Goal: Ask a question

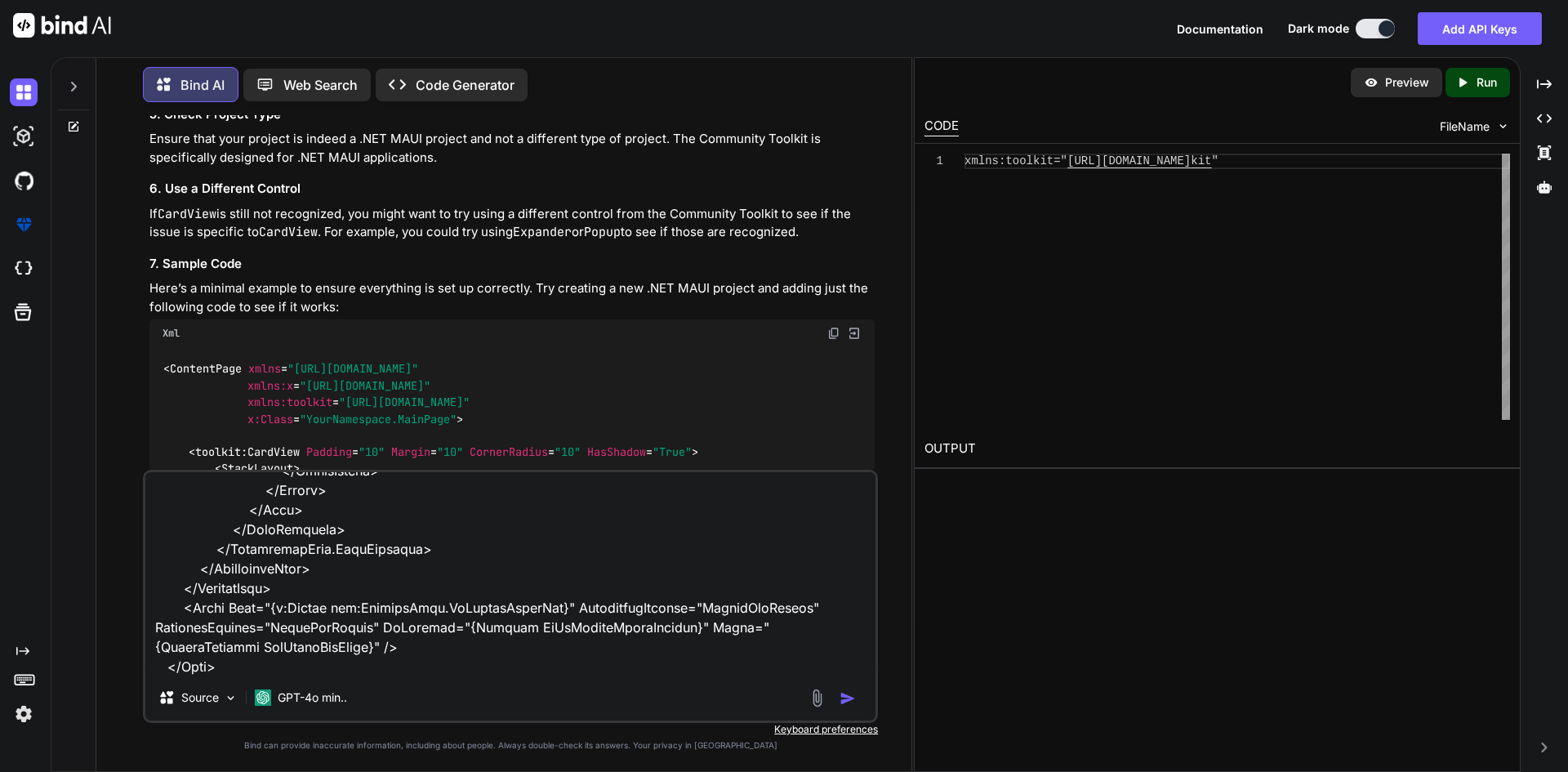
type textarea "<Grid Grid.Row="1" Margin="0,5,0,0" VerticalOptions="FillAndExpand"> <RefreshVi…"
type textarea "x"
type textarea "<Grid Grid.Row="1" Margin="0,5,0,0" VerticalOptions="FillAndExpand"> <RefreshVi…"
type textarea "x"
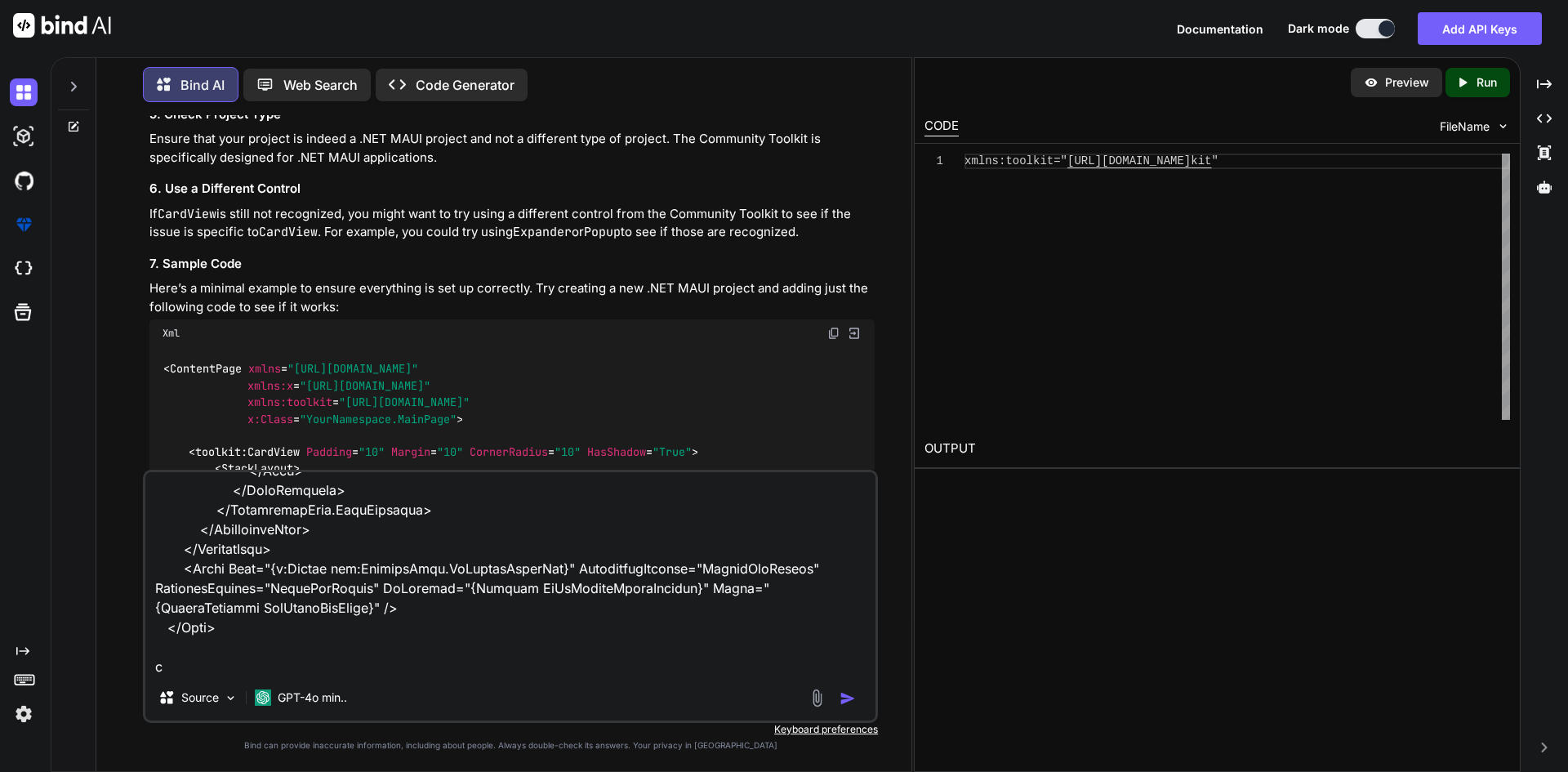
type textarea "<Grid Grid.Row="1" Margin="0,5,0,0" VerticalOptions="FillAndExpand"> <RefreshVi…"
type textarea "x"
type textarea "<Grid Grid.Row="1" Margin="0,5,0,0" VerticalOptions="FillAndExpand"> <RefreshVi…"
type textarea "x"
type textarea "<Grid Grid.Row="1" Margin="0,5,0,0" VerticalOptions="FillAndExpand"> <RefreshVi…"
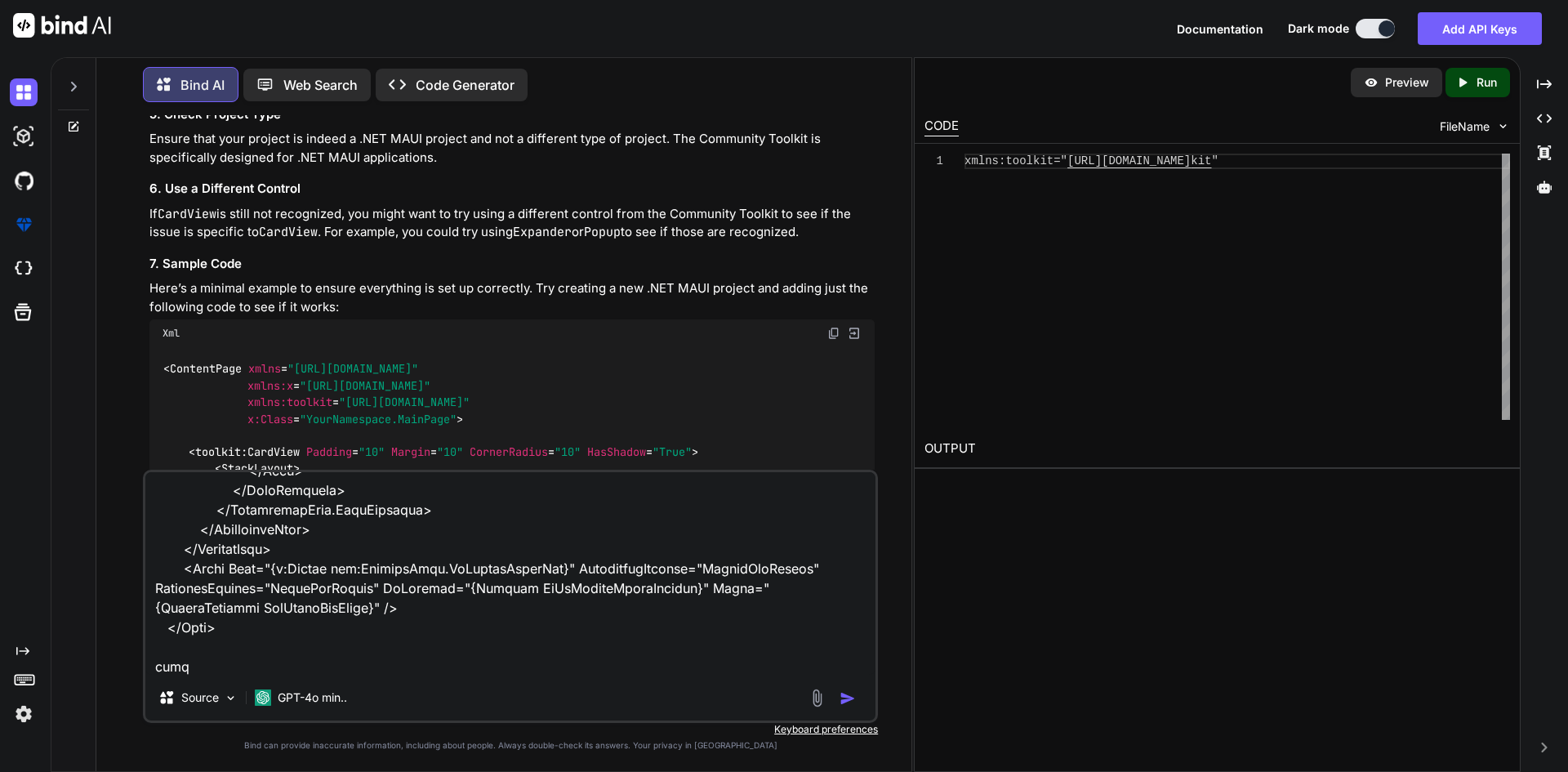
type textarea "x"
type textarea "<Grid Grid.Row="1" Margin="0,5,0,0" VerticalOptions="FillAndExpand"> <RefreshVi…"
type textarea "x"
type textarea "<Grid Grid.Row="1" Margin="0,5,0,0" VerticalOptions="FillAndExpand"> <RefreshVi…"
type textarea "x"
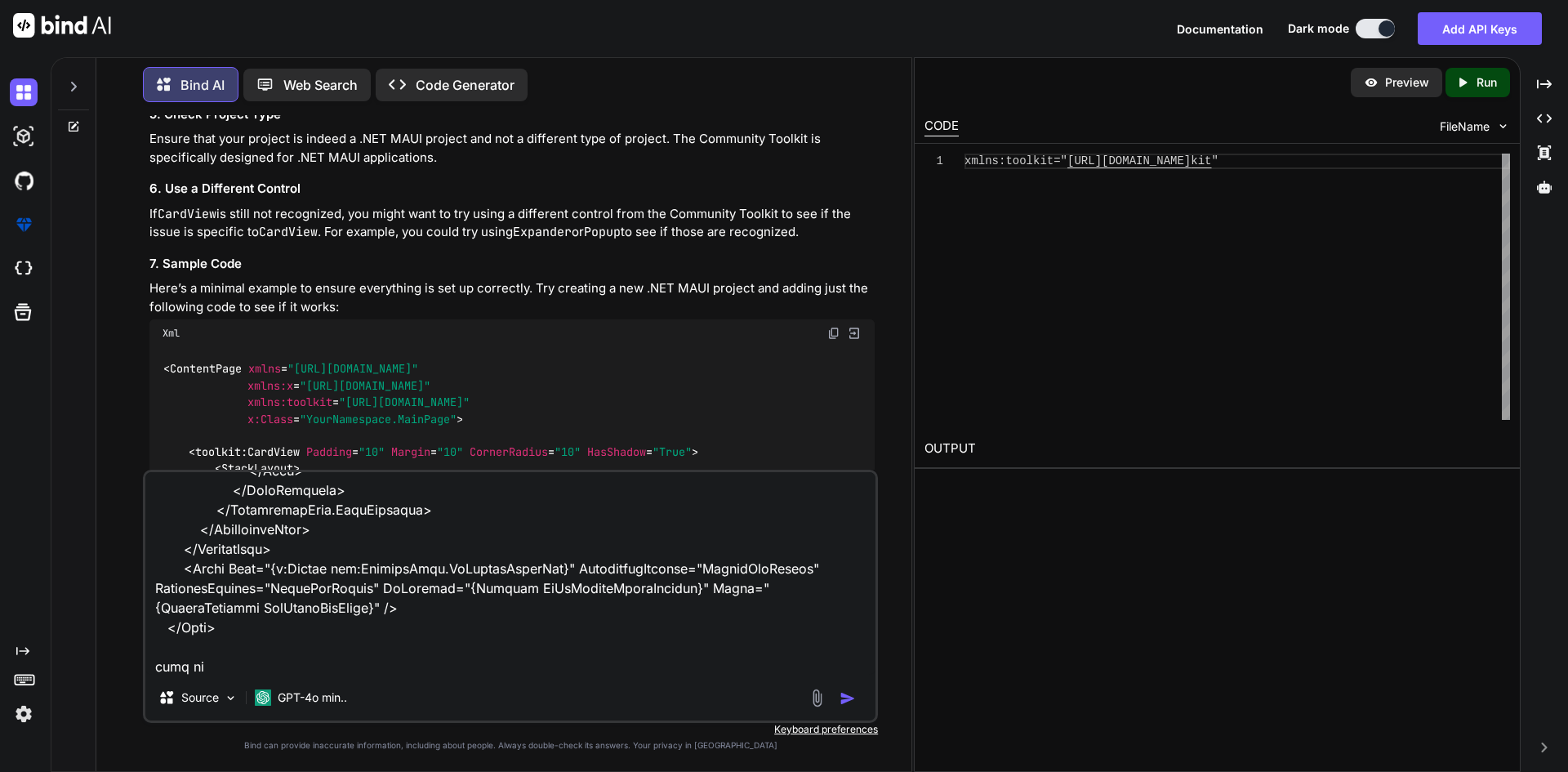
type textarea "<Grid Grid.Row="1" Margin="0,5,0,0" VerticalOptions="FillAndExpand"> <RefreshVi…"
type textarea "x"
type textarea "<Grid Grid.Row="1" Margin="0,5,0,0" VerticalOptions="FillAndExpand"> <RefreshVi…"
type textarea "x"
type textarea "<Grid Grid.Row="1" Margin="0,5,0,0" VerticalOptions="FillAndExpand"> <RefreshVi…"
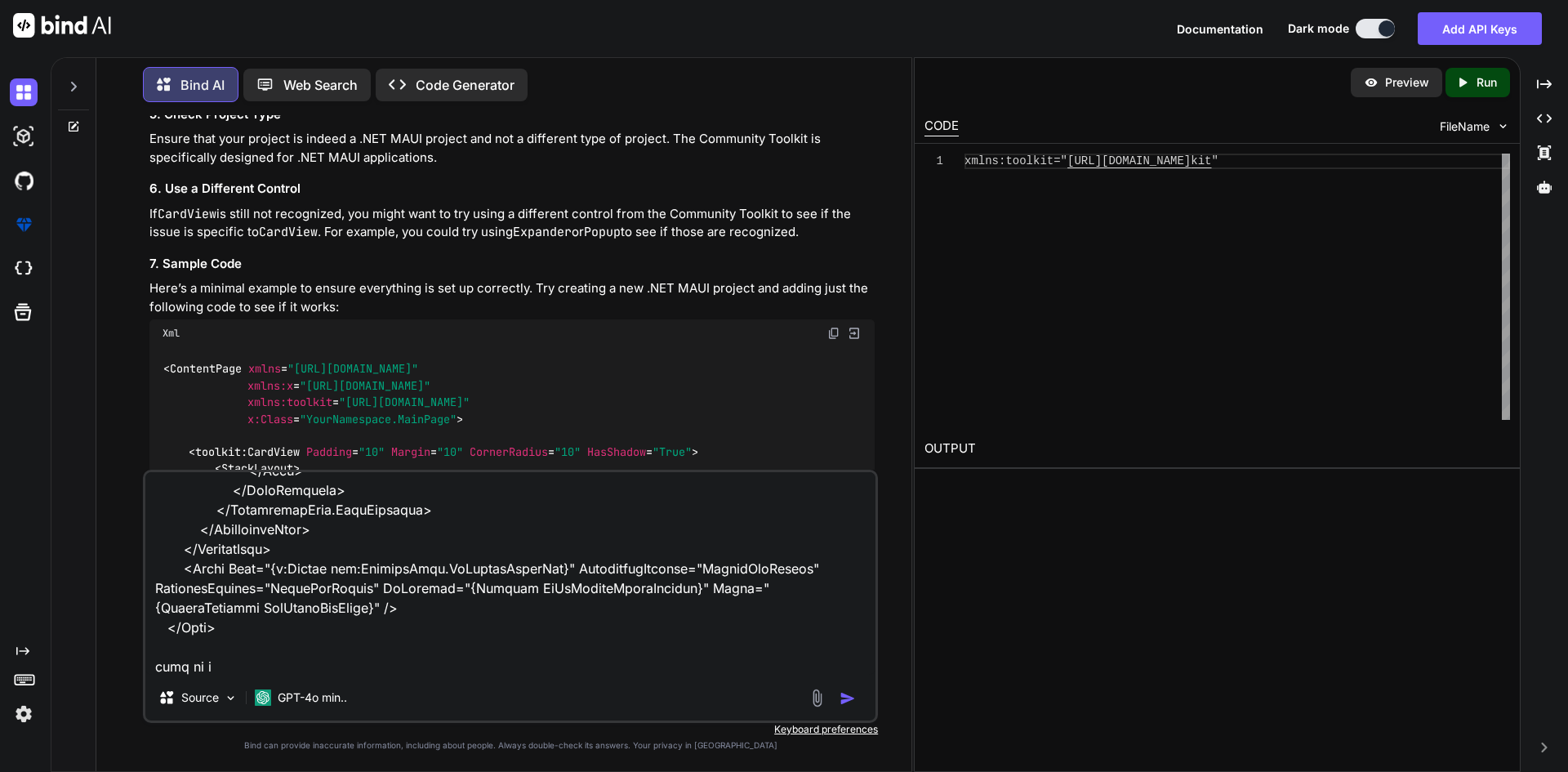
type textarea "x"
type textarea "<Grid Grid.Row="1" Margin="0,5,0,0" VerticalOptions="FillAndExpand"> <RefreshVi…"
type textarea "x"
type textarea "<Grid Grid.Row="1" Margin="0,5,0,0" VerticalOptions="FillAndExpand"> <RefreshVi…"
type textarea "x"
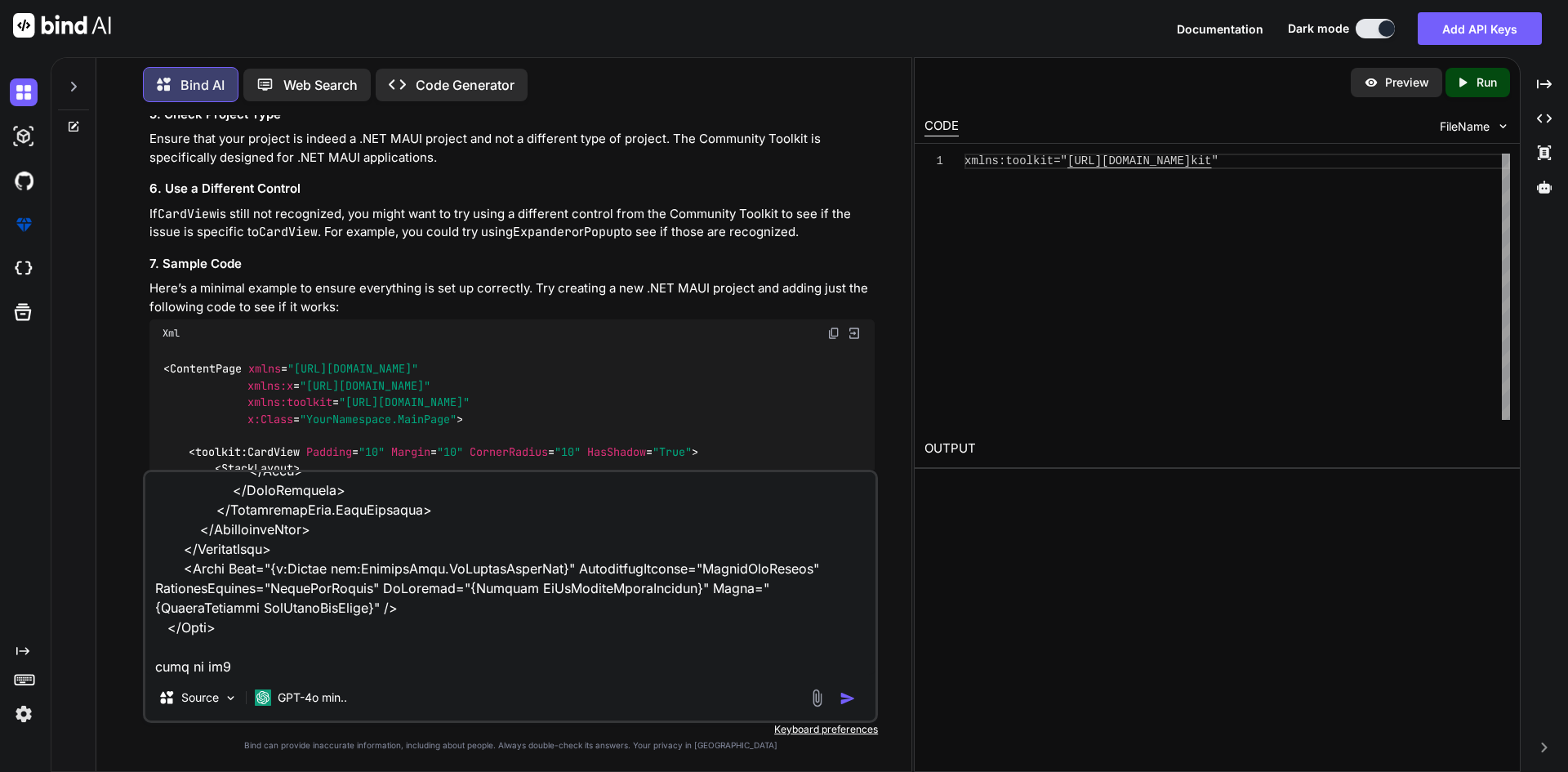
type textarea "<Grid Grid.Row="1" Margin="0,5,0,0" VerticalOptions="FillAndExpand"> <RefreshVi…"
type textarea "x"
type textarea "<Grid Grid.Row="1" Margin="0,5,0,0" VerticalOptions="FillAndExpand"> <RefreshVi…"
type textarea "x"
type textarea "<Grid Grid.Row="1" Margin="0,5,0,0" VerticalOptions="FillAndExpand"> <RefreshVi…"
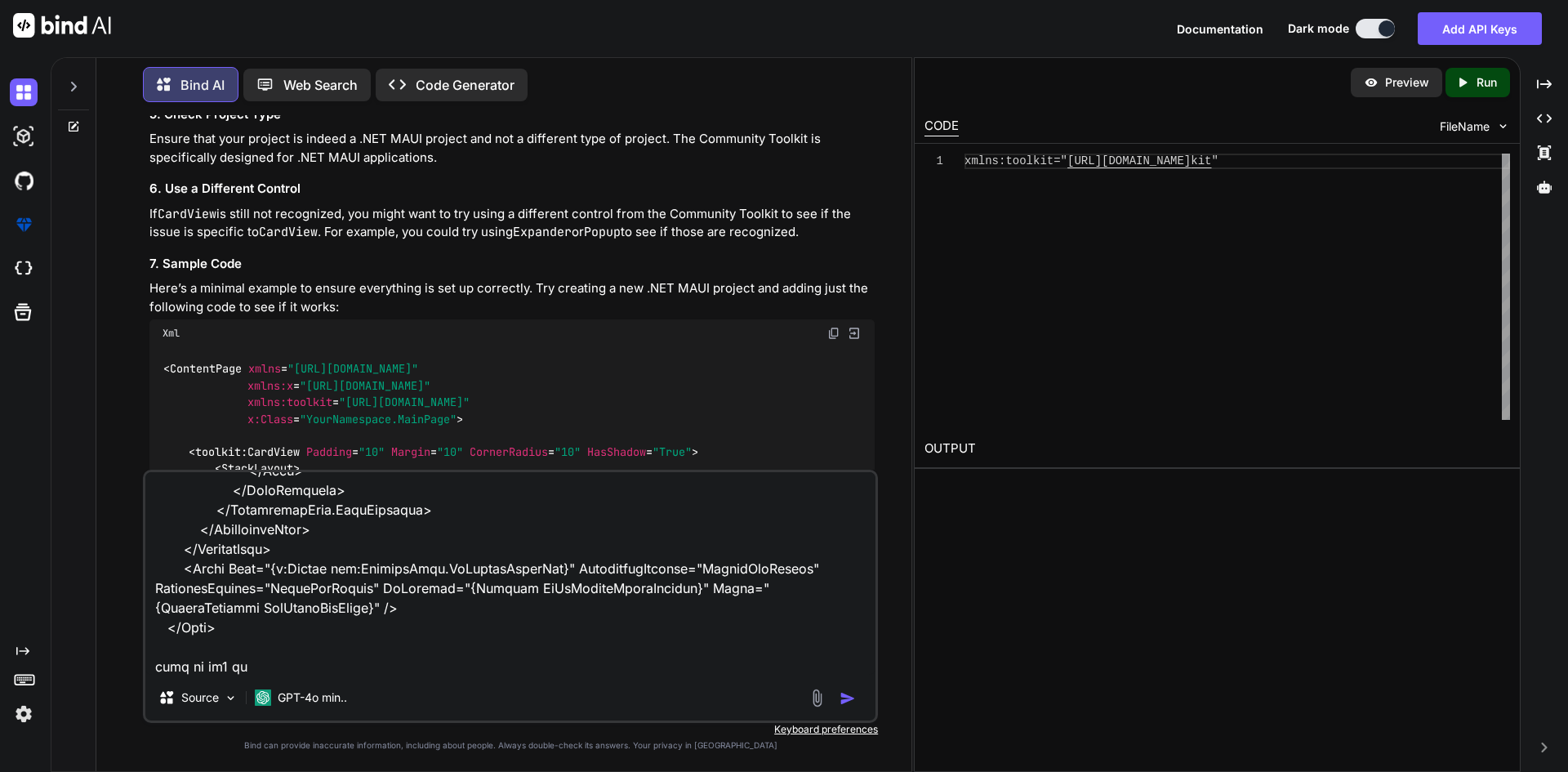
type textarea "x"
type textarea "<Grid Grid.Row="1" Margin="0,5,0,0" VerticalOptions="FillAndExpand"> <RefreshVi…"
type textarea "x"
type textarea "<Grid Grid.Row="1" Margin="0,5,0,0" VerticalOptions="FillAndExpand"> <RefreshVi…"
type textarea "x"
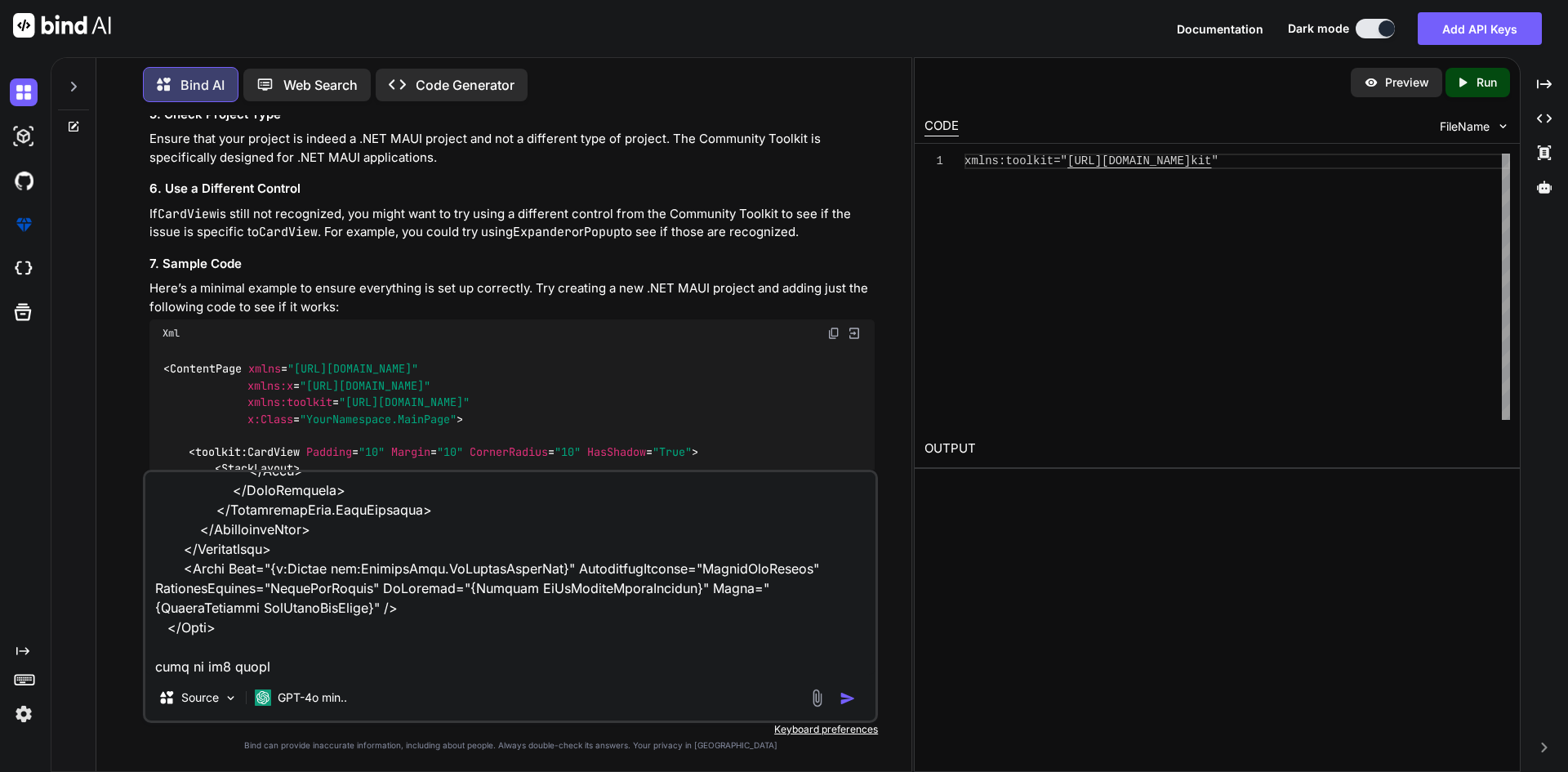
type textarea "<Grid Grid.Row="1" Margin="0,5,0,0" VerticalOptions="FillAndExpand"> <RefreshVi…"
type textarea "x"
type textarea "<Grid Grid.Row="1" Margin="0,5,0,0" VerticalOptions="FillAndExpand"> <RefreshVi…"
type textarea "x"
type textarea "<Grid Grid.Row="1" Margin="0,5,0,0" VerticalOptions="FillAndExpand"> <RefreshVi…"
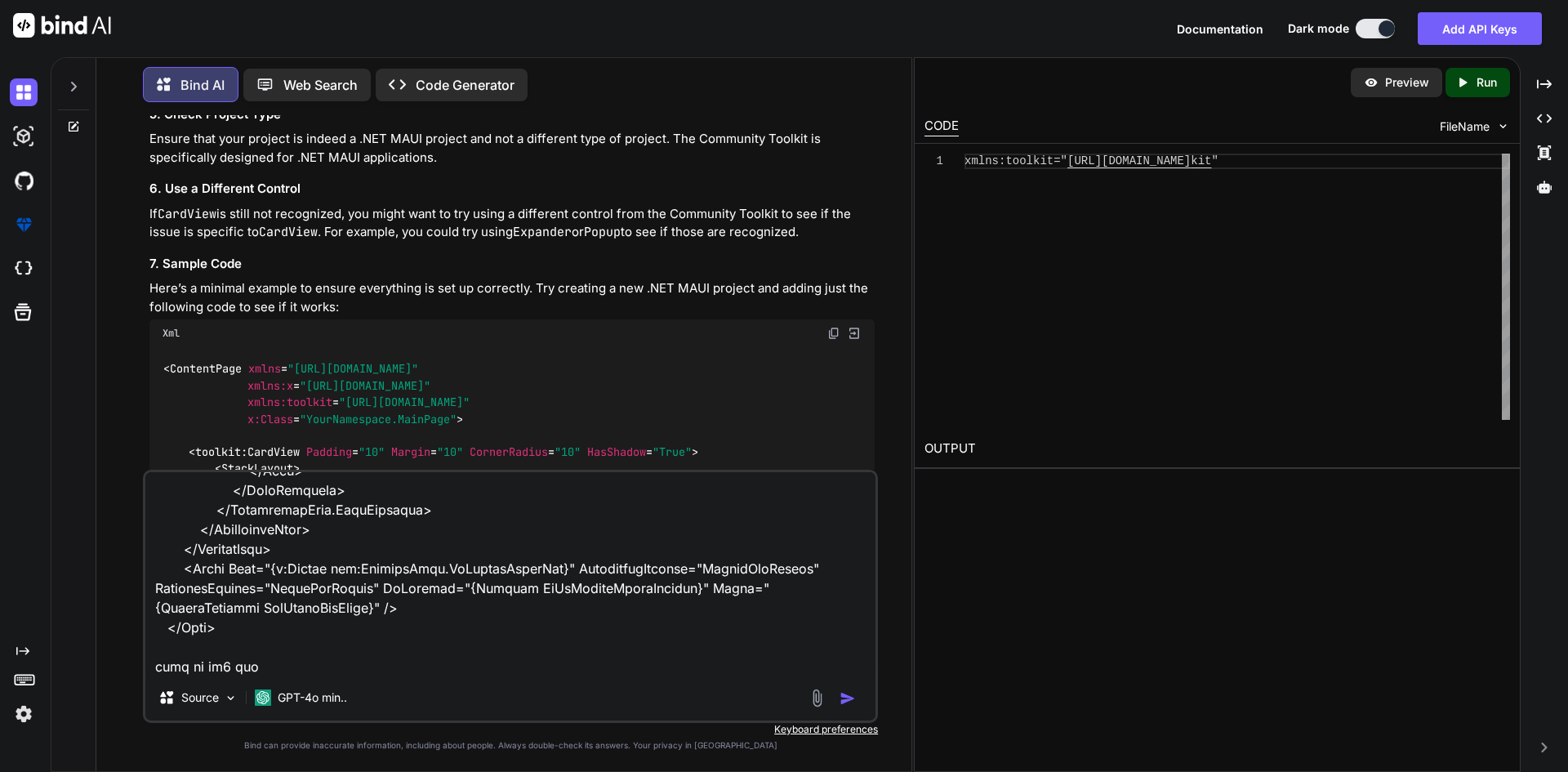
type textarea "x"
type textarea "<Grid Grid.Row="1" Margin="0,5,0,0" VerticalOptions="FillAndExpand"> <RefreshVi…"
type textarea "x"
type textarea "<Grid Grid.Row="1" Margin="0,5,0,0" VerticalOptions="FillAndExpand"> <RefreshVi…"
type textarea "x"
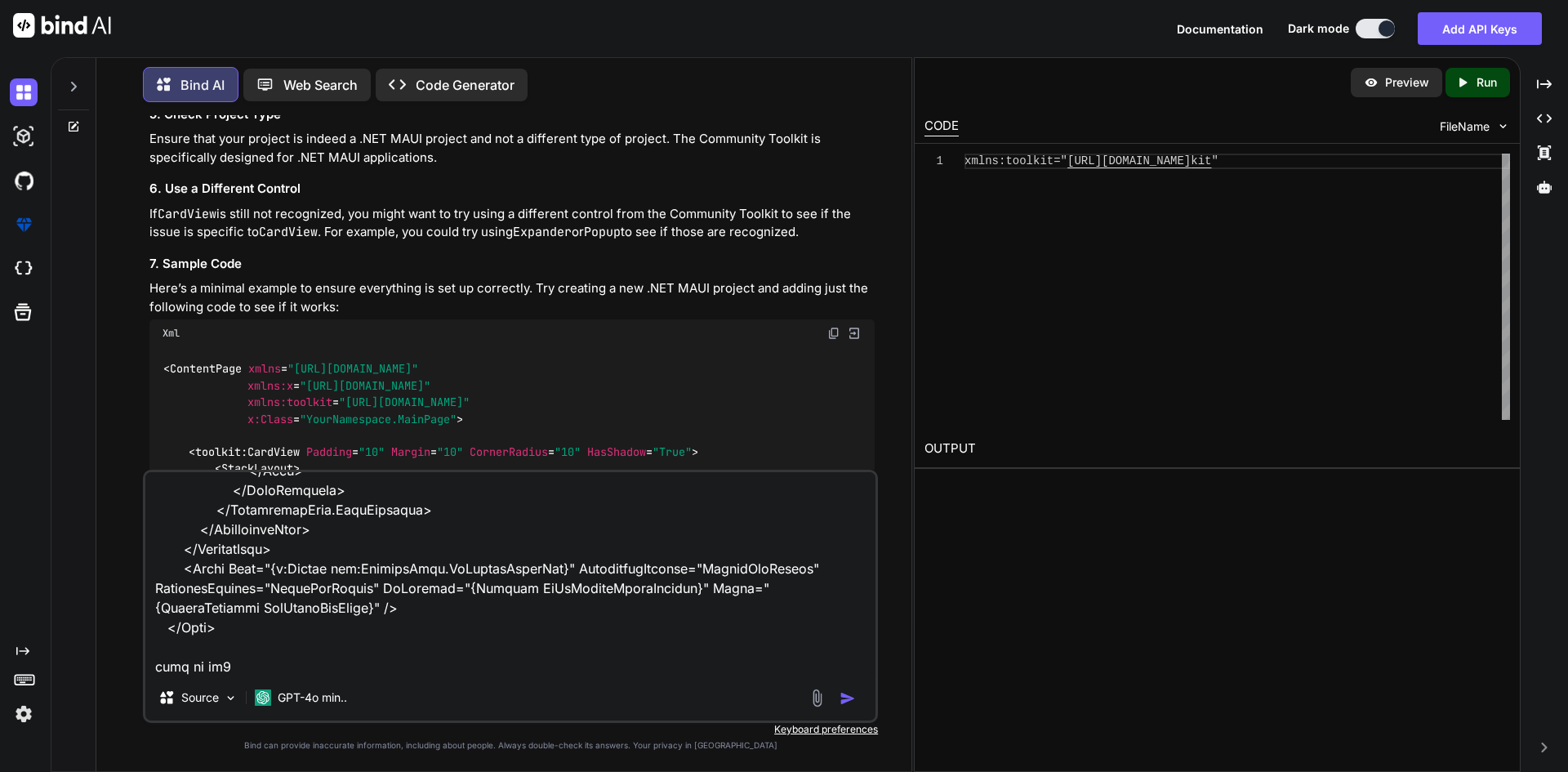
type textarea "<Grid Grid.Row="1" Margin="0,5,0,0" VerticalOptions="FillAndExpand"> <RefreshVi…"
type textarea "x"
type textarea "<Grid Grid.Row="1" Margin="0,5,0,0" VerticalOptions="FillAndExpand"> <RefreshVi…"
type textarea "x"
type textarea "<Grid Grid.Row="1" Margin="0,5,0,0" VerticalOptions="FillAndExpand"> <RefreshVi…"
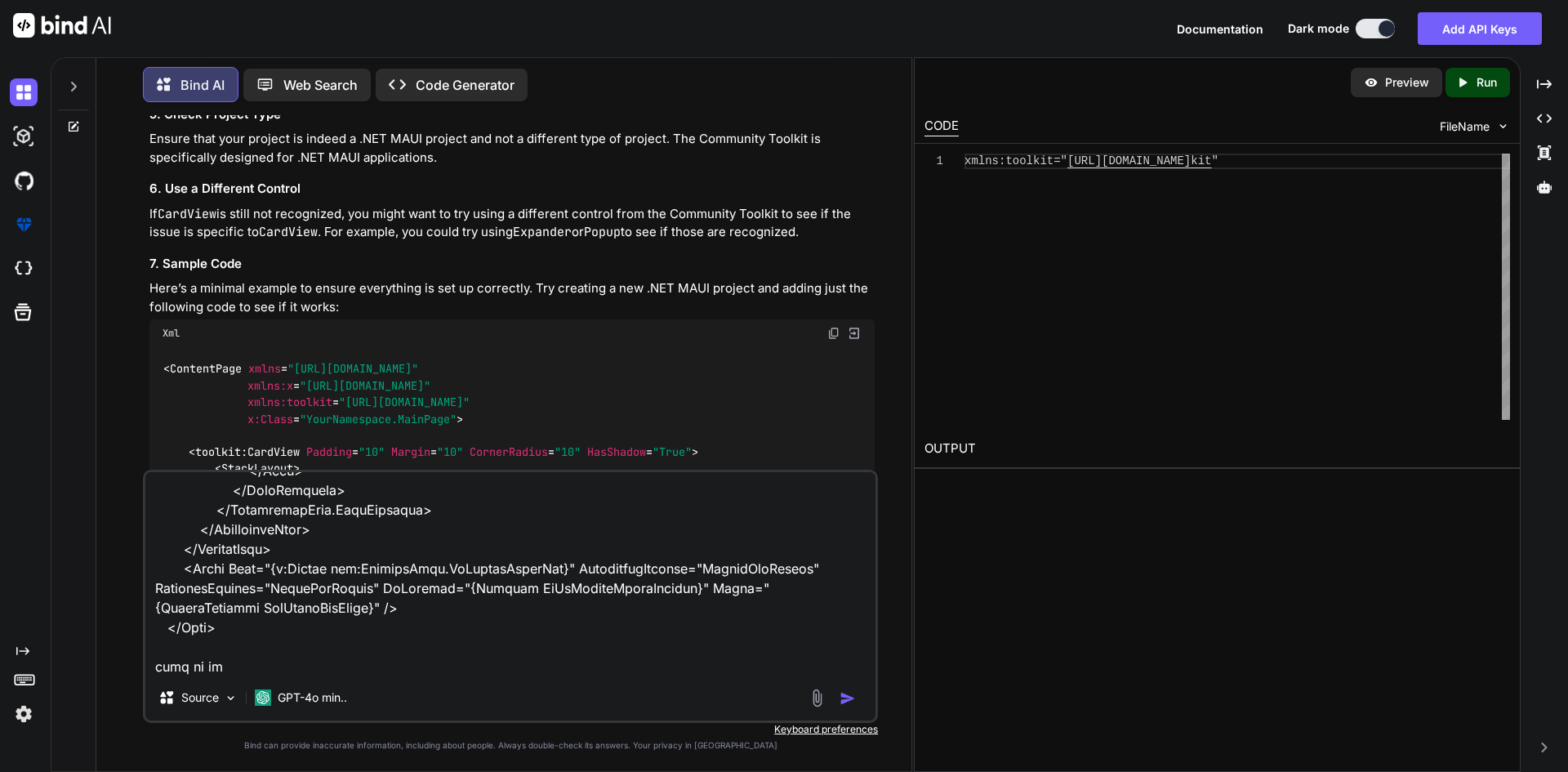
type textarea "x"
type textarea "<Grid Grid.Row="1" Margin="0,5,0,0" VerticalOptions="FillAndExpand"> <RefreshVi…"
type textarea "x"
type textarea "<Grid Grid.Row="1" Margin="0,5,0,0" VerticalOptions="FillAndExpand"> <RefreshVi…"
type textarea "x"
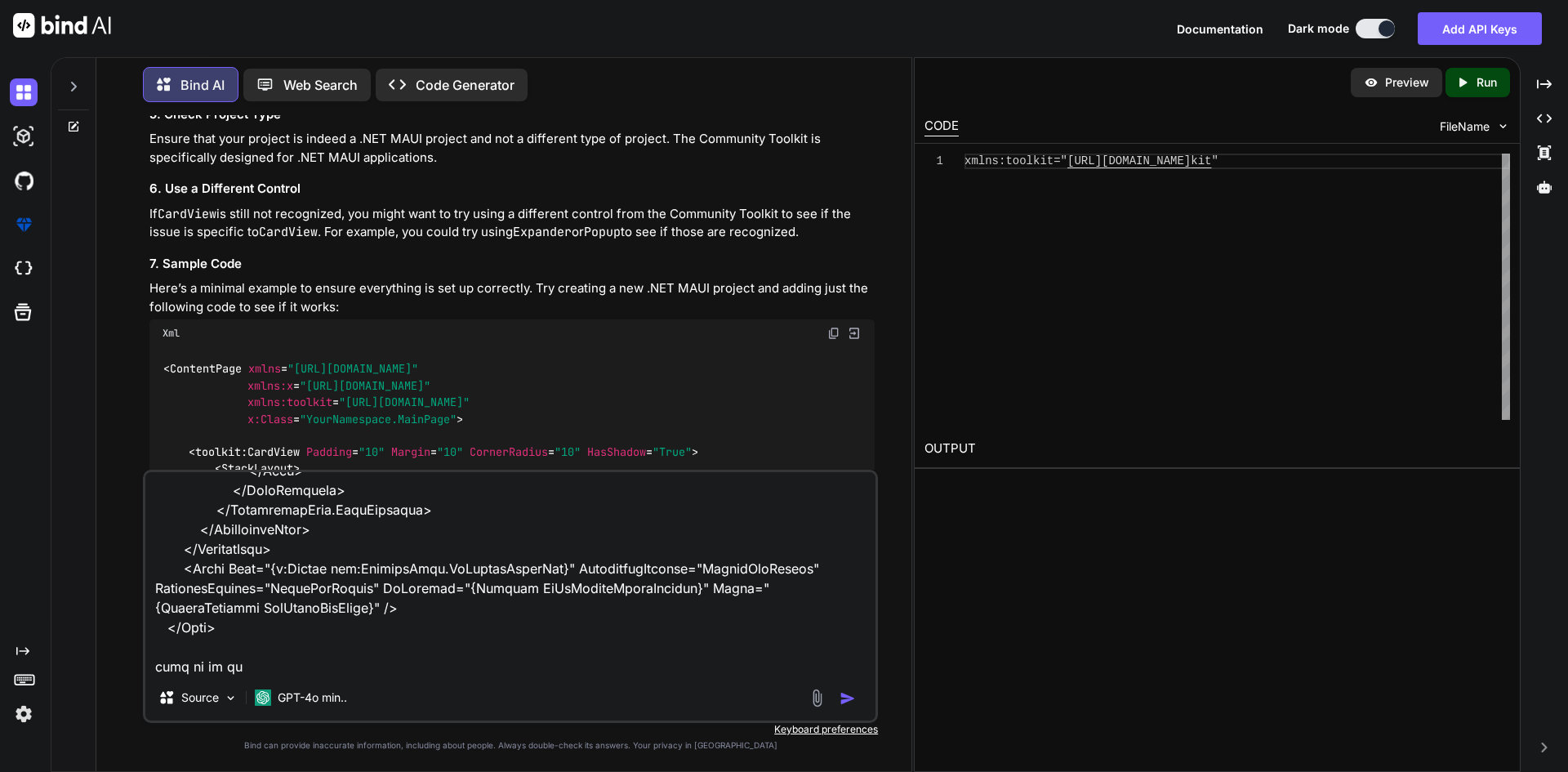
type textarea "<Grid Grid.Row="1" Margin="0,5,0,0" VerticalOptions="FillAndExpand"> <RefreshVi…"
type textarea "x"
type textarea "<Grid Grid.Row="1" Margin="0,5,0,0" VerticalOptions="FillAndExpand"> <RefreshVi…"
type textarea "x"
type textarea "<Grid Grid.Row="1" Margin="0,5,0,0" VerticalOptions="FillAndExpand"> <RefreshVi…"
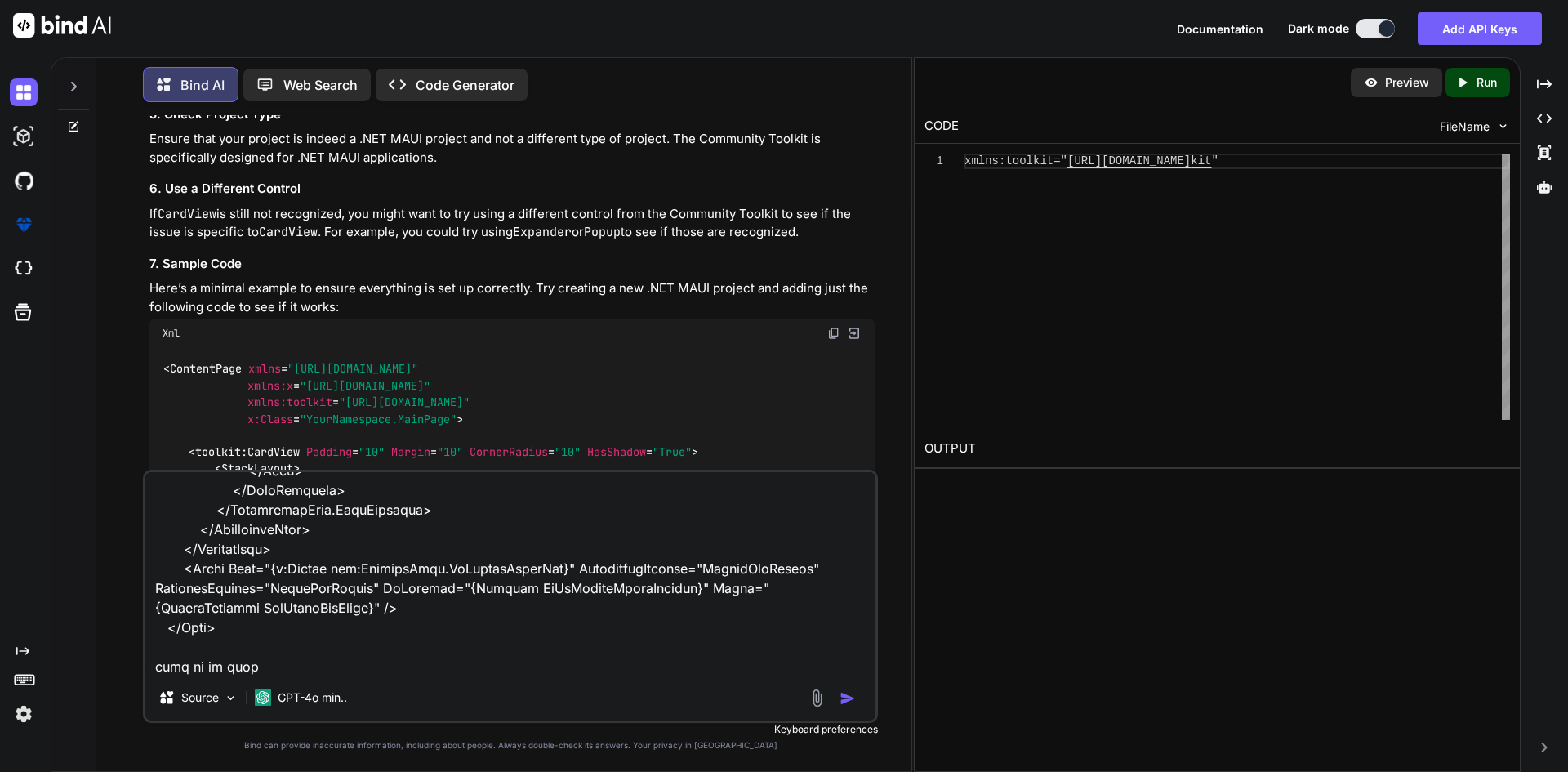
type textarea "x"
type textarea "<Grid Grid.Row="1" Margin="0,5,0,0" VerticalOptions="FillAndExpand"> <RefreshVi…"
type textarea "x"
type textarea "<Grid Grid.Row="1" Margin="0,5,0,0" VerticalOptions="FillAndExpand"> <RefreshVi…"
type textarea "x"
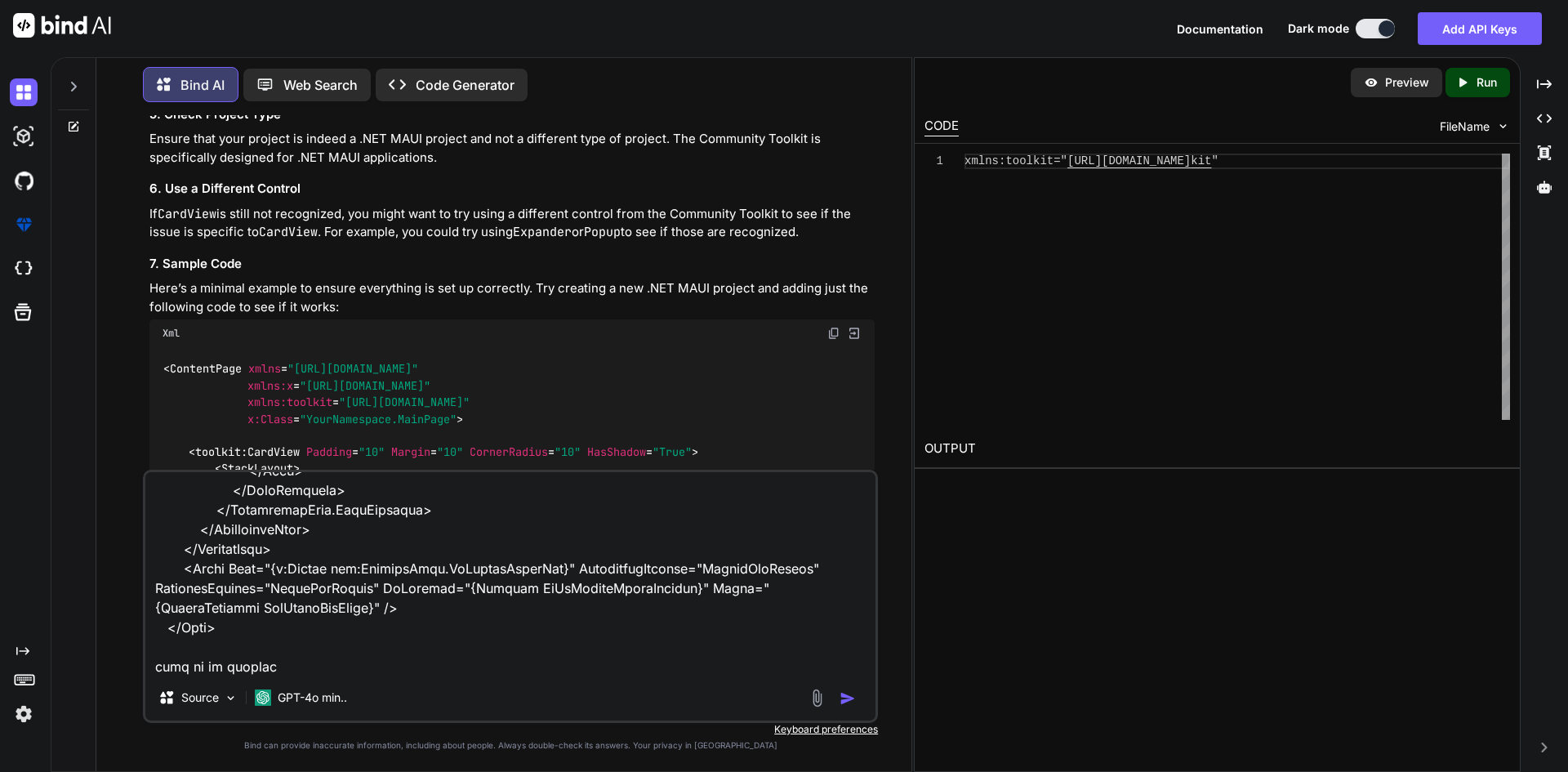
type textarea "<Grid Grid.Row="1" Margin="0,5,0,0" VerticalOptions="FillAndExpand"> <RefreshVi…"
type textarea "x"
type textarea "<Grid Grid.Row="1" Margin="0,5,0,0" VerticalOptions="FillAndExpand"> <RefreshVi…"
type textarea "x"
type textarea "<Grid Grid.Row="1" Margin="0,5,0,0" VerticalOptions="FillAndExpand"> <RefreshVi…"
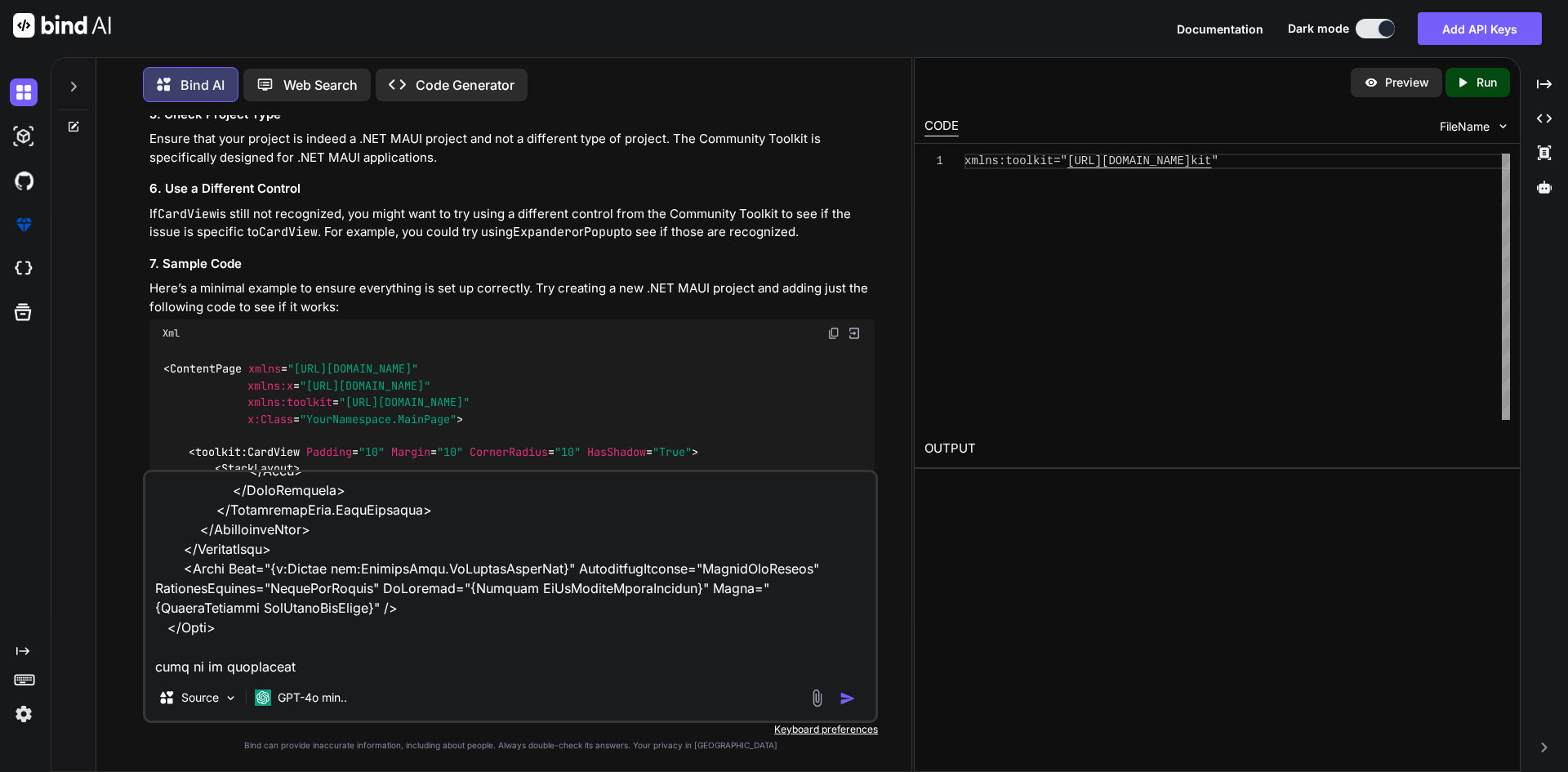
type textarea "x"
type textarea "<Grid Grid.Row="1" Margin="0,5,0,0" VerticalOptions="FillAndExpand"> <RefreshVi…"
type textarea "x"
type textarea "<Grid Grid.Row="1" Margin="0,5,0,0" VerticalOptions="FillAndExpand"> <RefreshVi…"
type textarea "x"
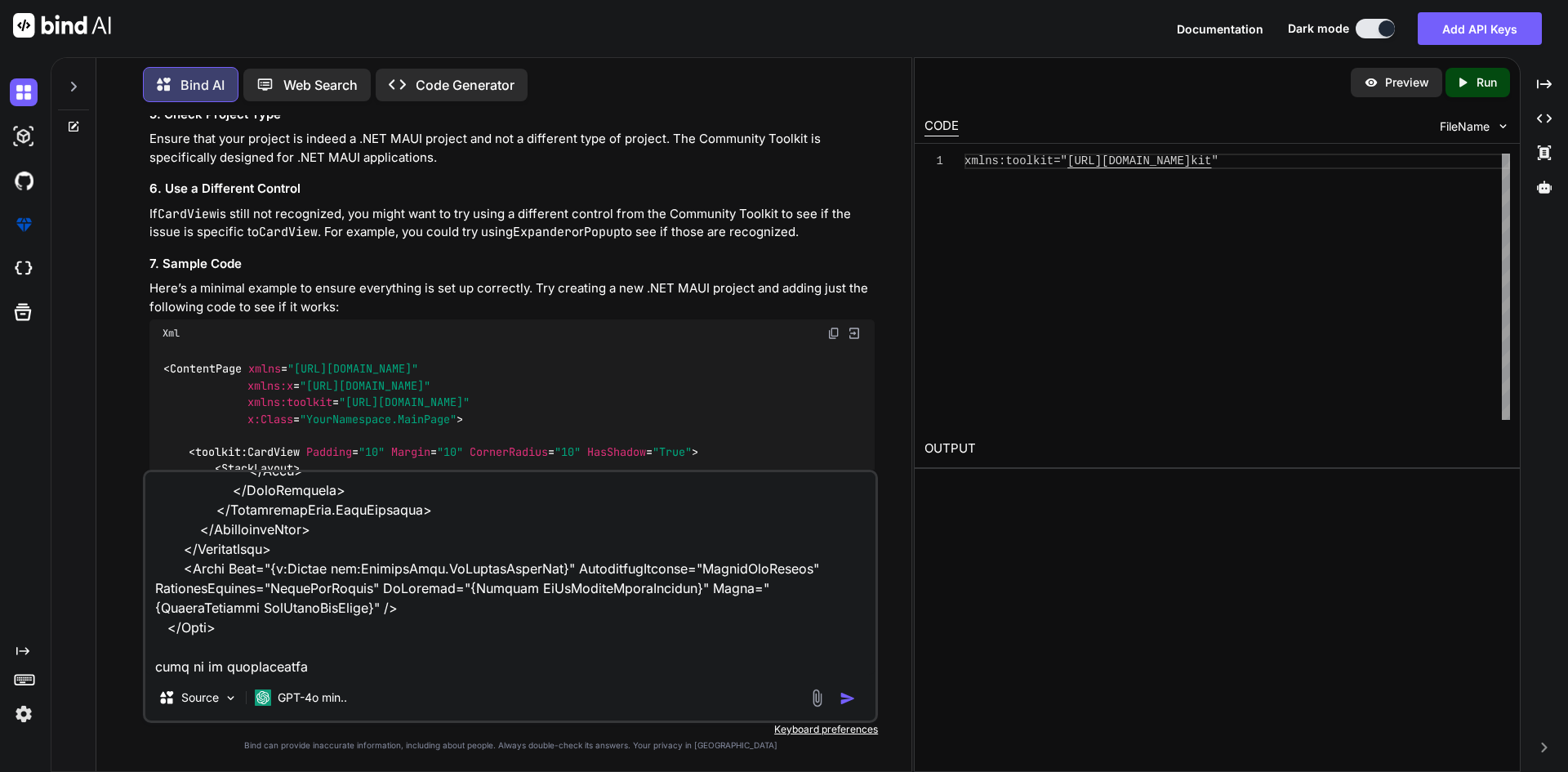
type textarea "<Grid Grid.Row="1" Margin="0,5,0,0" VerticalOptions="FillAndExpand"> <RefreshVi…"
type textarea "x"
type textarea "<Grid Grid.Row="1" Margin="0,5,0,0" VerticalOptions="FillAndExpand"> <RefreshVi…"
type textarea "x"
type textarea "<Grid Grid.Row="1" Margin="0,5,0,0" VerticalOptions="FillAndExpand"> <RefreshVi…"
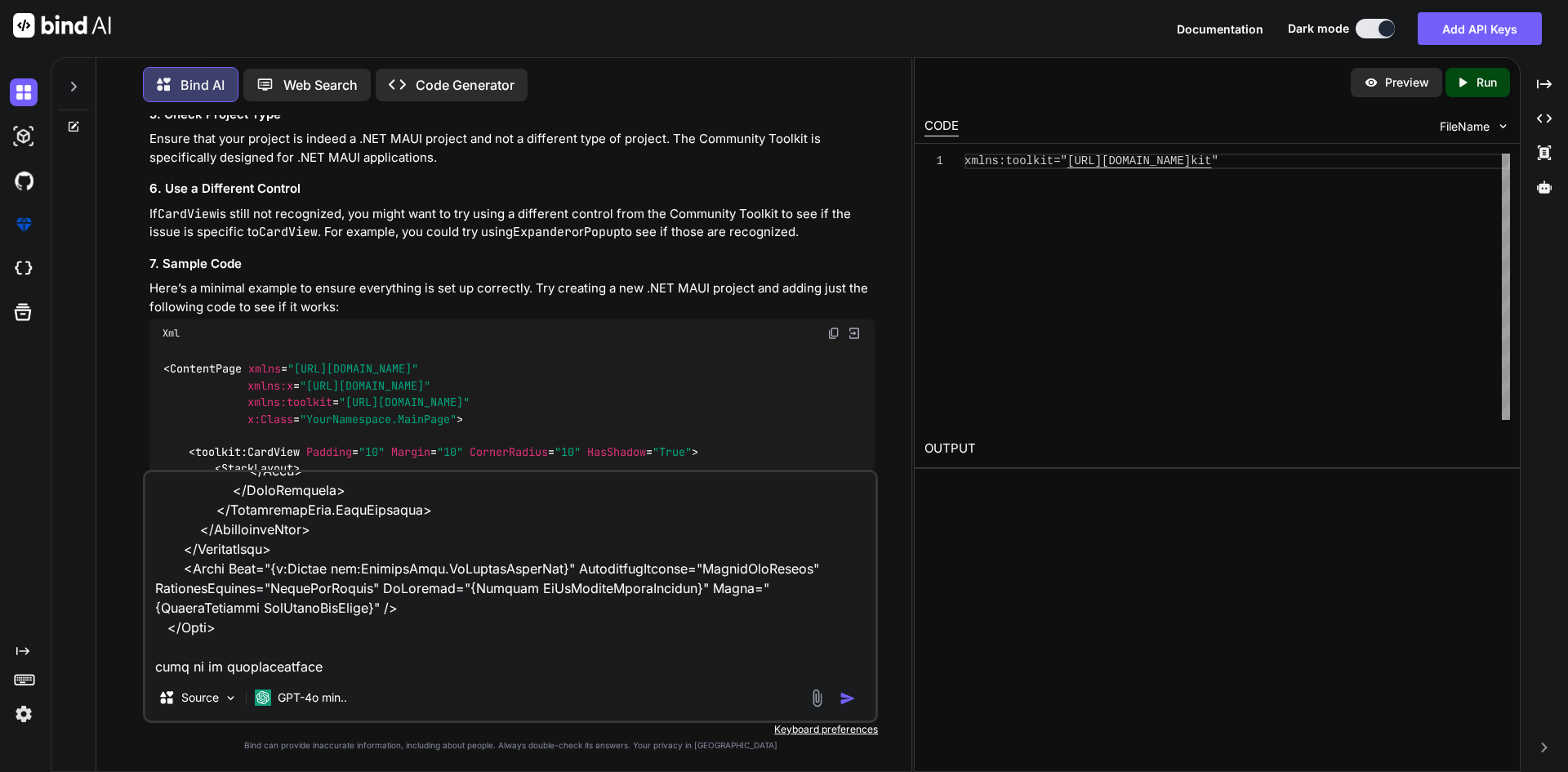
type textarea "x"
type textarea "<Grid Grid.Row="1" Margin="0,5,0,0" VerticalOptions="FillAndExpand"> <RefreshVi…"
type textarea "x"
type textarea "<Grid Grid.Row="1" Margin="0,5,0,0" VerticalOptions="FillAndExpand"> <RefreshVi…"
type textarea "x"
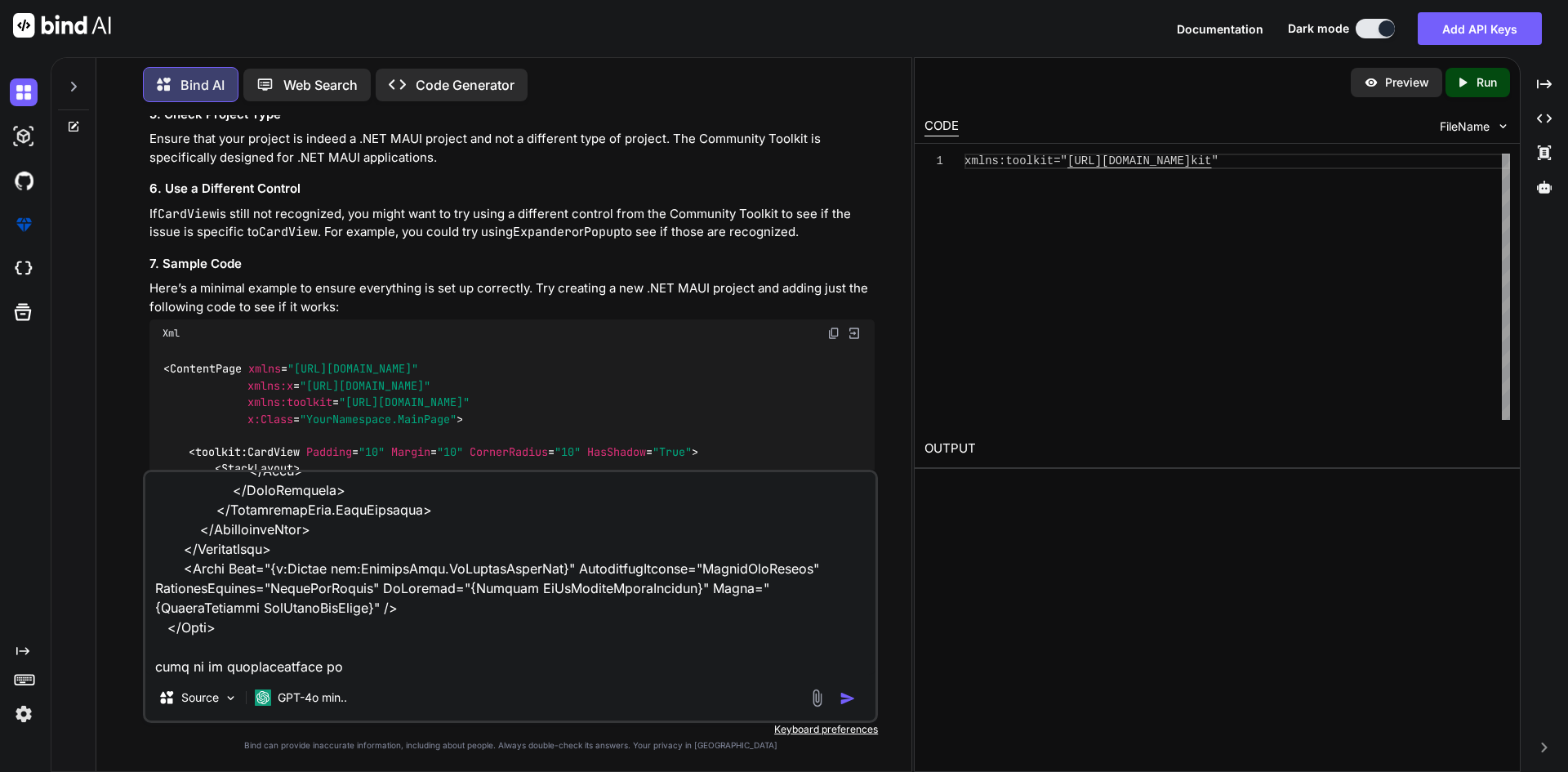
type textarea "<Grid Grid.Row="1" Margin="0,5,0,0" VerticalOptions="FillAndExpand"> <RefreshVi…"
type textarea "x"
type textarea "<Grid Grid.Row="1" Margin="0,5,0,0" VerticalOptions="FillAndExpand"> <RefreshVi…"
type textarea "x"
type textarea "<Grid Grid.Row="1" Margin="0,5,0,0" VerticalOptions="FillAndExpand"> <RefreshVi…"
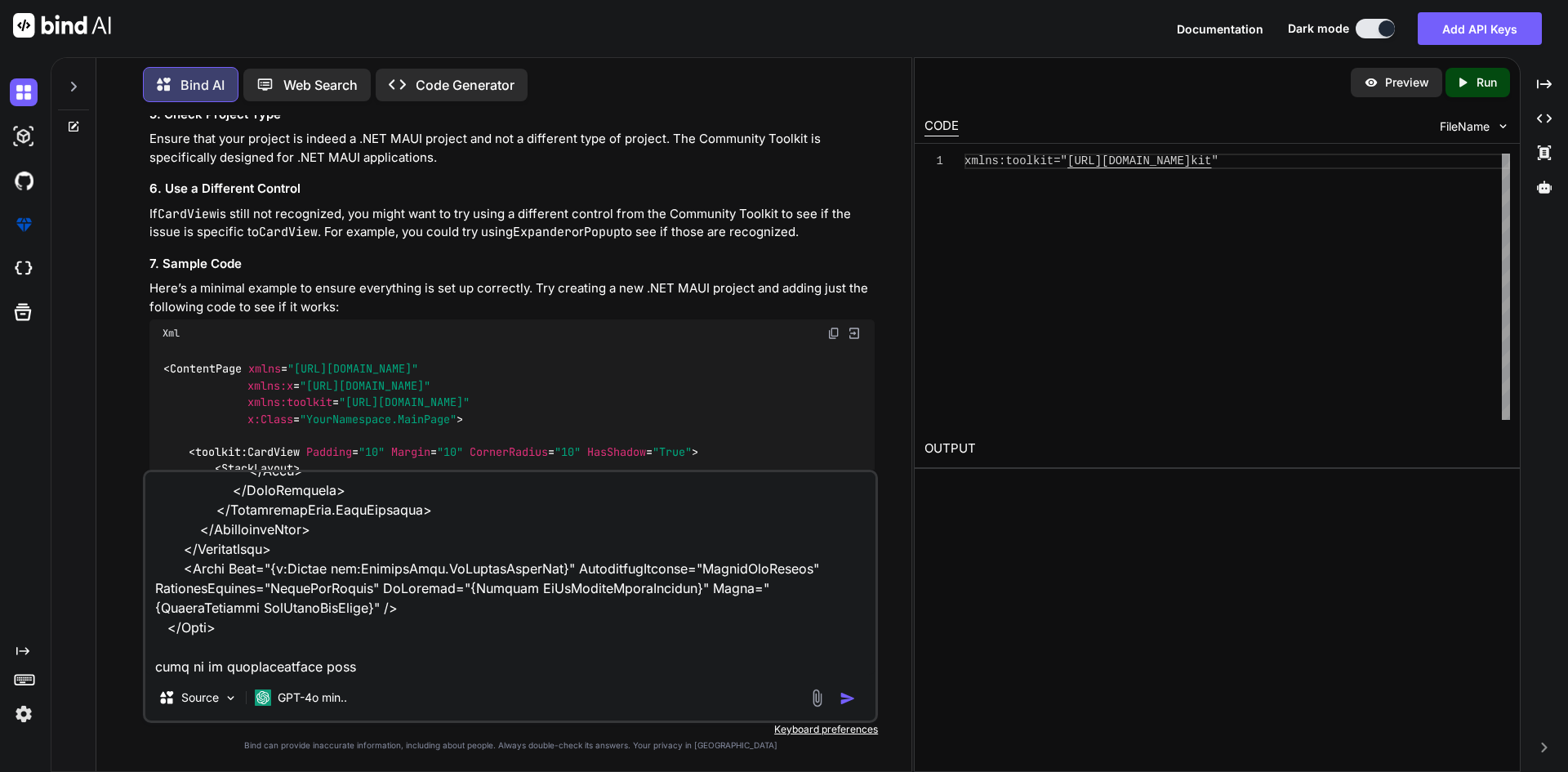
type textarea "x"
type textarea "<Grid Grid.Row="1" Margin="0,5,0,0" VerticalOptions="FillAndExpand"> <RefreshVi…"
type textarea "x"
type textarea "<Grid Grid.Row="1" Margin="0,5,0,0" VerticalOptions="FillAndExpand"> <RefreshVi…"
type textarea "x"
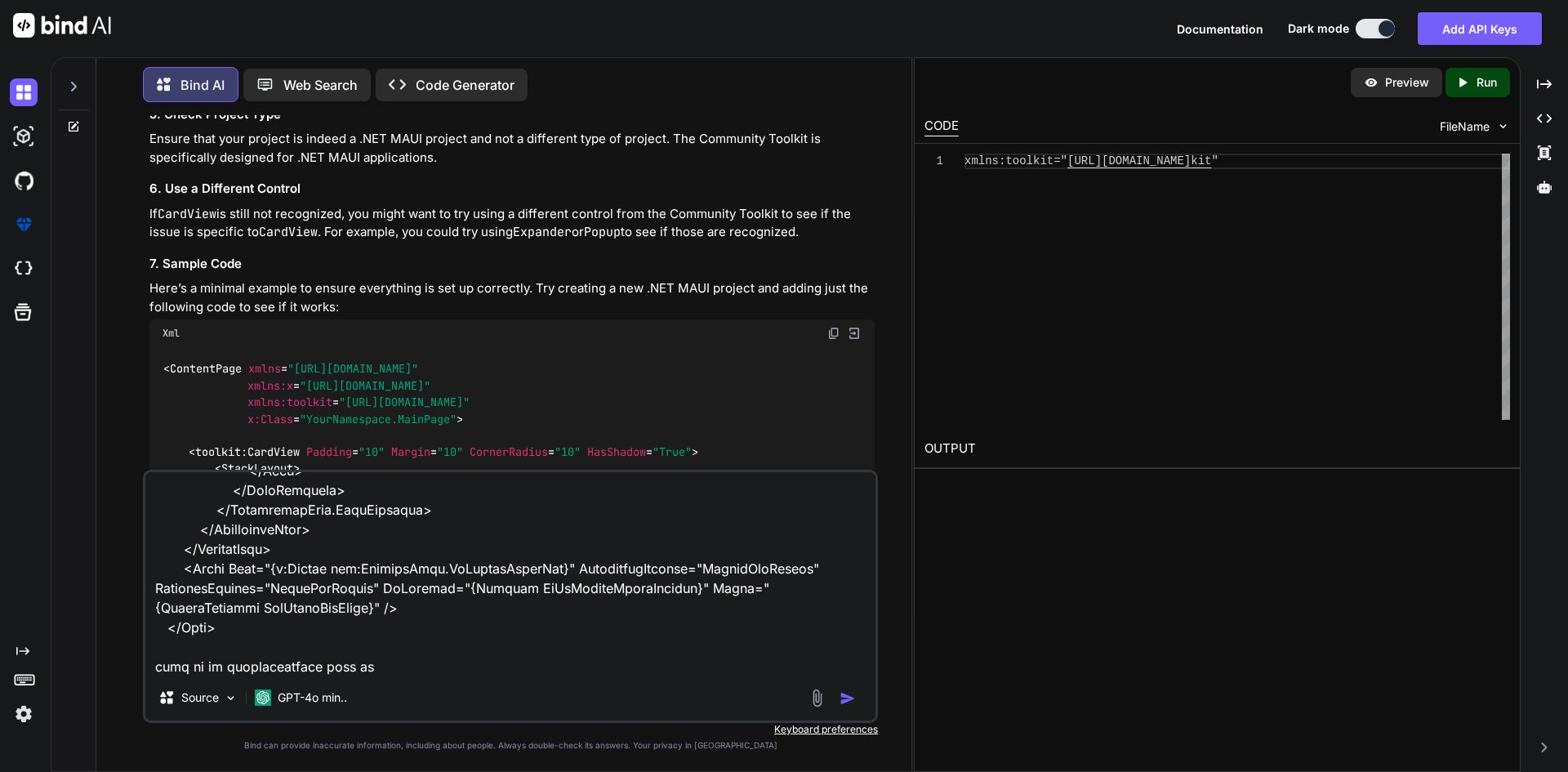
type textarea "<Grid Grid.Row="1" Margin="0,5,0,0" VerticalOptions="FillAndExpand"> <RefreshVi…"
type textarea "x"
type textarea "<Grid Grid.Row="1" Margin="0,5,0,0" VerticalOptions="FillAndExpand"> <RefreshVi…"
type textarea "x"
type textarea "<Grid Grid.Row="1" Margin="0,5,0,0" VerticalOptions="FillAndExpand"> <RefreshVi…"
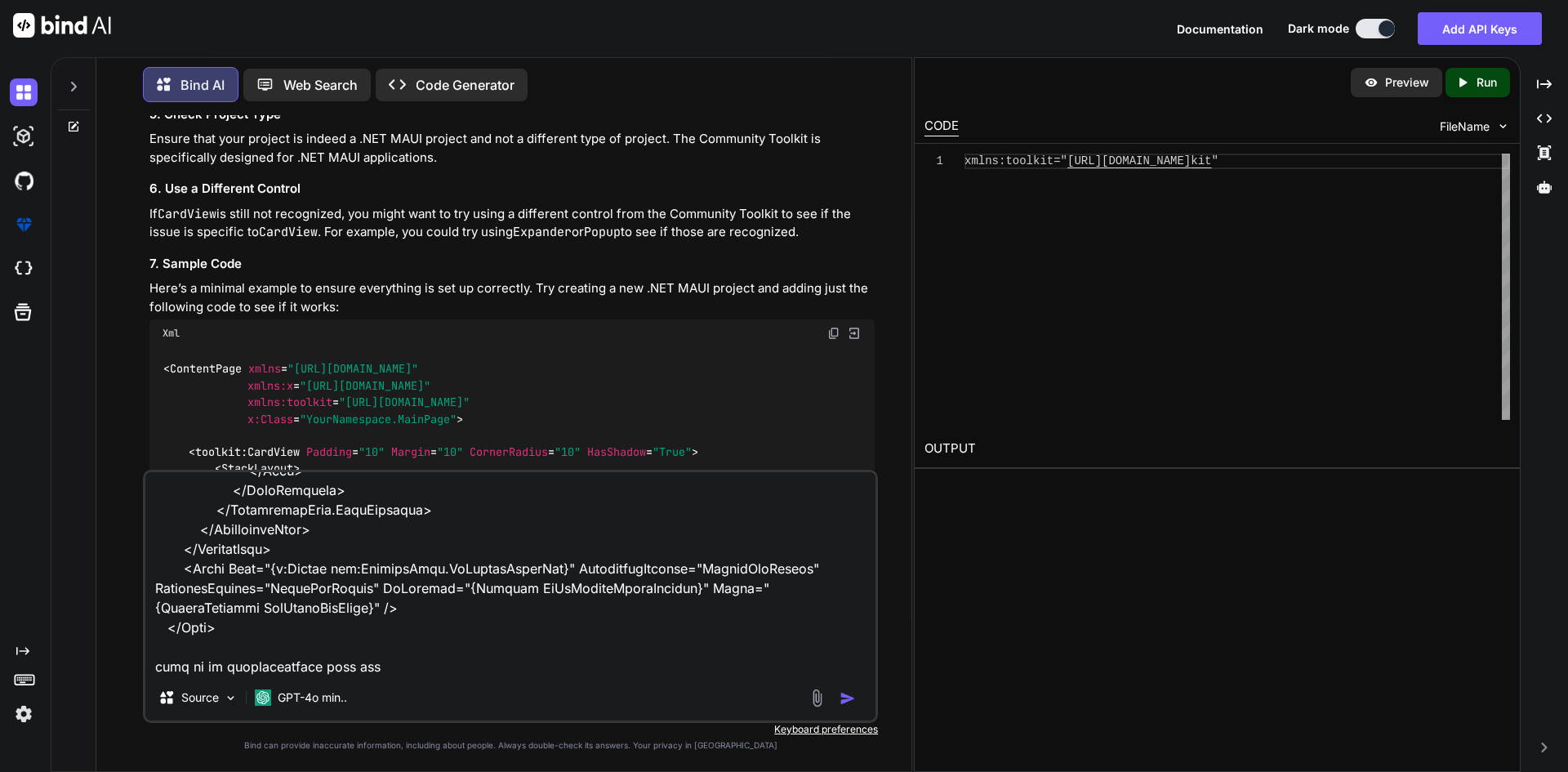
type textarea "x"
type textarea "<Grid Grid.Row="1" Margin="0,5,0,0" VerticalOptions="FillAndExpand"> <RefreshVi…"
type textarea "x"
type textarea "<Grid Grid.Row="1" Margin="0,5,0,0" VerticalOptions="FillAndExpand"> <RefreshVi…"
type textarea "x"
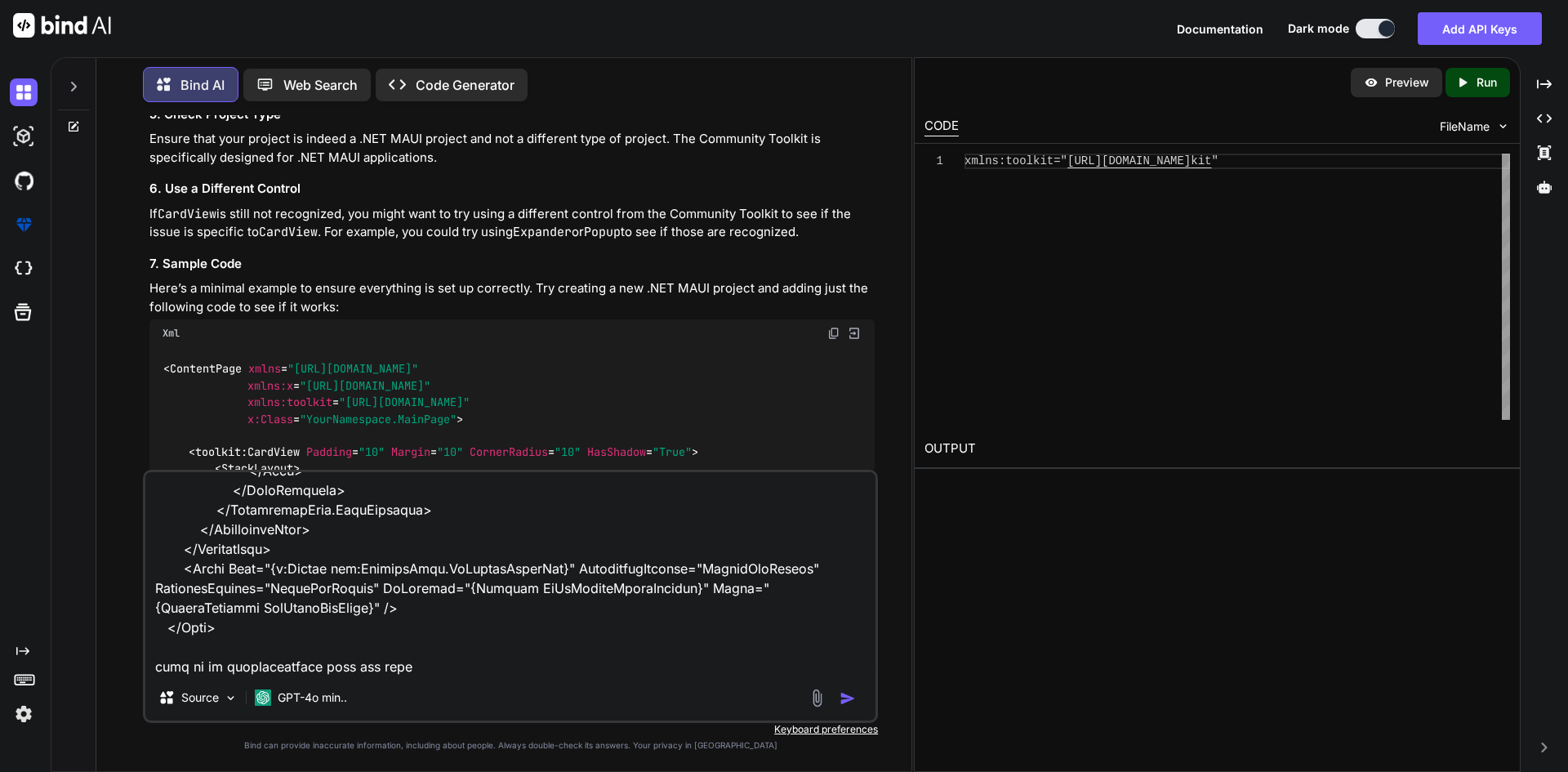
type textarea "<Grid Grid.Row="1" Margin="0,5,0,0" VerticalOptions="FillAndExpand"> <RefreshVi…"
type textarea "x"
type textarea "<Grid Grid.Row="1" Margin="0,5,0,0" VerticalOptions="FillAndExpand"> <RefreshVi…"
type textarea "x"
type textarea "<Grid Grid.Row="1" Margin="0,5,0,0" VerticalOptions="FillAndExpand"> <RefreshVi…"
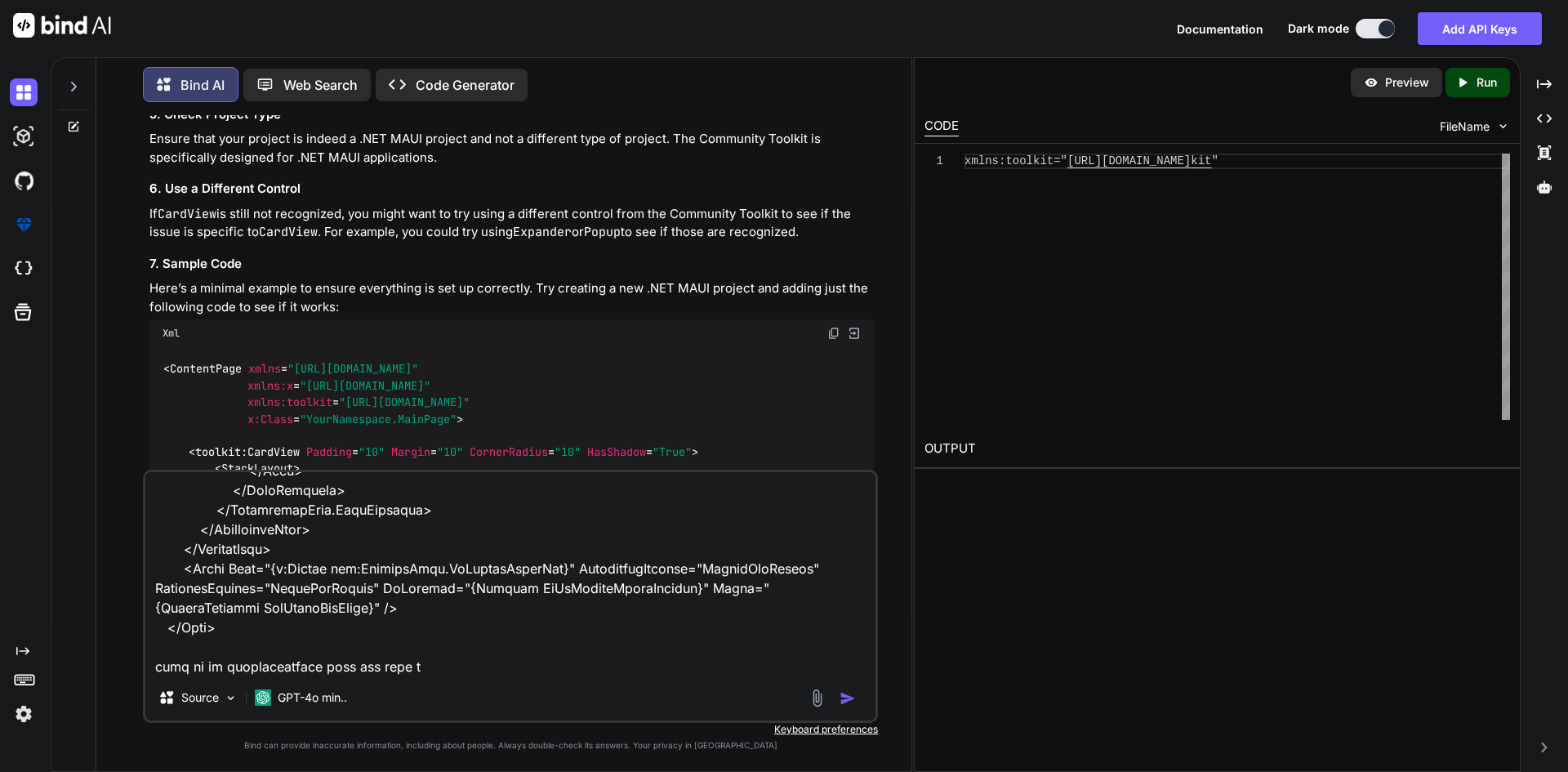
type textarea "x"
type textarea "<Grid Grid.Row="1" Margin="0,5,0,0" VerticalOptions="FillAndExpand"> <RefreshVi…"
type textarea "x"
type textarea "<Grid Grid.Row="1" Margin="0,5,0,0" VerticalOptions="FillAndExpand"> <RefreshVi…"
type textarea "x"
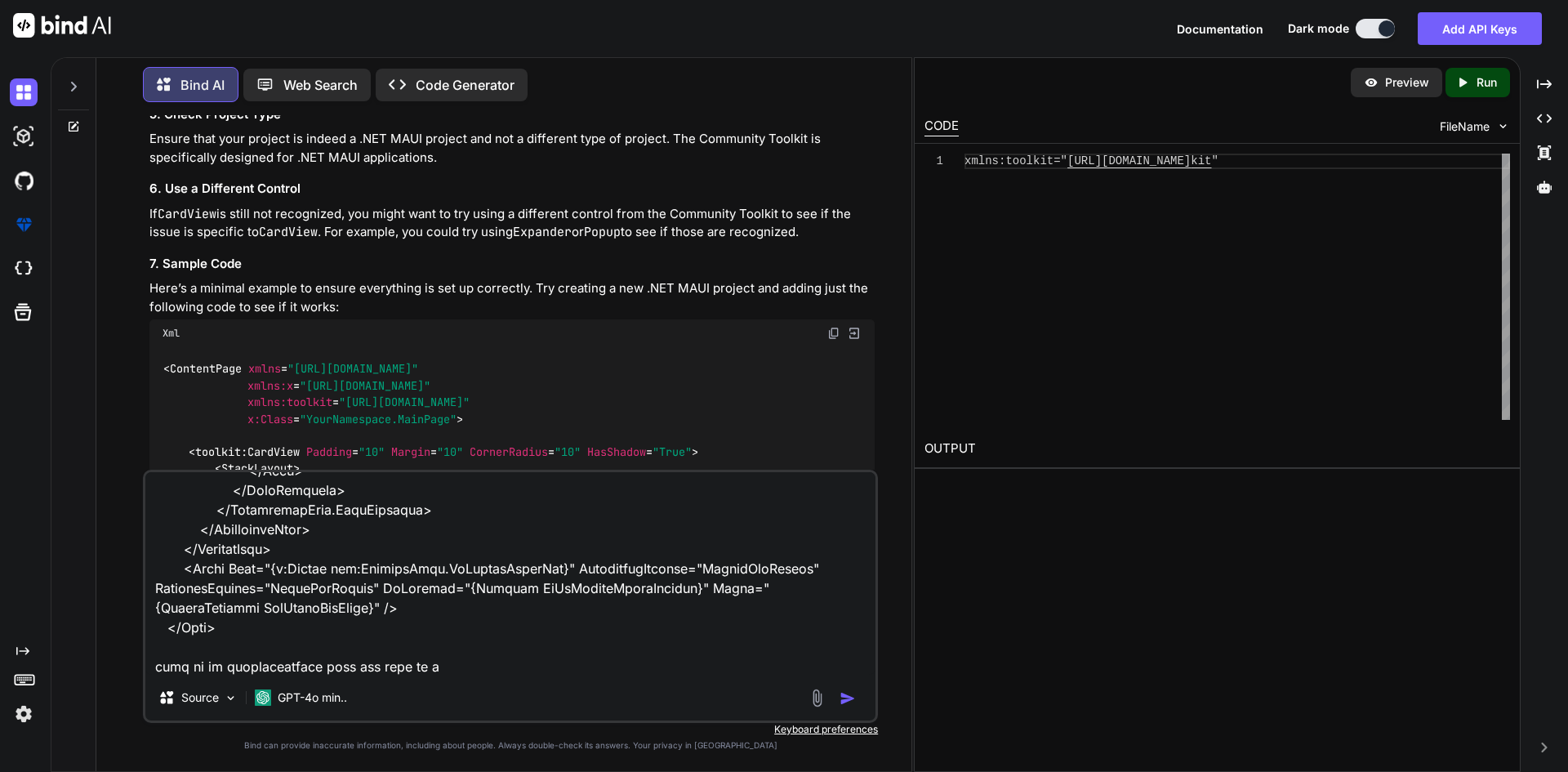
type textarea "<Grid Grid.Row="1" Margin="0,5,0,0" VerticalOptions="FillAndExpand"> <RefreshVi…"
type textarea "x"
type textarea "<Grid Grid.Row="1" Margin="0,5,0,0" VerticalOptions="FillAndExpand"> <RefreshVi…"
type textarea "x"
type textarea "<Grid Grid.Row="1" Margin="0,5,0,0" VerticalOptions="FillAndExpand"> <RefreshVi…"
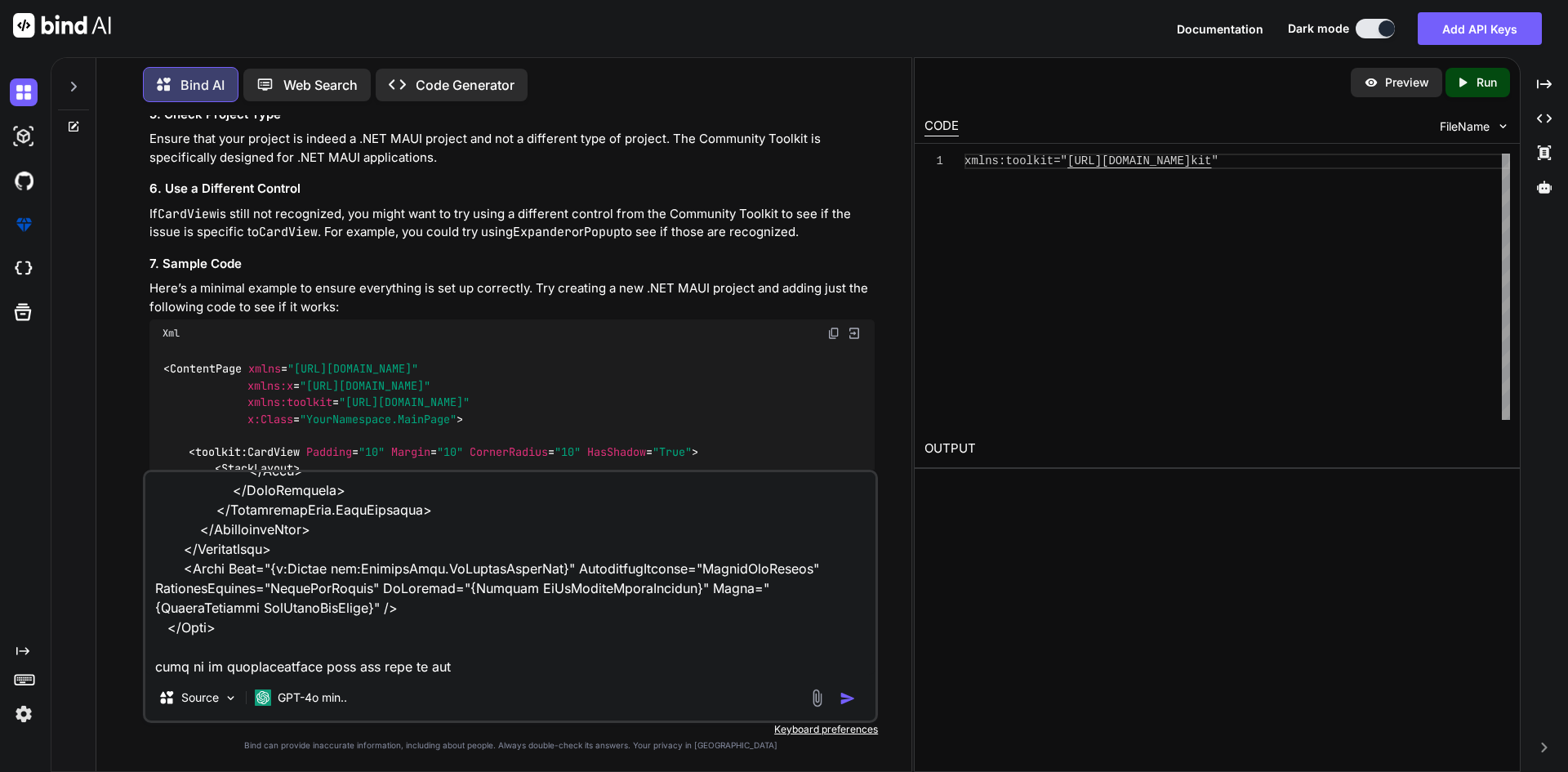
type textarea "x"
type textarea "<Grid Grid.Row="1" Margin="0,5,0,0" VerticalOptions="FillAndExpand"> <RefreshVi…"
type textarea "x"
type textarea "<Grid Grid.Row="1" Margin="0,5,0,0" VerticalOptions="FillAndExpand"> <RefreshVi…"
type textarea "x"
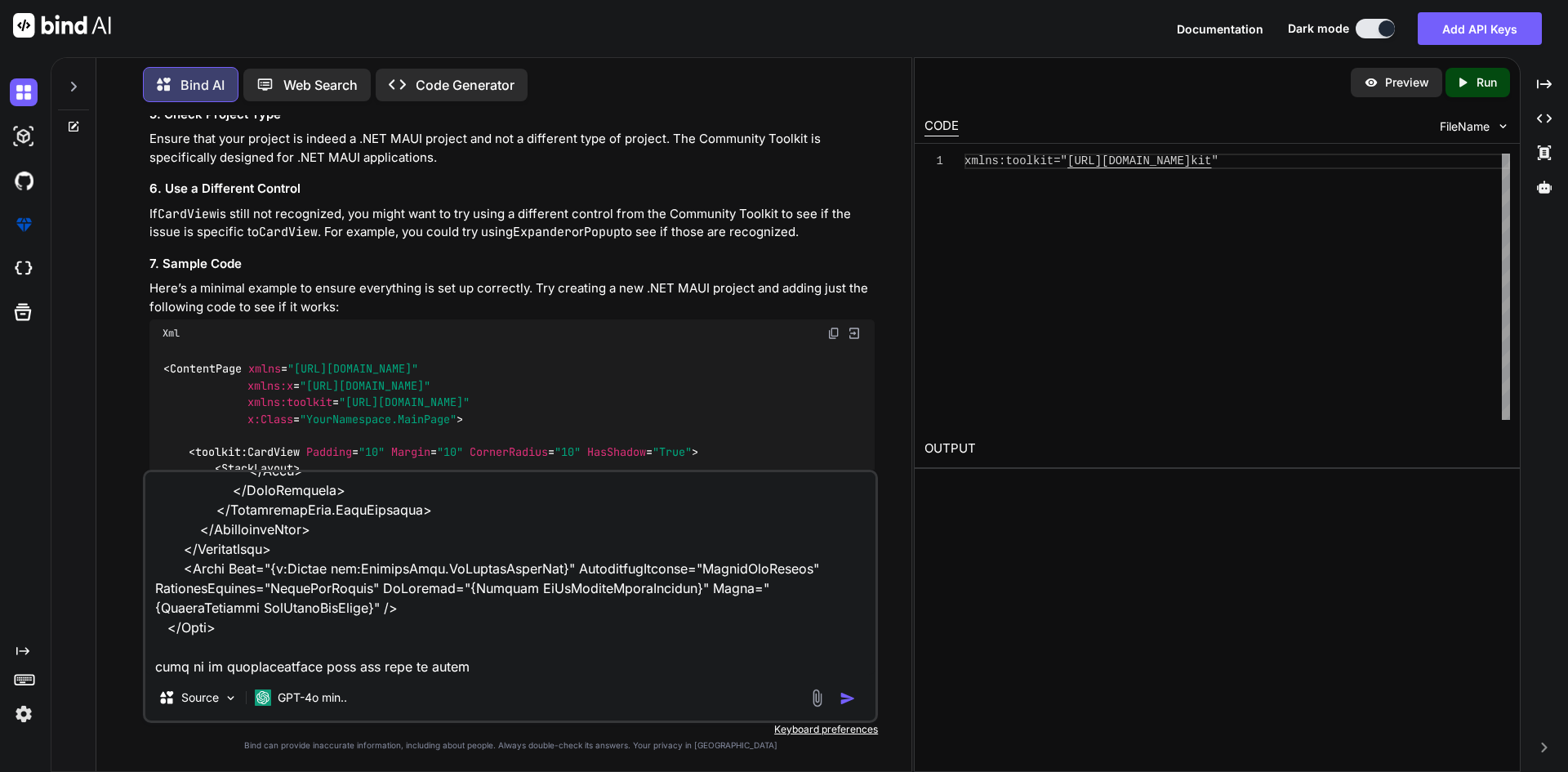
type textarea "<Grid Grid.Row="1" Margin="0,5,0,0" VerticalOptions="FillAndExpand"> <RefreshVi…"
type textarea "x"
type textarea "<Grid Grid.Row="1" Margin="0,5,0,0" VerticalOptions="FillAndExpand"> <RefreshVi…"
type textarea "x"
type textarea "<Grid Grid.Row="1" Margin="0,5,0,0" VerticalOptions="FillAndExpand"> <RefreshVi…"
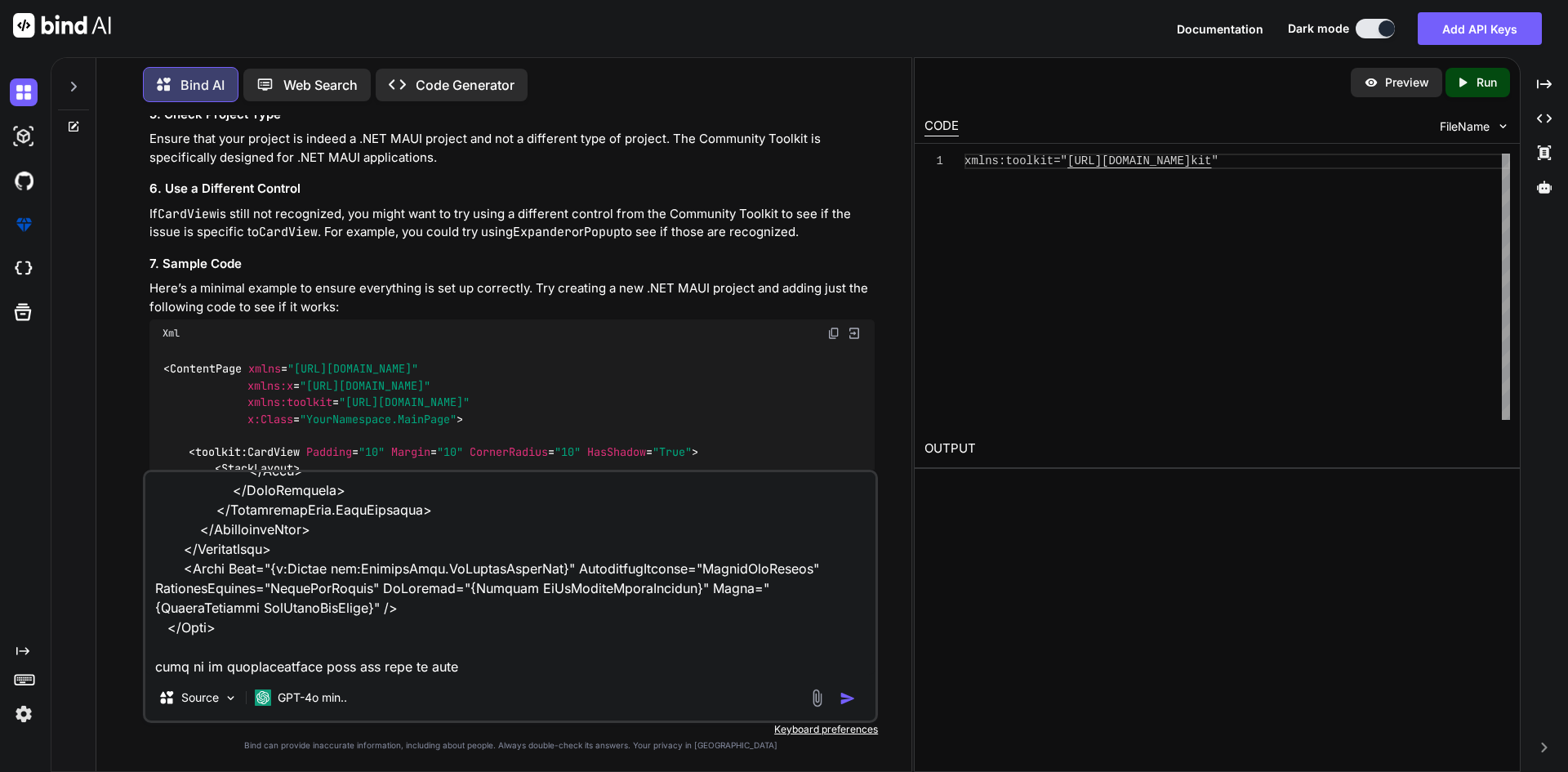
type textarea "x"
type textarea "<Grid Grid.Row="1" Margin="0,5,0,0" VerticalOptions="FillAndExpand"> <RefreshVi…"
type textarea "x"
type textarea "<Grid Grid.Row="1" Margin="0,5,0,0" VerticalOptions="FillAndExpand"> <RefreshVi…"
type textarea "x"
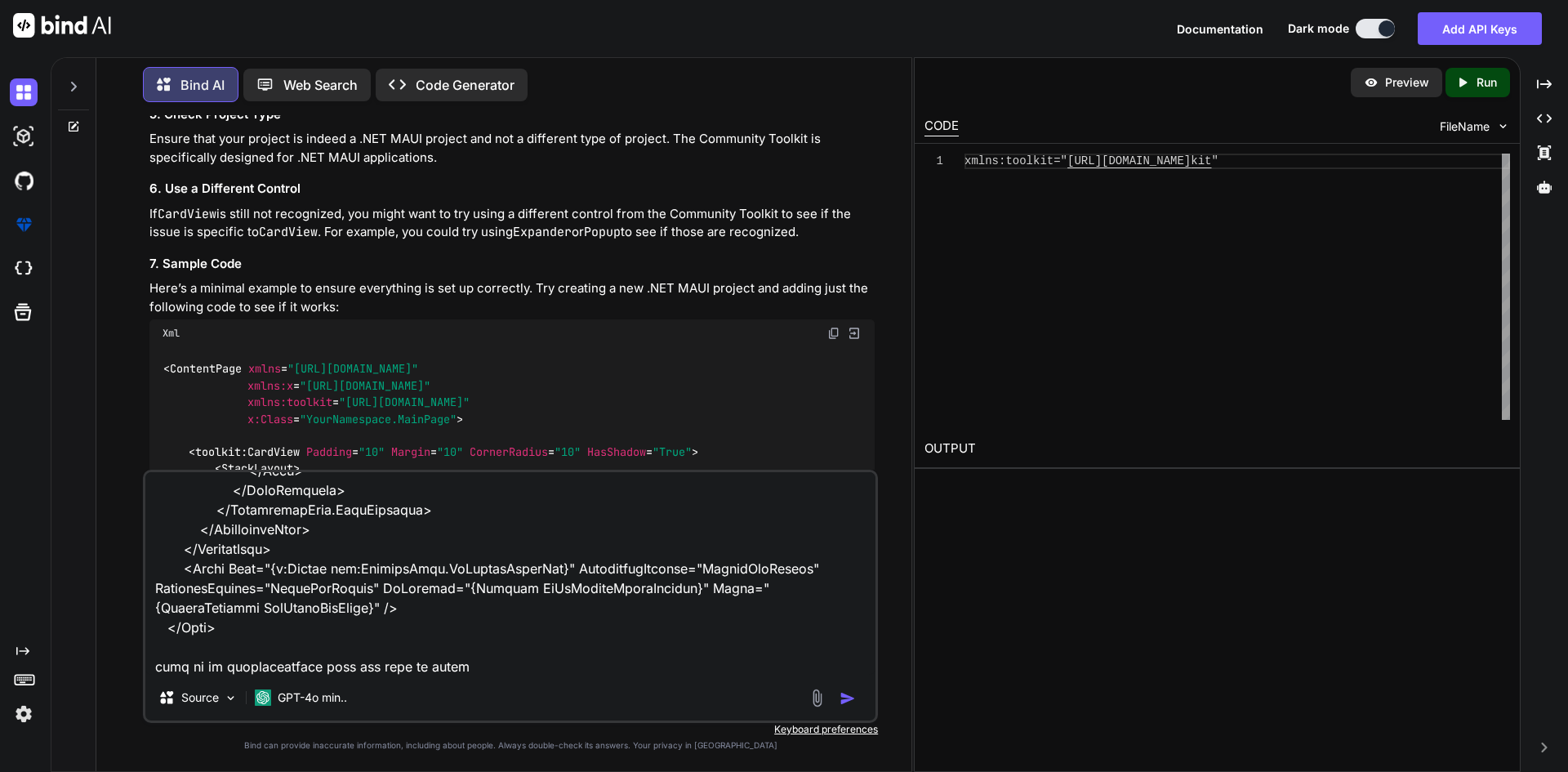
type textarea "<Grid Grid.Row="1" Margin="0,5,0,0" VerticalOptions="FillAndExpand"> <RefreshVi…"
type textarea "x"
type textarea "<Grid Grid.Row="1" Margin="0,5,0,0" VerticalOptions="FillAndExpand"> <RefreshVi…"
type textarea "x"
type textarea "<Grid Grid.Row="1" Margin="0,5,0,0" VerticalOptions="FillAndExpand"> <RefreshVi…"
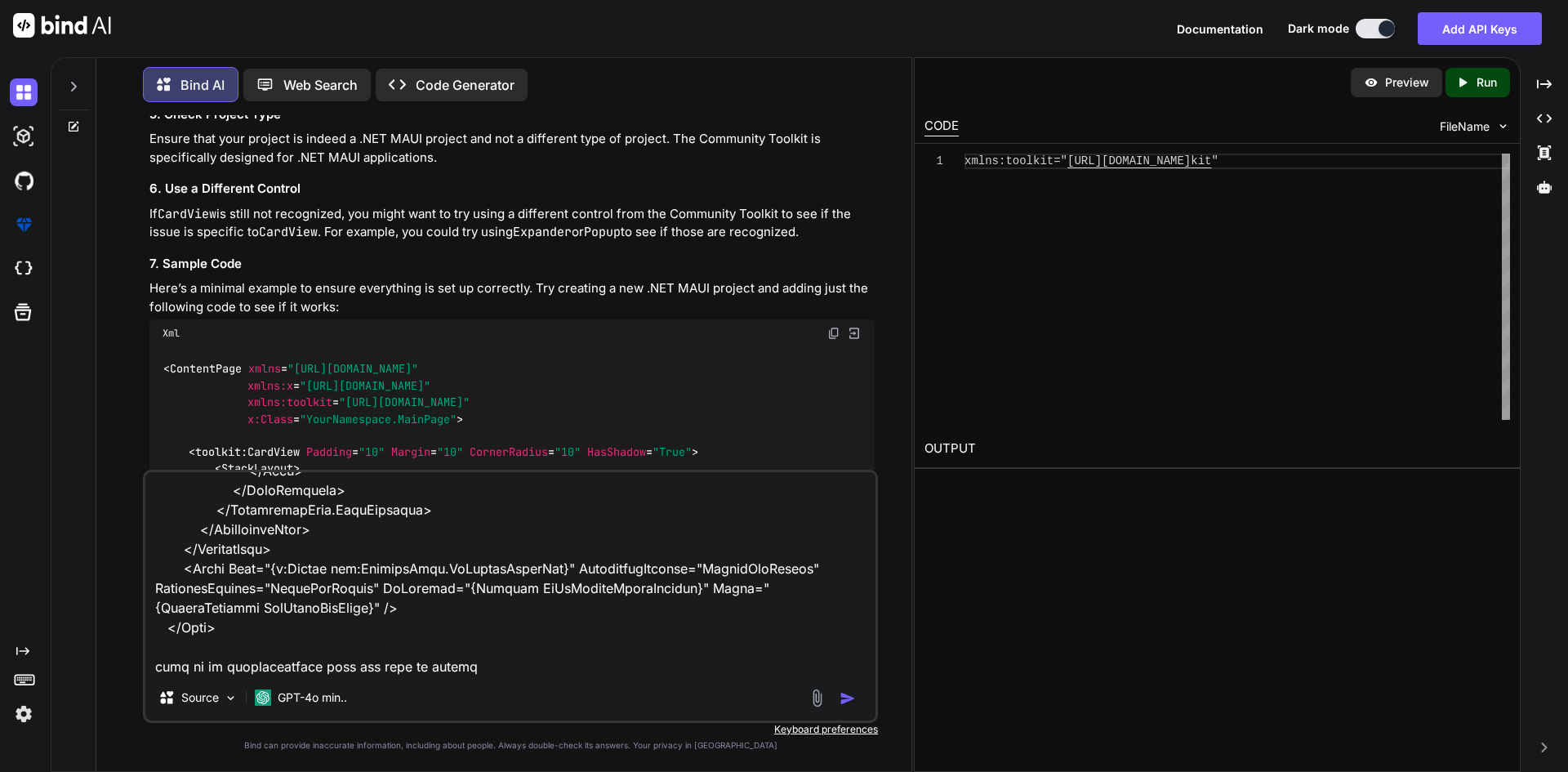
type textarea "x"
type textarea "<Grid Grid.Row="1" Margin="0,5,0,0" VerticalOptions="FillAndExpand"> <RefreshVi…"
type textarea "x"
type textarea "<Grid Grid.Row="1" Margin="0,5,0,0" VerticalOptions="FillAndExpand"> <RefreshVi…"
type textarea "x"
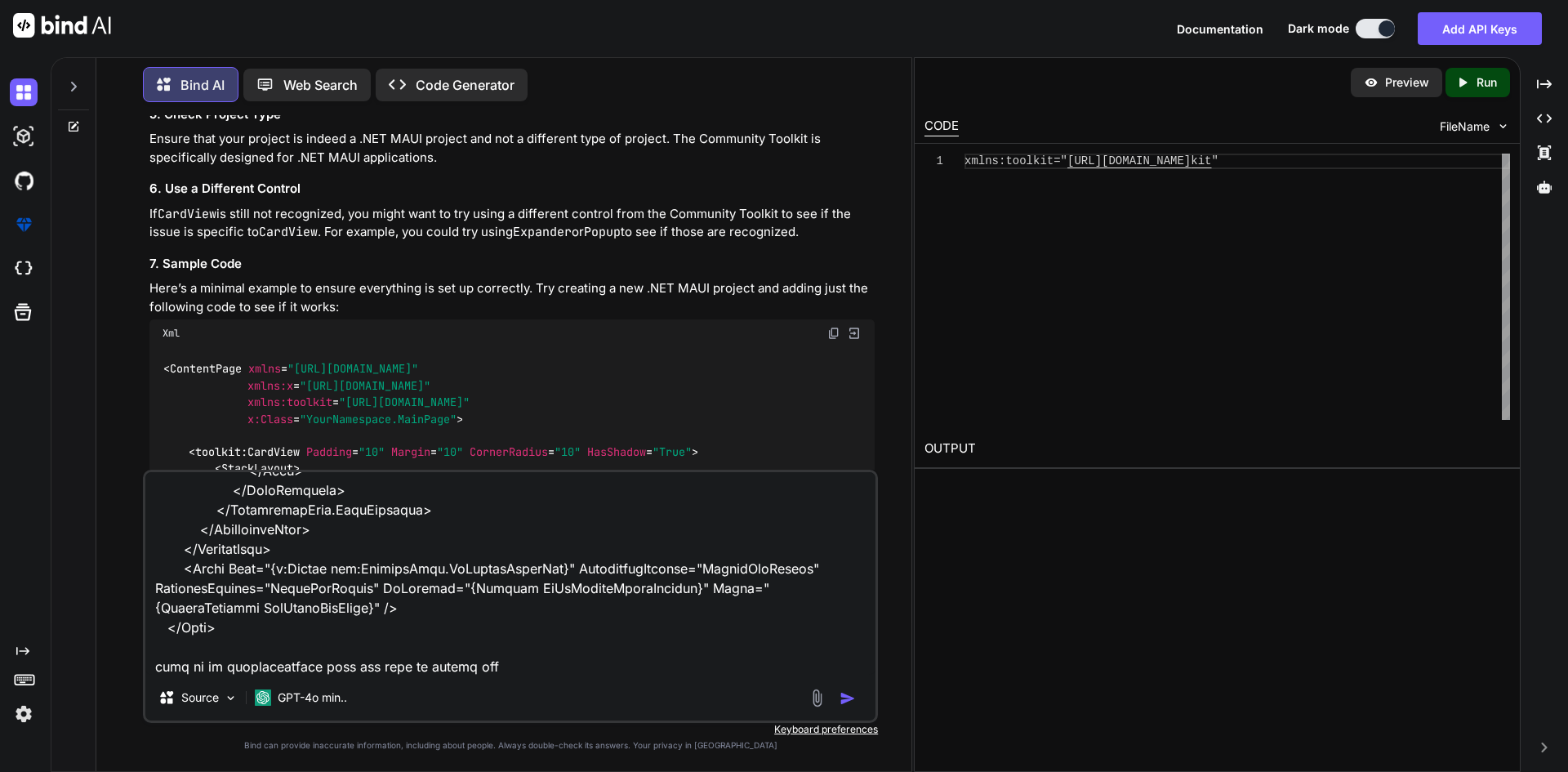
type textarea "<Grid Grid.Row="1" Margin="0,5,0,0" VerticalOptions="FillAndExpand"> <RefreshVi…"
type textarea "x"
type textarea "<Grid Grid.Row="1" Margin="0,5,0,0" VerticalOptions="FillAndExpand"> <RefreshVi…"
type textarea "x"
type textarea "<Grid Grid.Row="1" Margin="0,5,0,0" VerticalOptions="FillAndExpand"> <RefreshVi…"
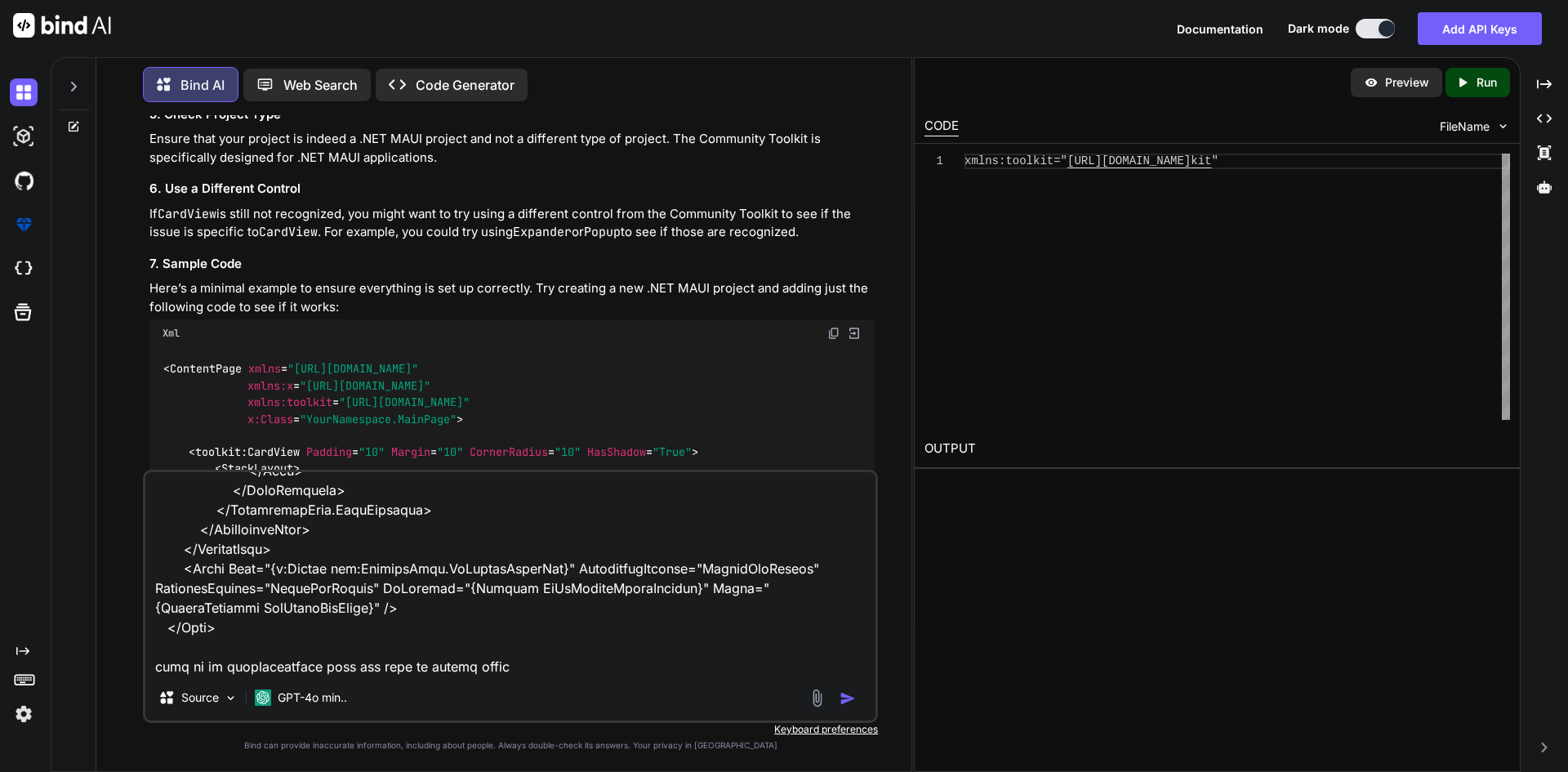
type textarea "x"
type textarea "<Grid Grid.Row="1" Margin="0,5,0,0" VerticalOptions="FillAndExpand"> <RefreshVi…"
type textarea "x"
type textarea "<Grid Grid.Row="1" Margin="0,5,0,0" VerticalOptions="FillAndExpand"> <RefreshVi…"
type textarea "x"
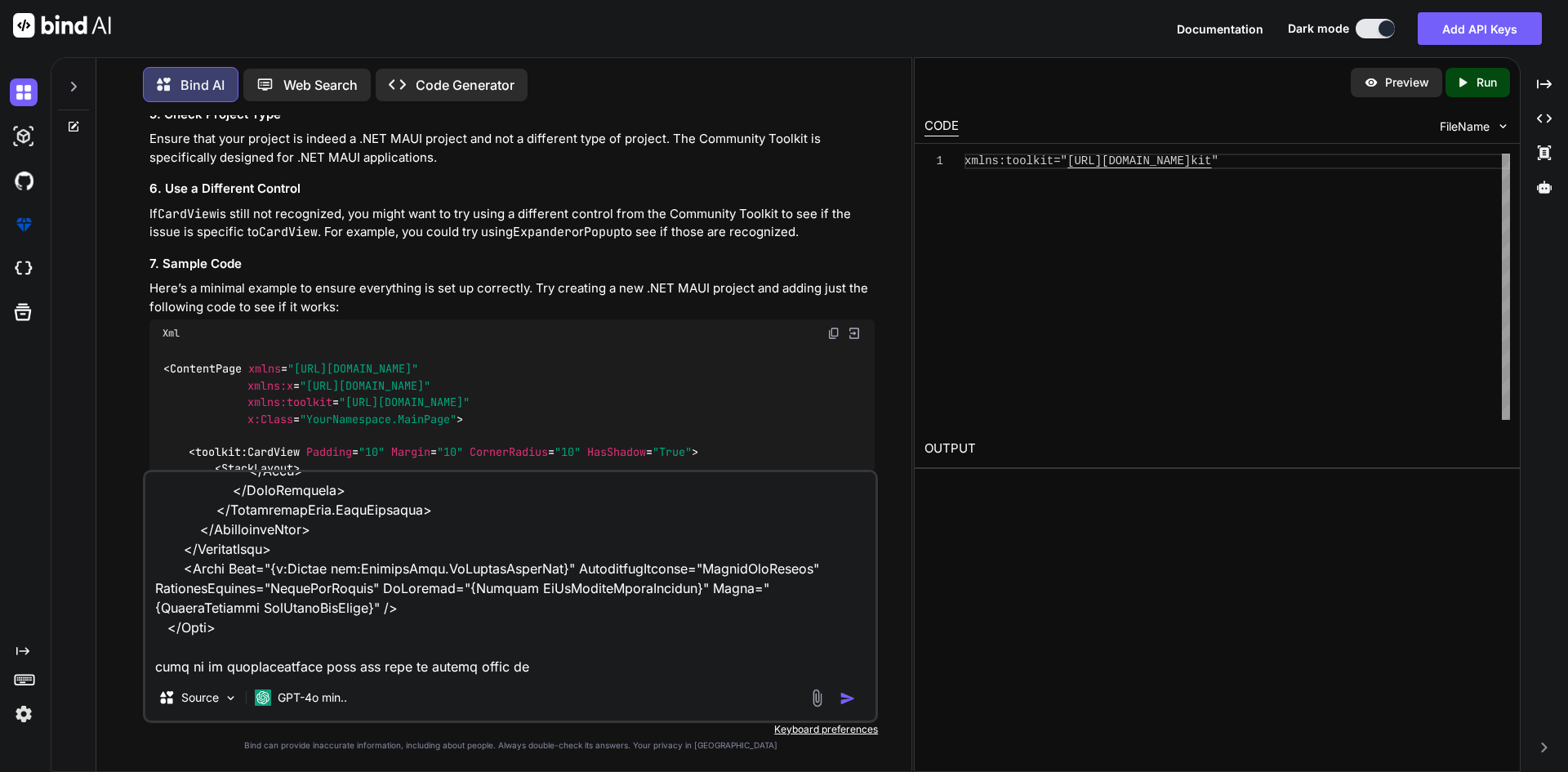
type textarea "<Grid Grid.Row="1" Margin="0,5,0,0" VerticalOptions="FillAndExpand"> <RefreshVi…"
type textarea "x"
type textarea "<Grid Grid.Row="1" Margin="0,5,0,0" VerticalOptions="FillAndExpand"> <RefreshVi…"
type textarea "x"
type textarea "<Grid Grid.Row="1" Margin="0,5,0,0" VerticalOptions="FillAndExpand"> <RefreshVi…"
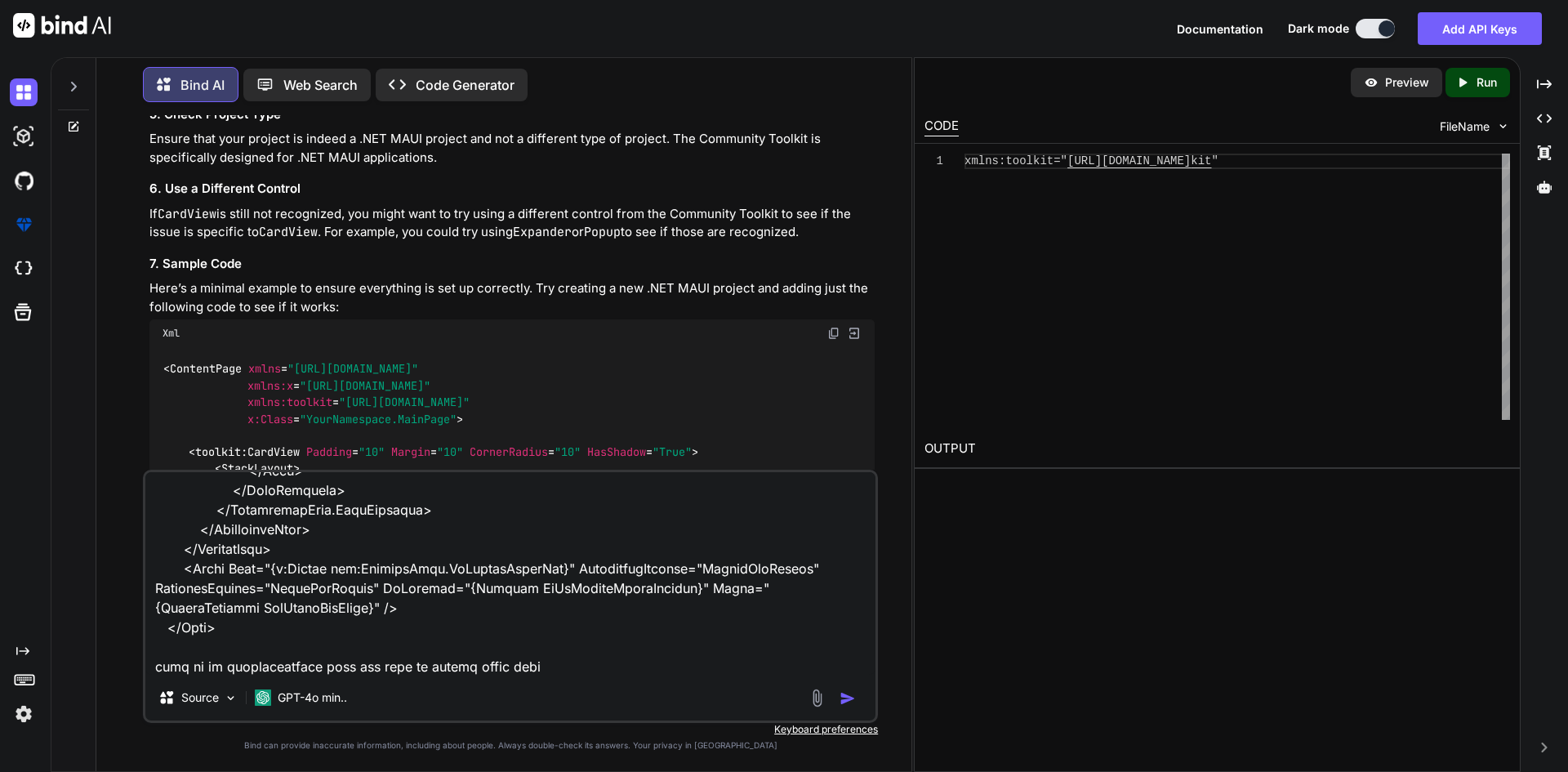
type textarea "x"
type textarea "<Grid Grid.Row="1" Margin="0,5,0,0" VerticalOptions="FillAndExpand"> <RefreshVi…"
type textarea "x"
type textarea "<Grid Grid.Row="1" Margin="0,5,0,0" VerticalOptions="FillAndExpand"> <RefreshVi…"
type textarea "x"
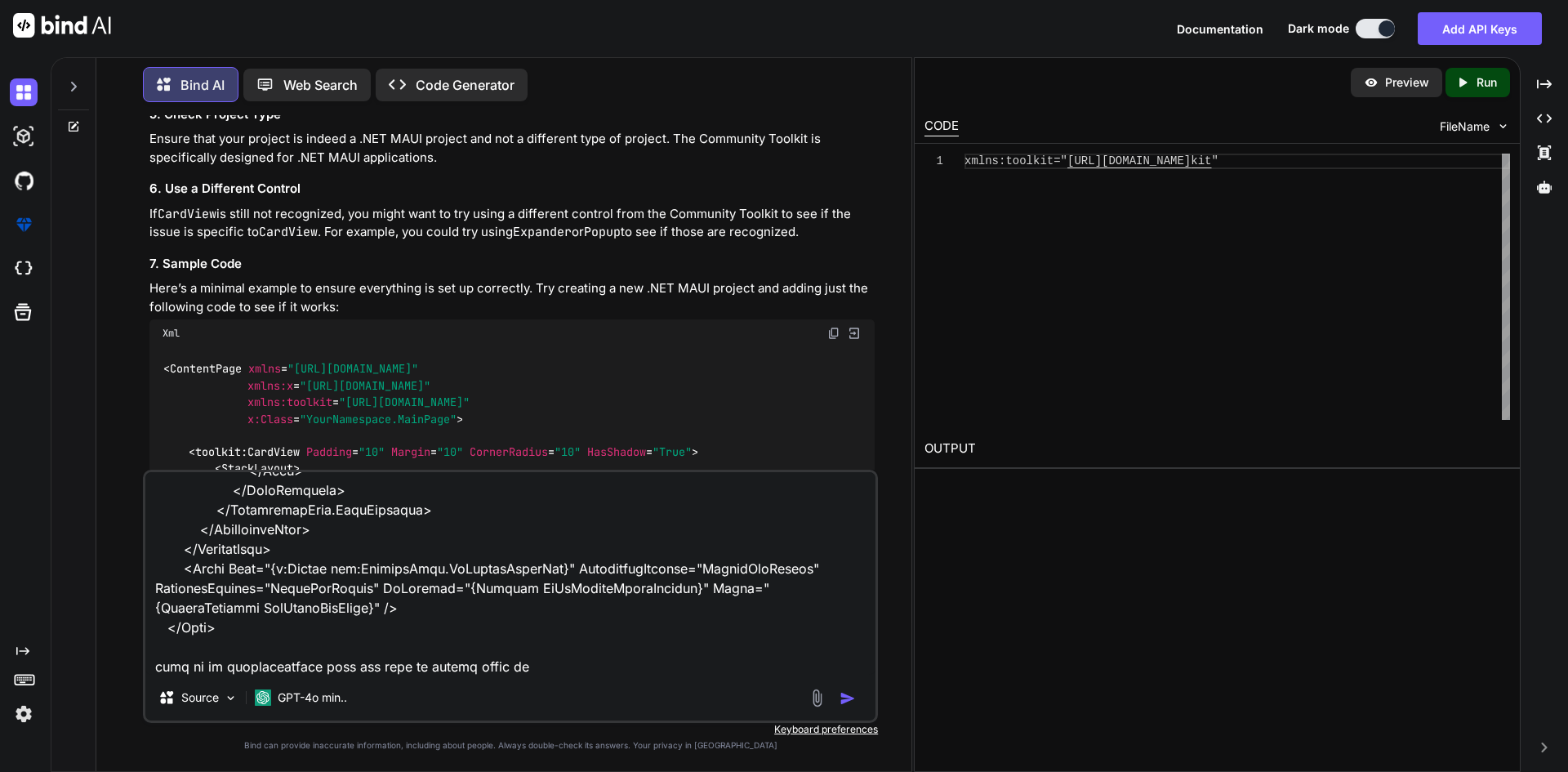
type textarea "<Grid Grid.Row="1" Margin="0,5,0,0" VerticalOptions="FillAndExpand"> <RefreshVi…"
type textarea "x"
type textarea "<Grid Grid.Row="1" Margin="0,5,0,0" VerticalOptions="FillAndExpand"> <RefreshVi…"
type textarea "x"
type textarea "<Grid Grid.Row="1" Margin="0,5,0,0" VerticalOptions="FillAndExpand"> <RefreshVi…"
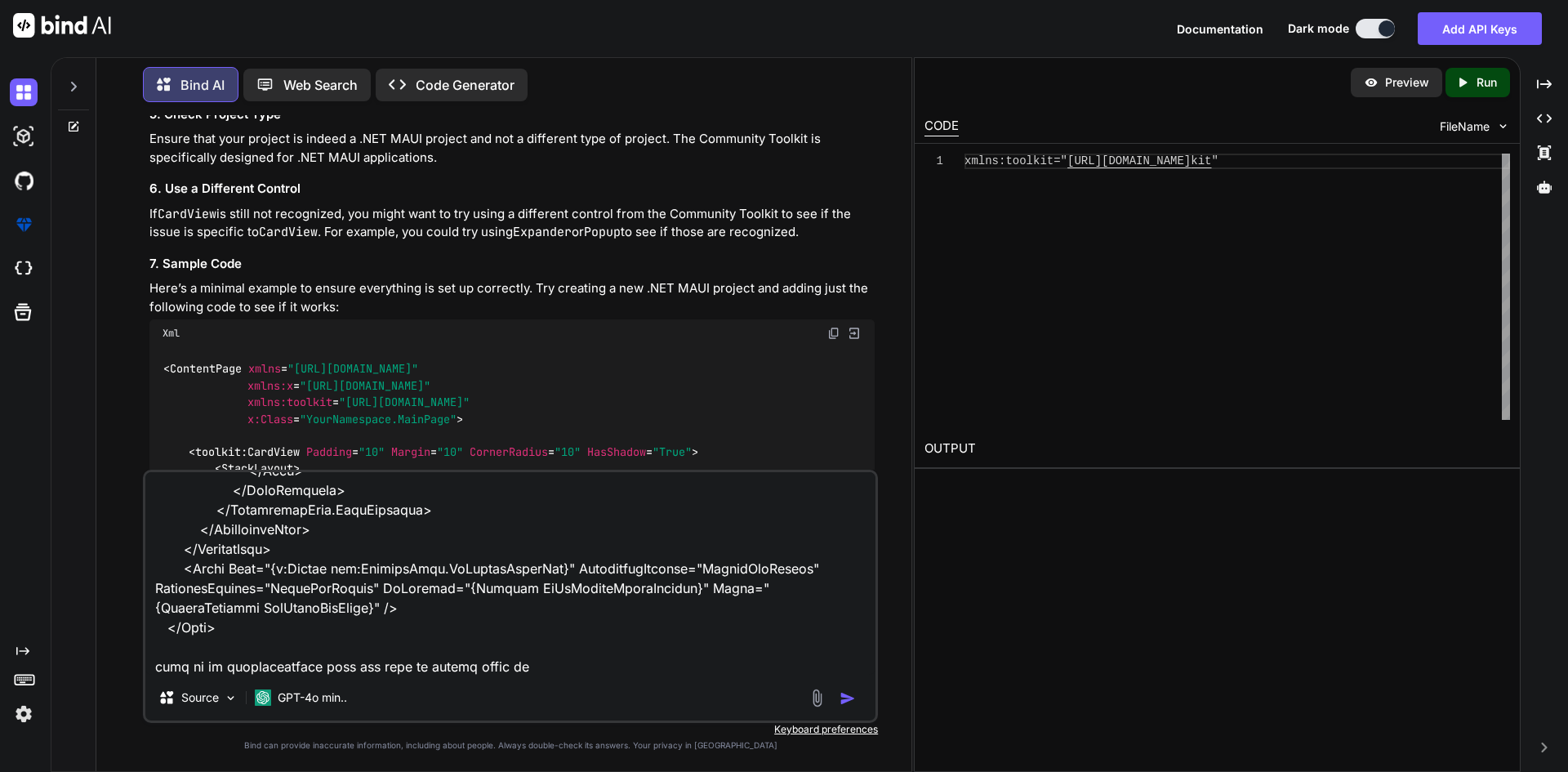
type textarea "x"
type textarea "<Grid Grid.Row="1" Margin="0,5,0,0" VerticalOptions="FillAndExpand"> <RefreshVi…"
type textarea "x"
type textarea "<Grid Grid.Row="1" Margin="0,5,0,0" VerticalOptions="FillAndExpand"> <RefreshVi…"
type textarea "x"
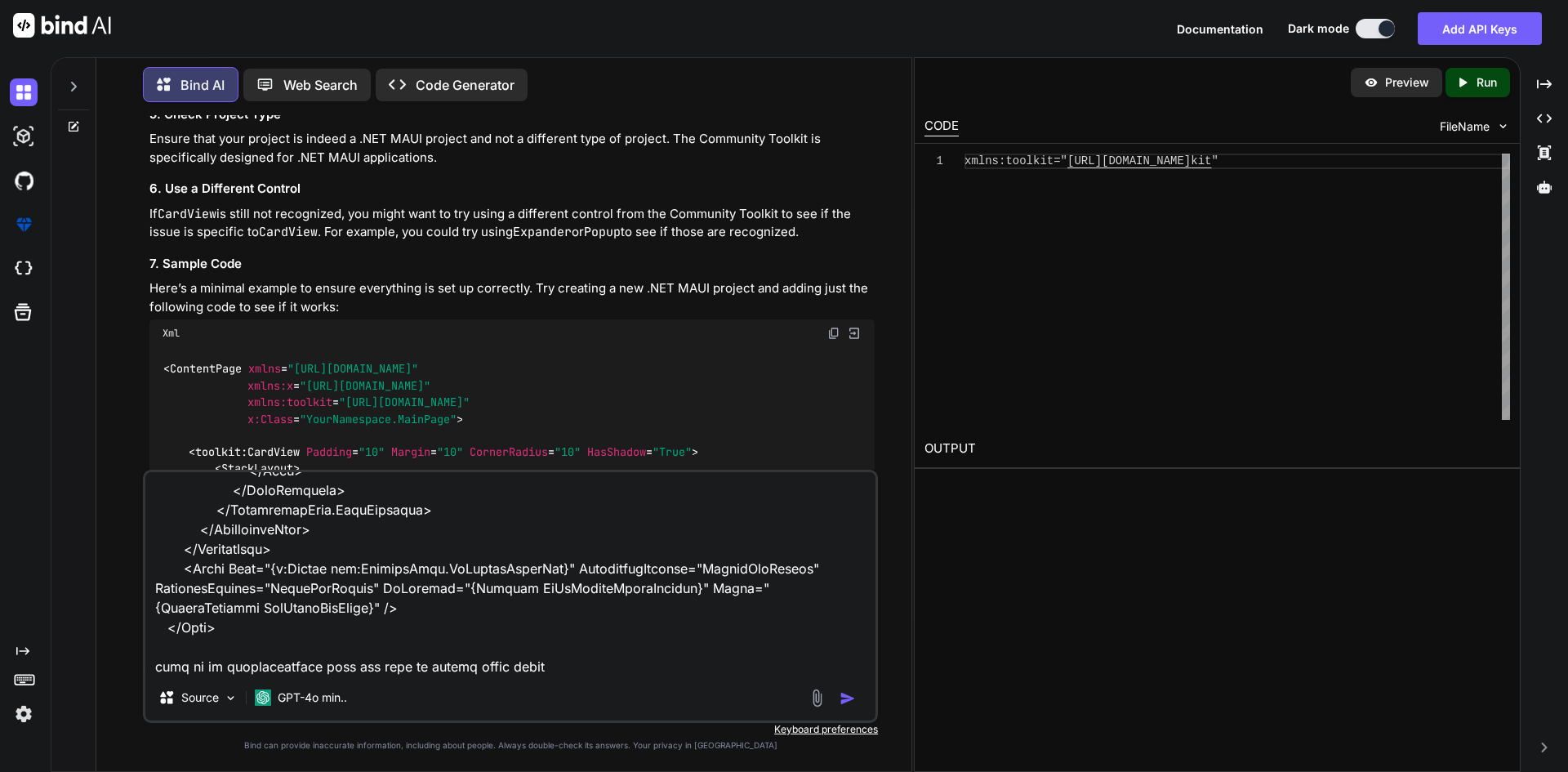
type textarea "<Grid Grid.Row="1" Margin="0,5,0,0" VerticalOptions="FillAndExpand"> <RefreshVi…"
type textarea "x"
type textarea "<Grid Grid.Row="1" Margin="0,5,0,0" VerticalOptions="FillAndExpand"> <RefreshVi…"
type textarea "x"
type textarea "<Grid Grid.Row="1" Margin="0,5,0,0" VerticalOptions="FillAndExpand"> <RefreshVi…"
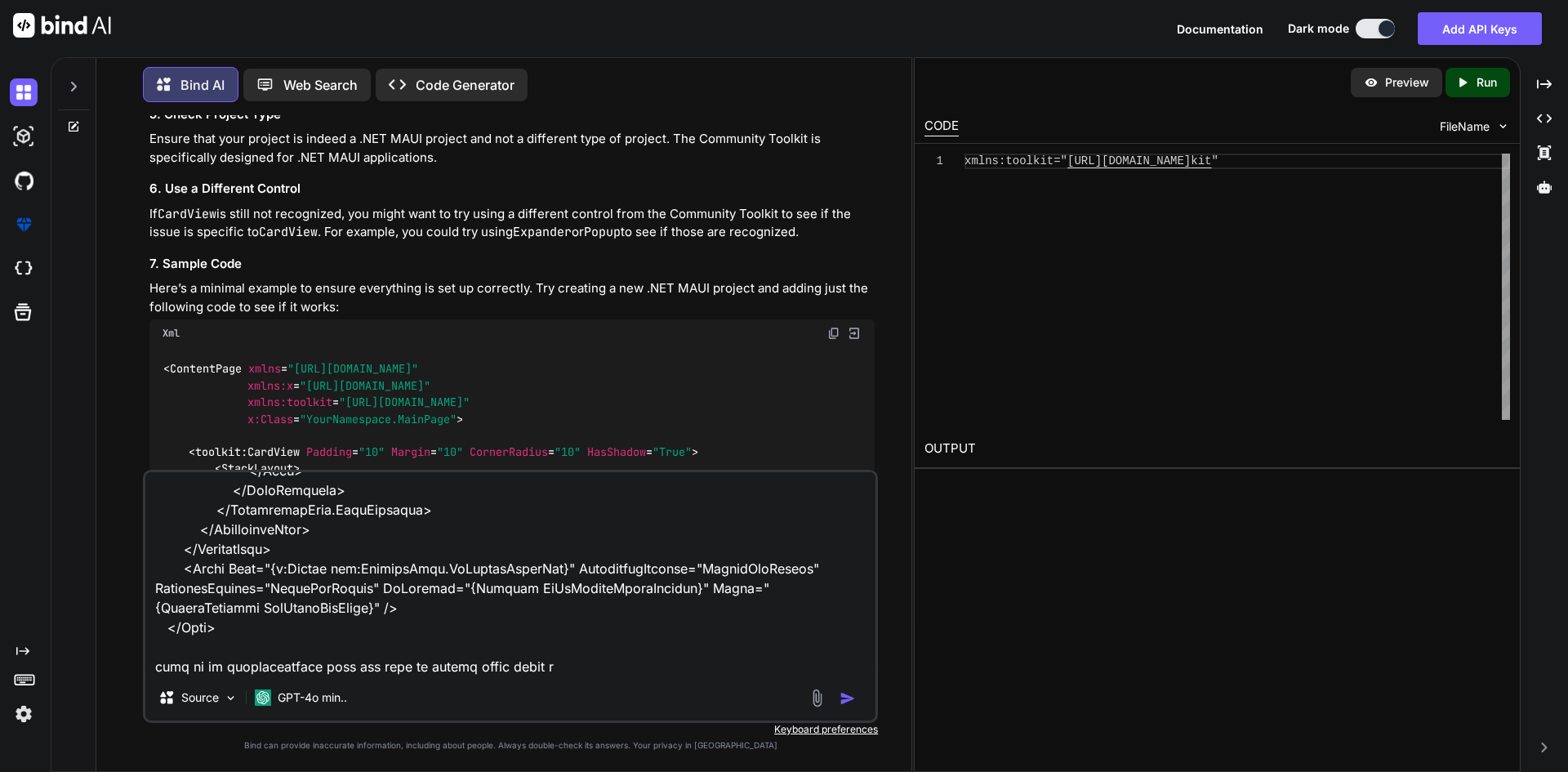
type textarea "x"
type textarea "<Grid Grid.Row="1" Margin="0,5,0,0" VerticalOptions="FillAndExpand"> <RefreshVi…"
type textarea "x"
type textarea "<Grid Grid.Row="1" Margin="0,5,0,0" VerticalOptions="FillAndExpand"> <RefreshVi…"
type textarea "x"
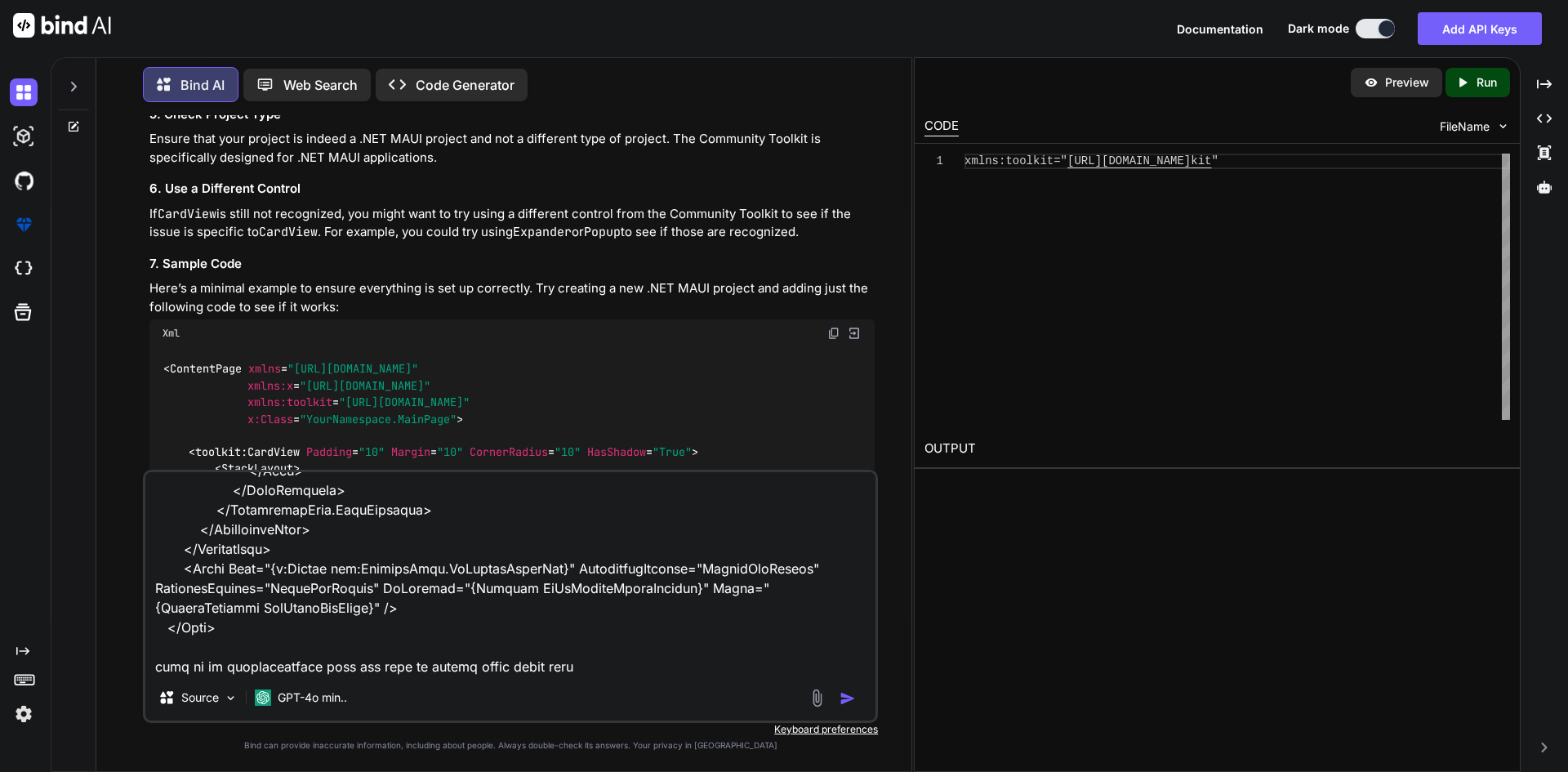
type textarea "<Grid Grid.Row="1" Margin="0,5,0,0" VerticalOptions="FillAndExpand"> <RefreshVi…"
type textarea "x"
type textarea "<Grid Grid.Row="1" Margin="0,5,0,0" VerticalOptions="FillAndExpand"> <RefreshVi…"
type textarea "x"
type textarea "<Grid Grid.Row="1" Margin="0,5,0,0" VerticalOptions="FillAndExpand"> <RefreshVi…"
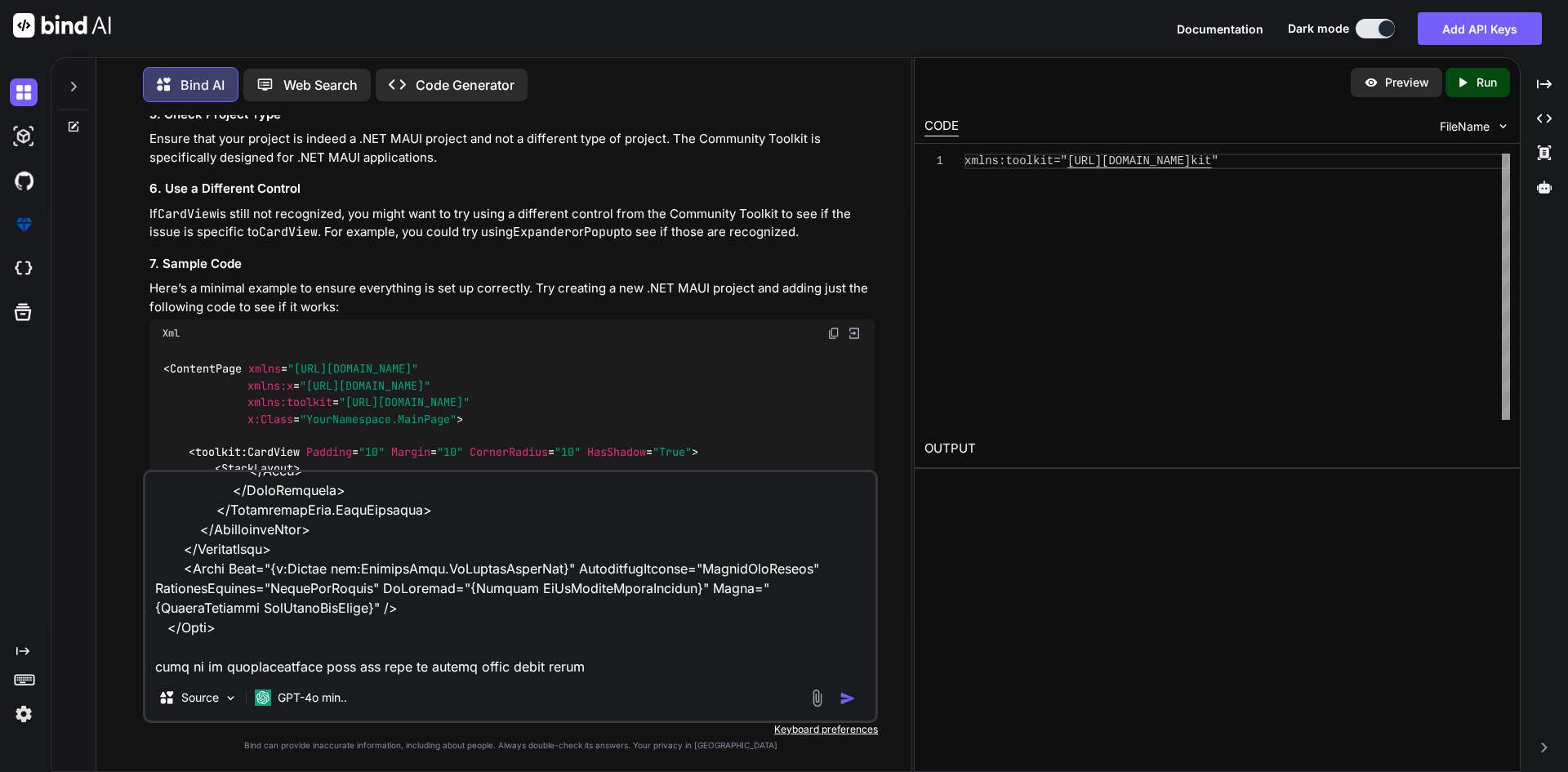
type textarea "x"
type textarea "<Grid Grid.Row="1" Margin="0,5,0,0" VerticalOptions="FillAndExpand"> <RefreshVi…"
type textarea "x"
type textarea "<Grid Grid.Row="1" Margin="0,5,0,0" VerticalOptions="FillAndExpand"> <RefreshVi…"
type textarea "x"
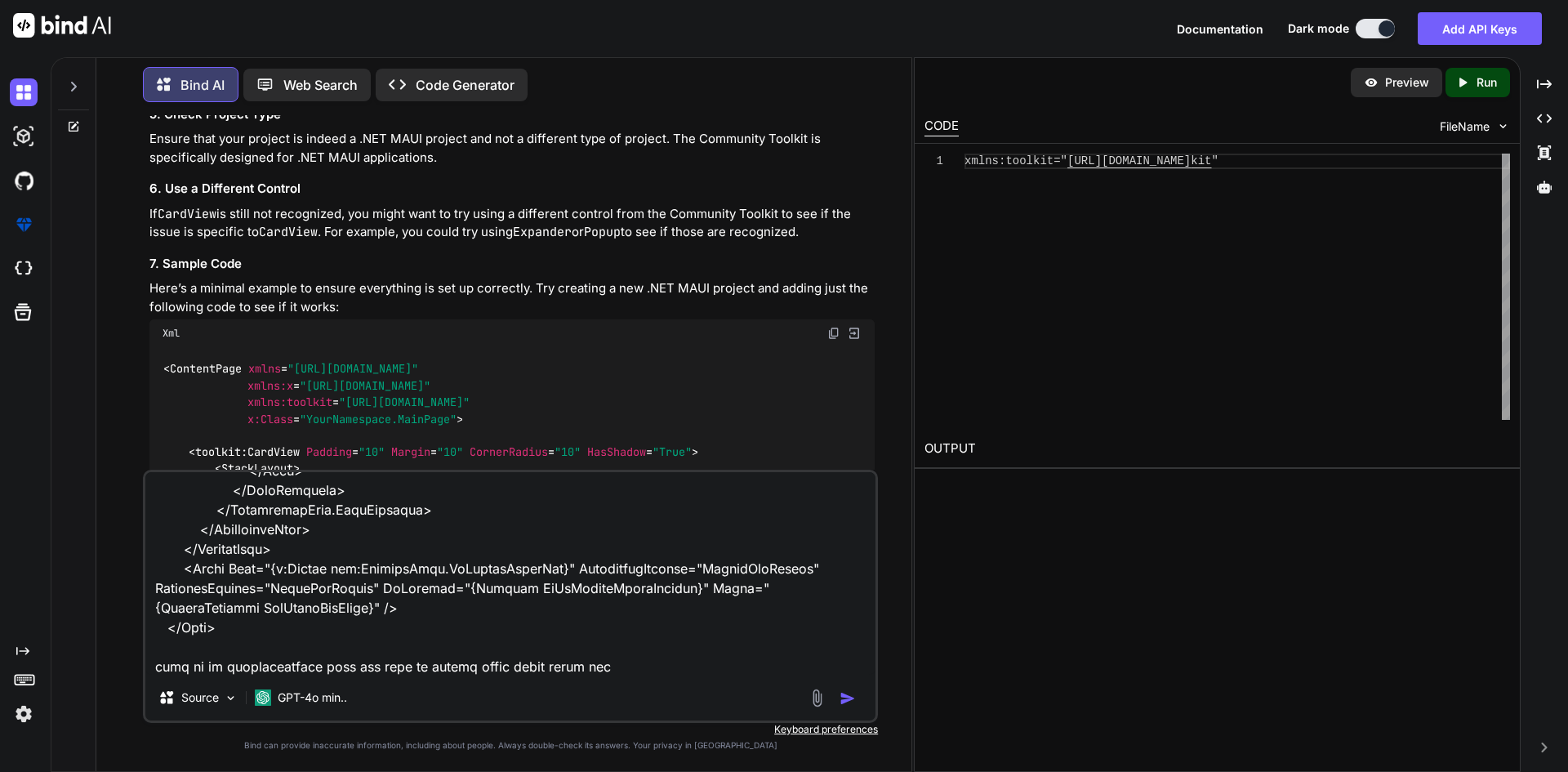
type textarea "<Grid Grid.Row="1" Margin="0,5,0,0" VerticalOptions="FillAndExpand"> <RefreshVi…"
type textarea "x"
type textarea "<Grid Grid.Row="1" Margin="0,5,0,0" VerticalOptions="FillAndExpand"> <RefreshVi…"
type textarea "x"
type textarea "<Grid Grid.Row="1" Margin="0,5,0,0" VerticalOptions="FillAndExpand"> <RefreshVi…"
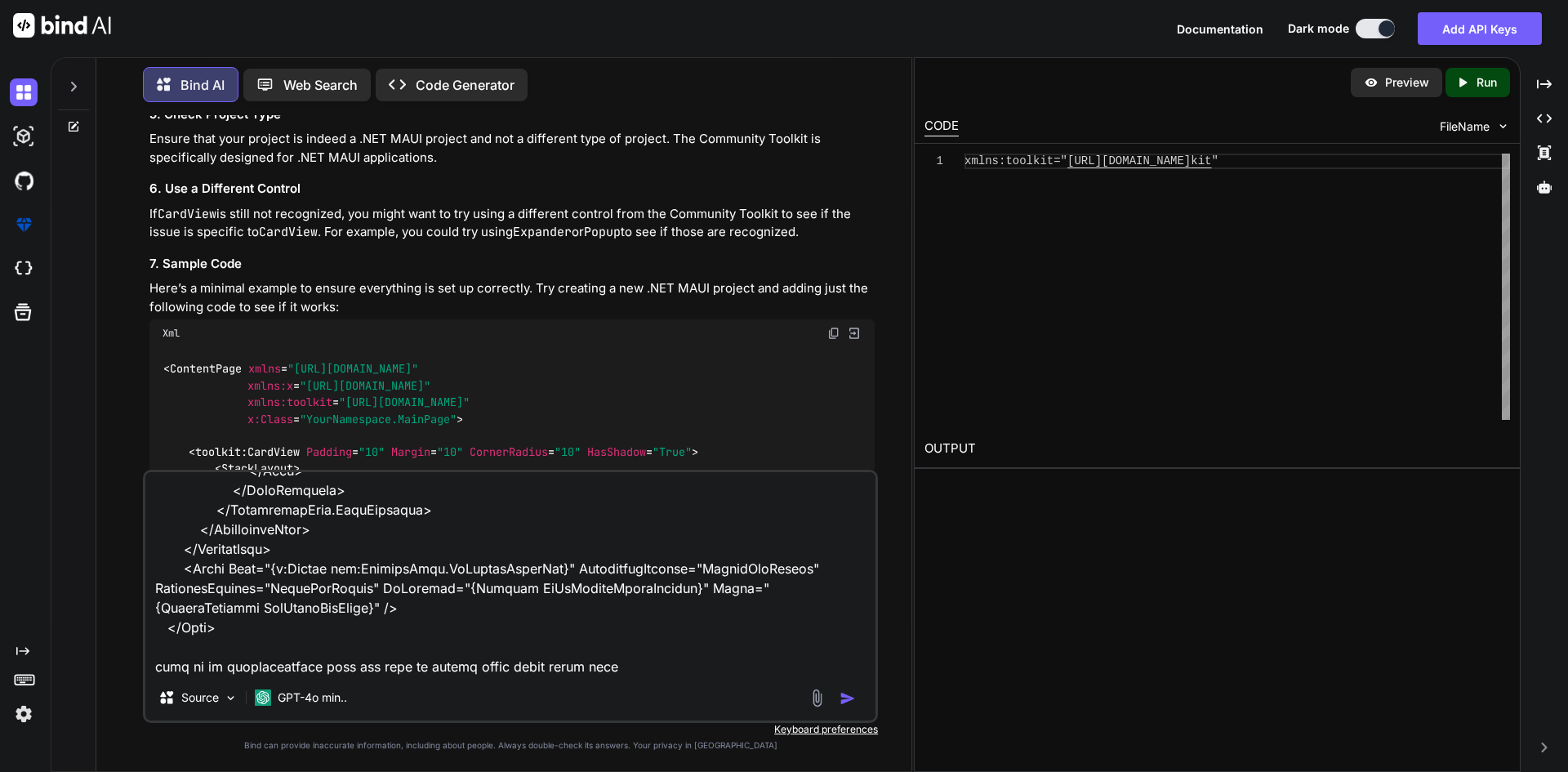
type textarea "x"
click at [628, 661] on textarea at bounding box center [510, 574] width 730 height 203
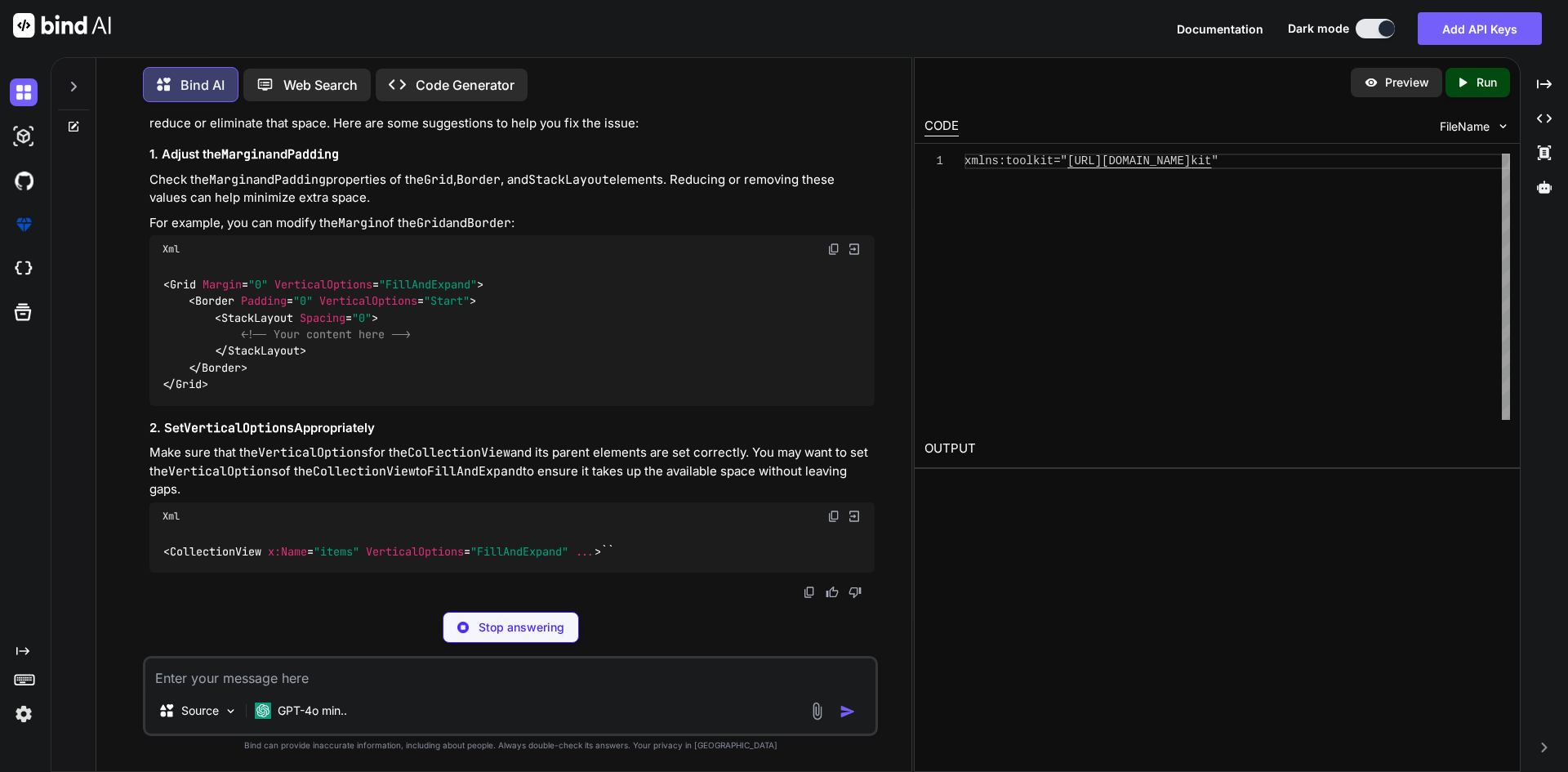
scroll to position [6381, 0]
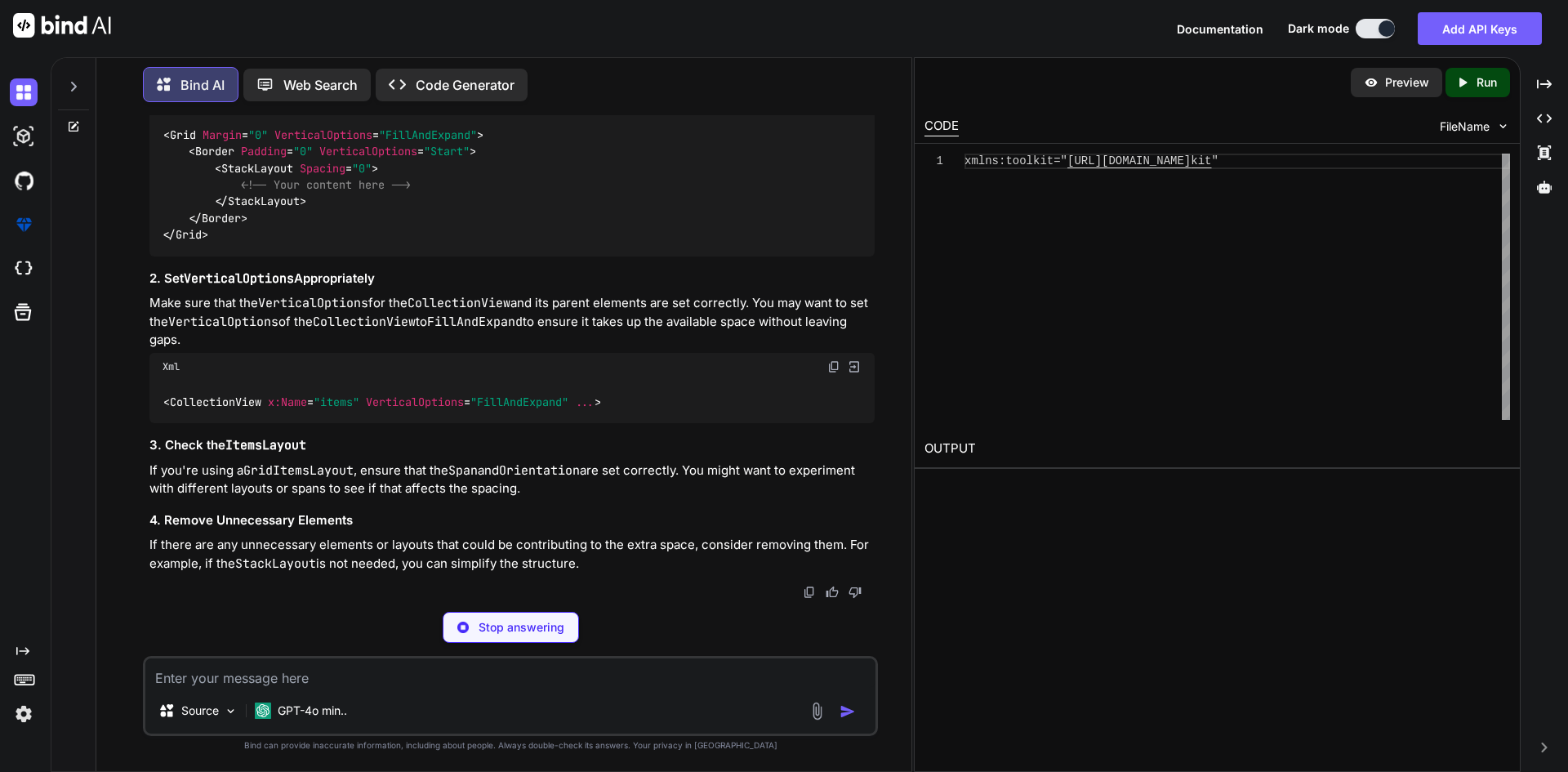
click at [242, 175] on span "StackLayout" at bounding box center [257, 168] width 72 height 15
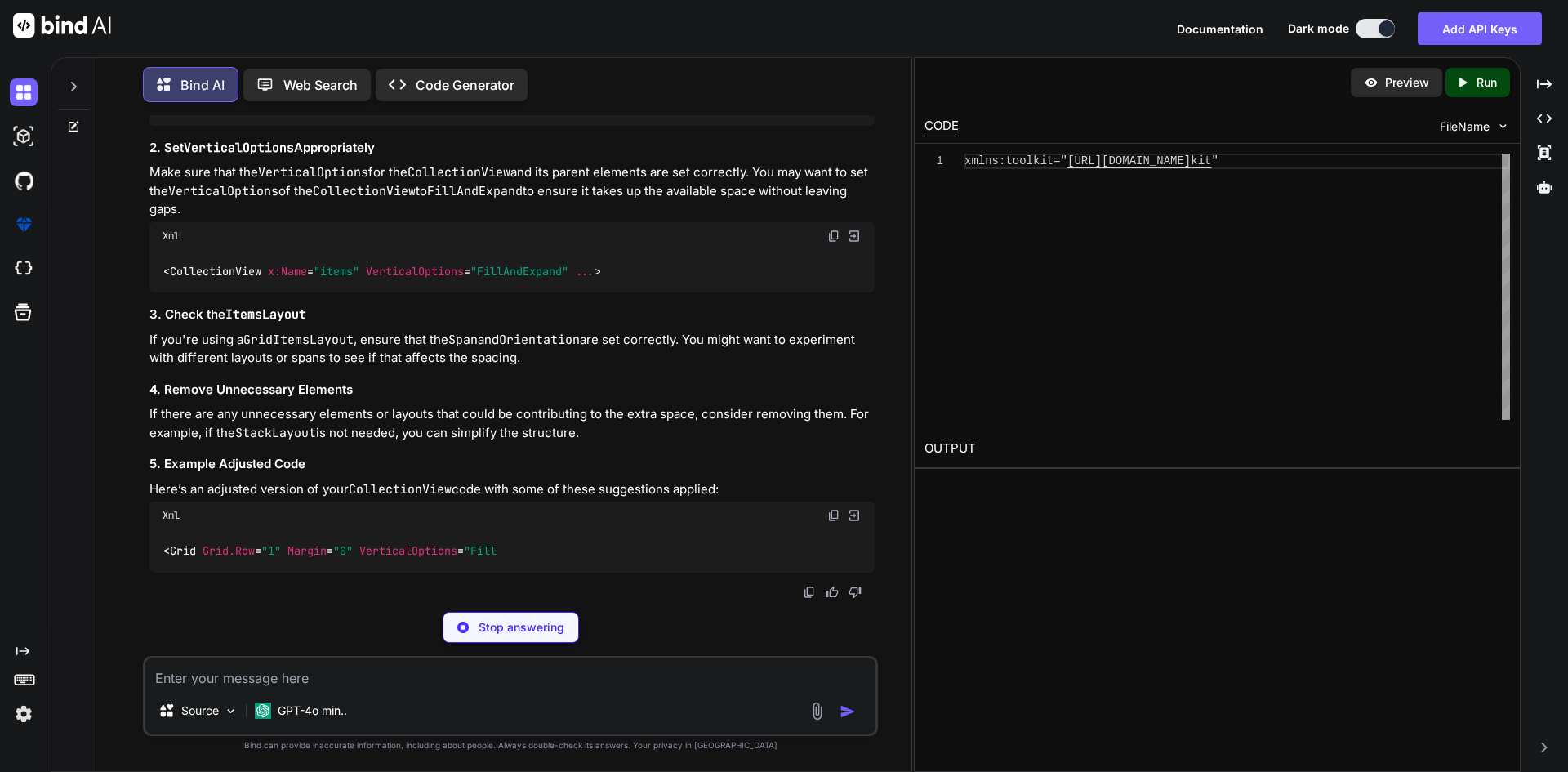
click at [437, 126] on div "< Grid Margin = "0" VerticalOptions = "FillAndExpand" > < Border Padding = "0" …" at bounding box center [512, 54] width 726 height 143
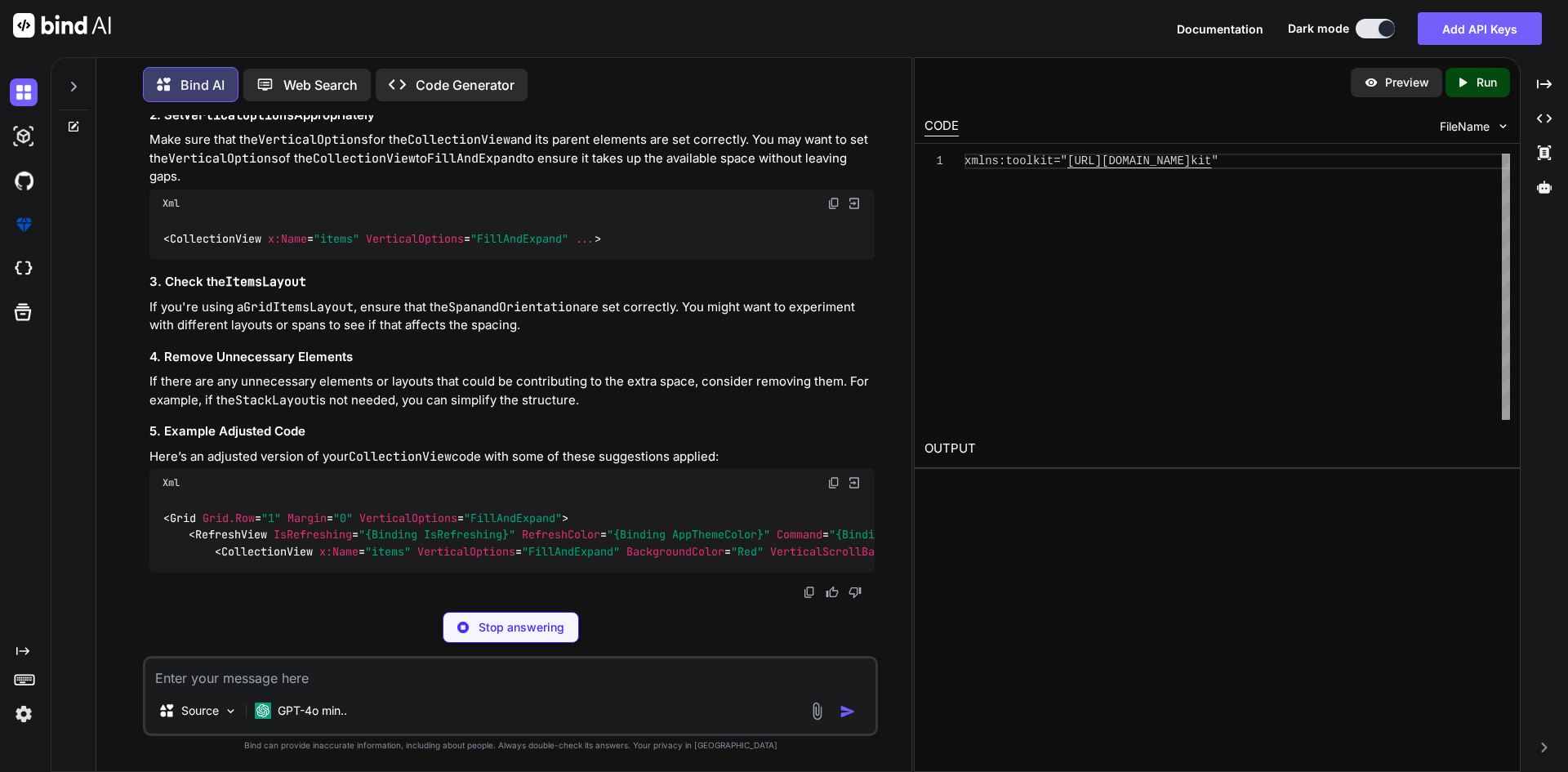
click at [321, 12] on span "Spacing" at bounding box center [323, 5] width 46 height 15
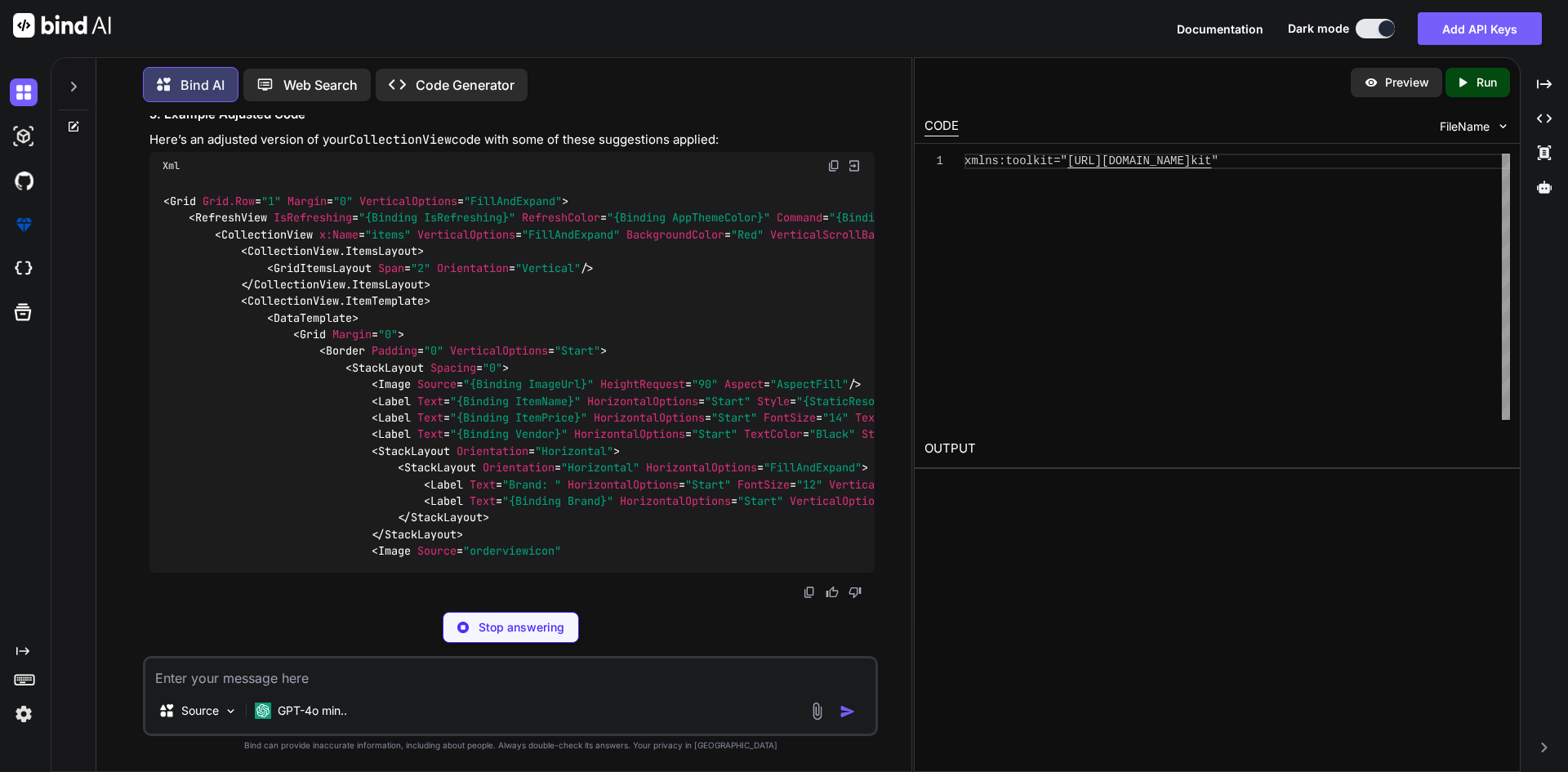
scroll to position [6871, 0]
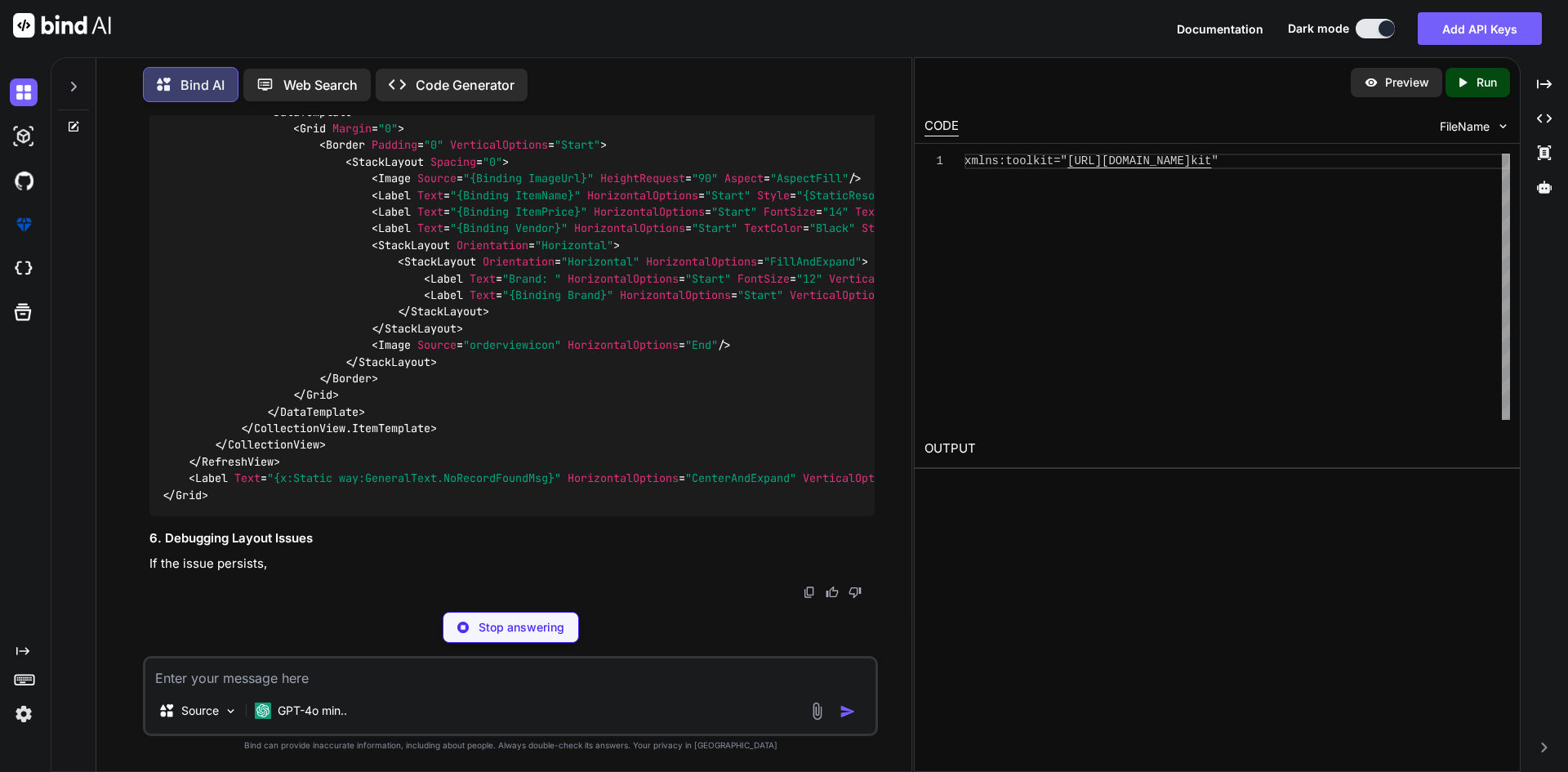
scroll to position [7116, 0]
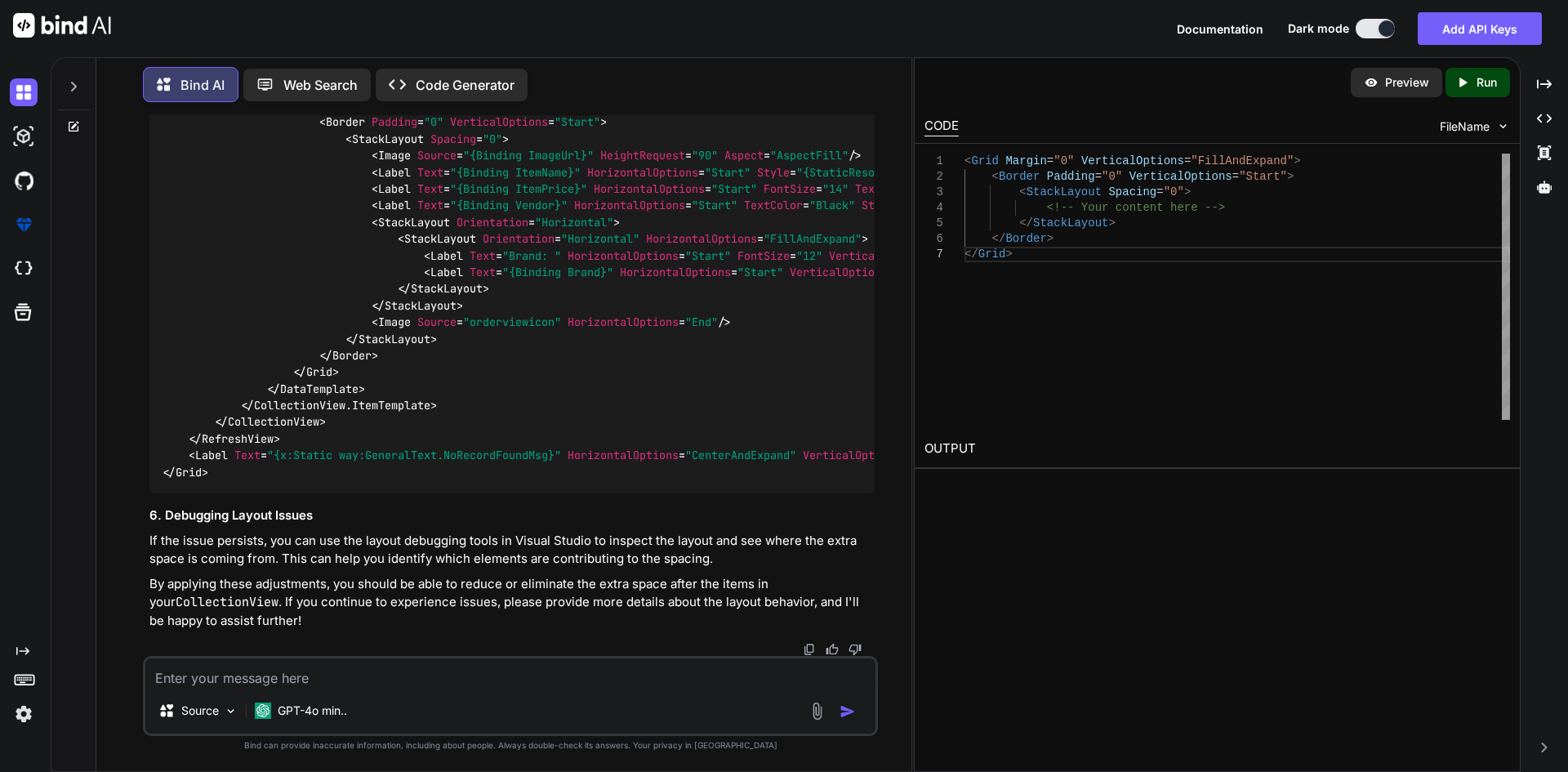
click at [576, 13] on span ""FillAndExpand"" at bounding box center [571, 6] width 98 height 15
click at [592, 130] on span ""Start"" at bounding box center [577, 123] width 46 height 15
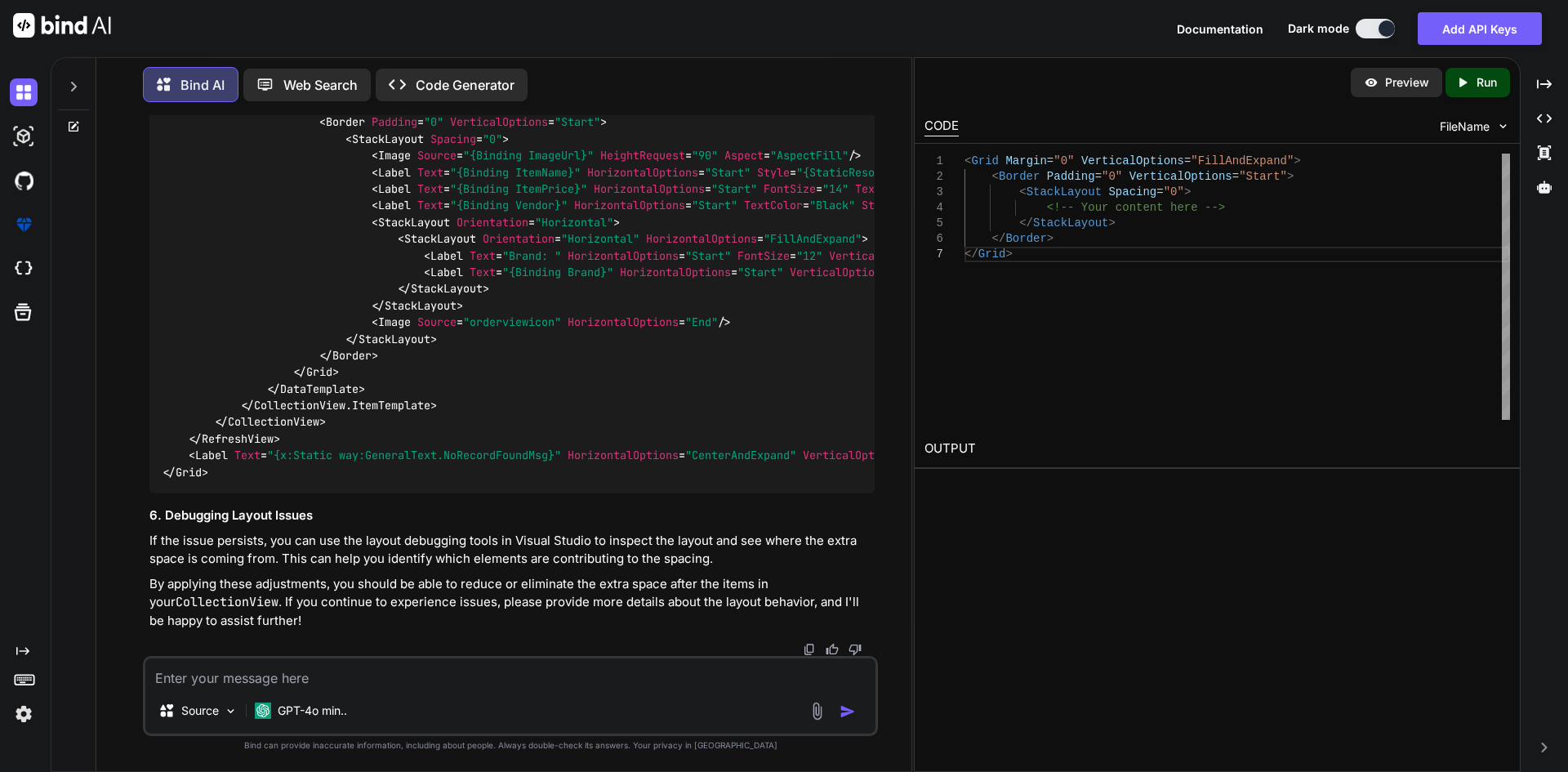
click at [578, 13] on span ""FillAndExpand"" at bounding box center [571, 6] width 98 height 15
click at [588, 454] on div "< Grid Grid.Row = "1" Margin = "0" VerticalOptions = "FillAndExpand" > < Refres…" at bounding box center [512, 222] width 726 height 543
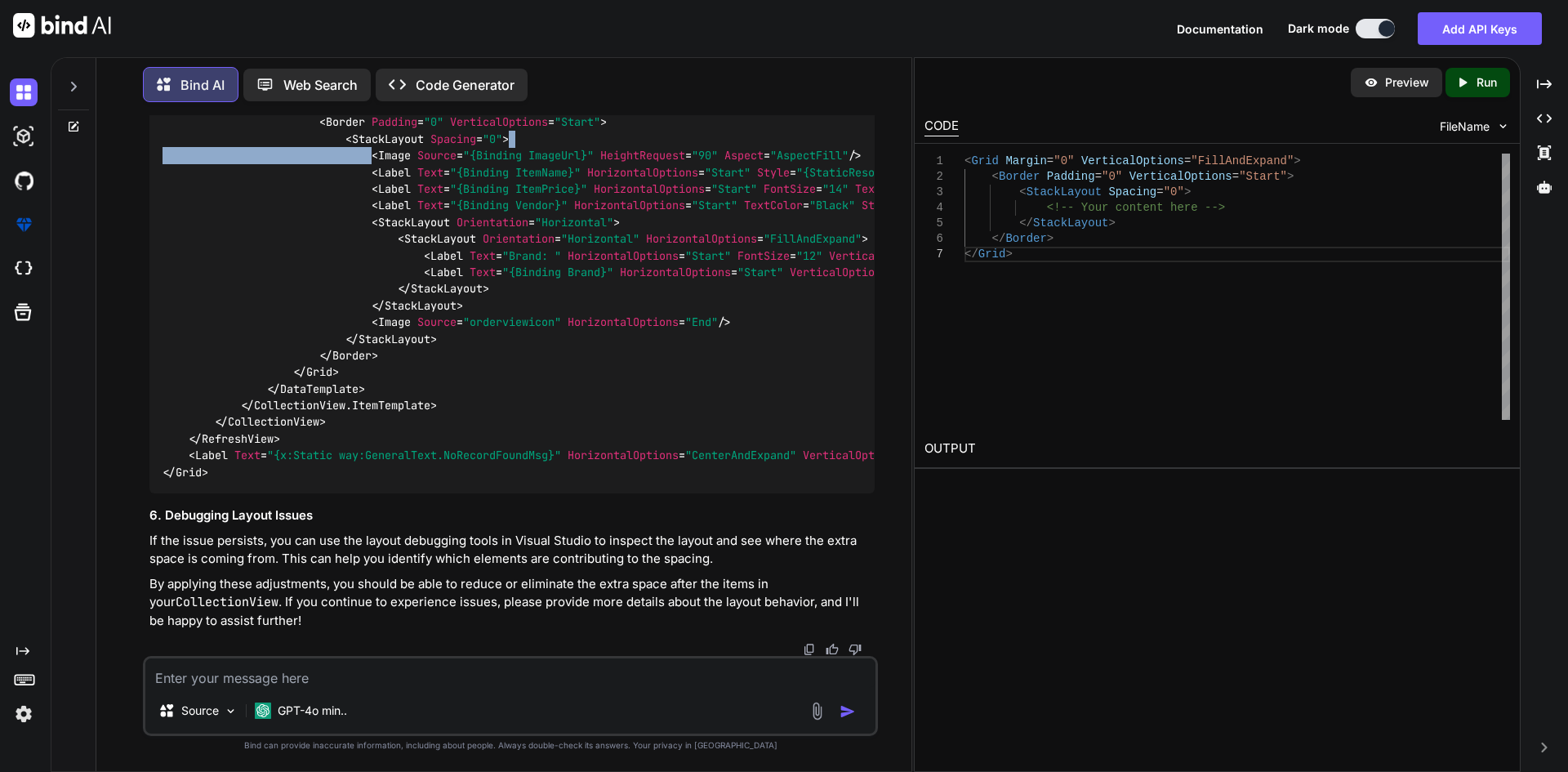
click at [588, 454] on div "< Grid Grid.Row = "1" Margin = "0" VerticalOptions = "FillAndExpand" > < Refres…" at bounding box center [512, 222] width 726 height 543
click at [592, 130] on span ""Start"" at bounding box center [577, 123] width 46 height 15
click at [629, 400] on div "< Grid Grid.Row = "1" Margin = "0" VerticalOptions = "FillAndExpand" > < Refres…" at bounding box center [512, 222] width 726 height 543
click at [648, 163] on span "HeightRequest" at bounding box center [642, 156] width 85 height 15
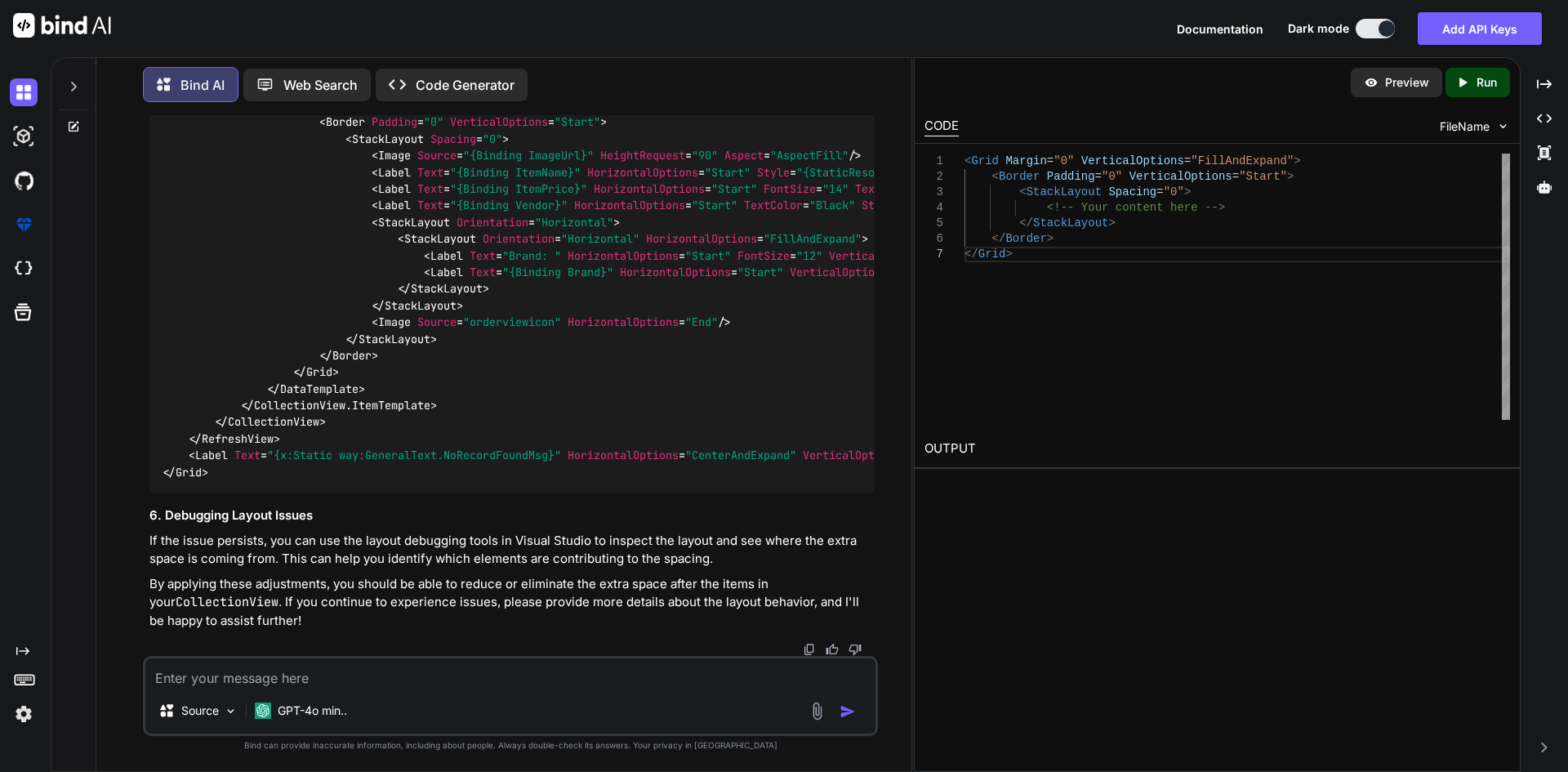
click at [648, 163] on span "HeightRequest" at bounding box center [642, 156] width 85 height 15
click at [634, 180] on span "HorizontalOptions" at bounding box center [642, 173] width 111 height 15
click at [639, 196] on span "HorizontalOptions" at bounding box center [649, 189] width 111 height 15
click at [638, 196] on span "HorizontalOptions" at bounding box center [649, 189] width 111 height 15
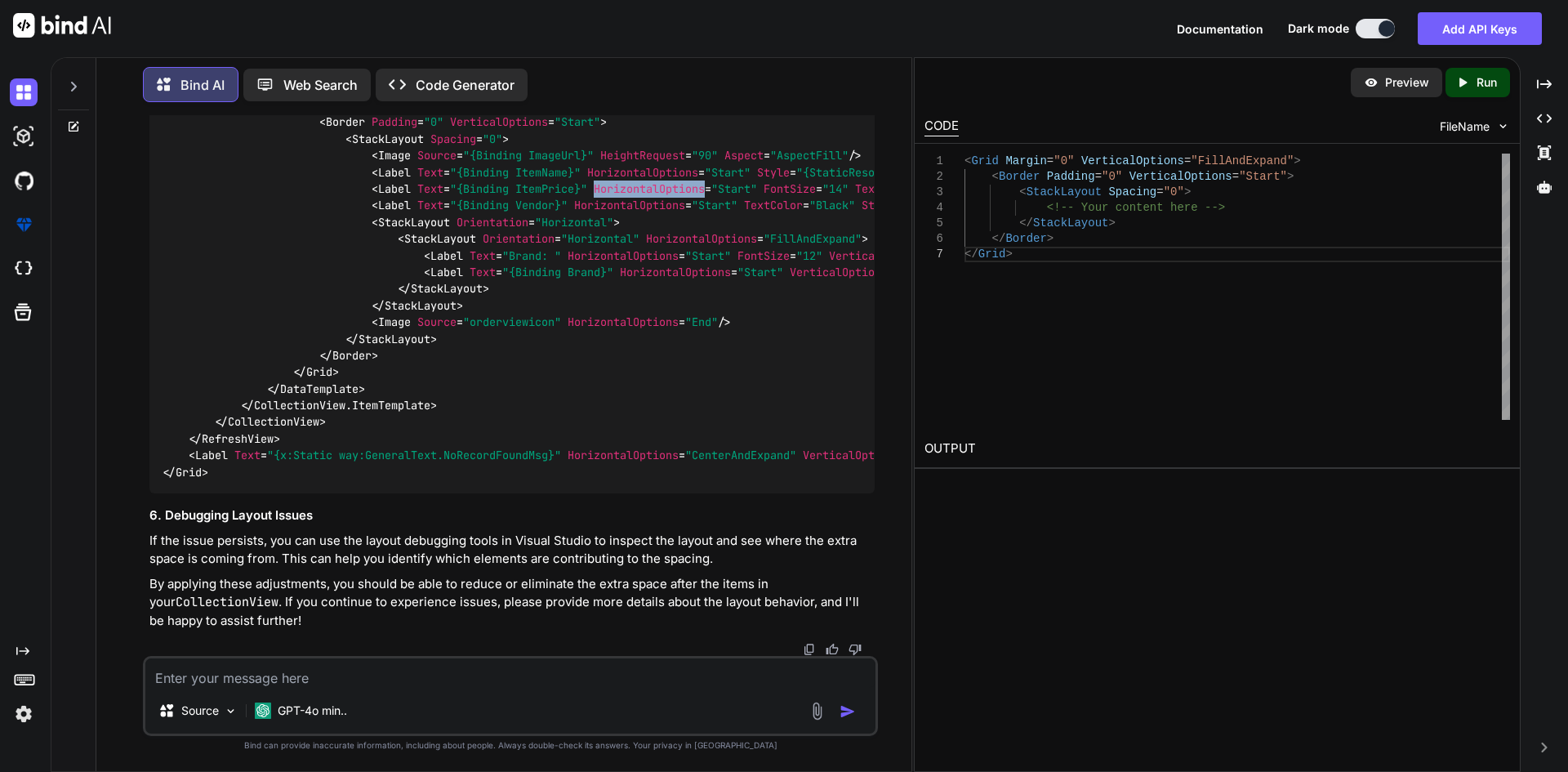
click at [638, 196] on span "HorizontalOptions" at bounding box center [649, 189] width 111 height 15
click at [630, 213] on span "HorizontalOptions" at bounding box center [629, 206] width 111 height 15
click at [634, 196] on span "HorizontalOptions" at bounding box center [649, 189] width 111 height 15
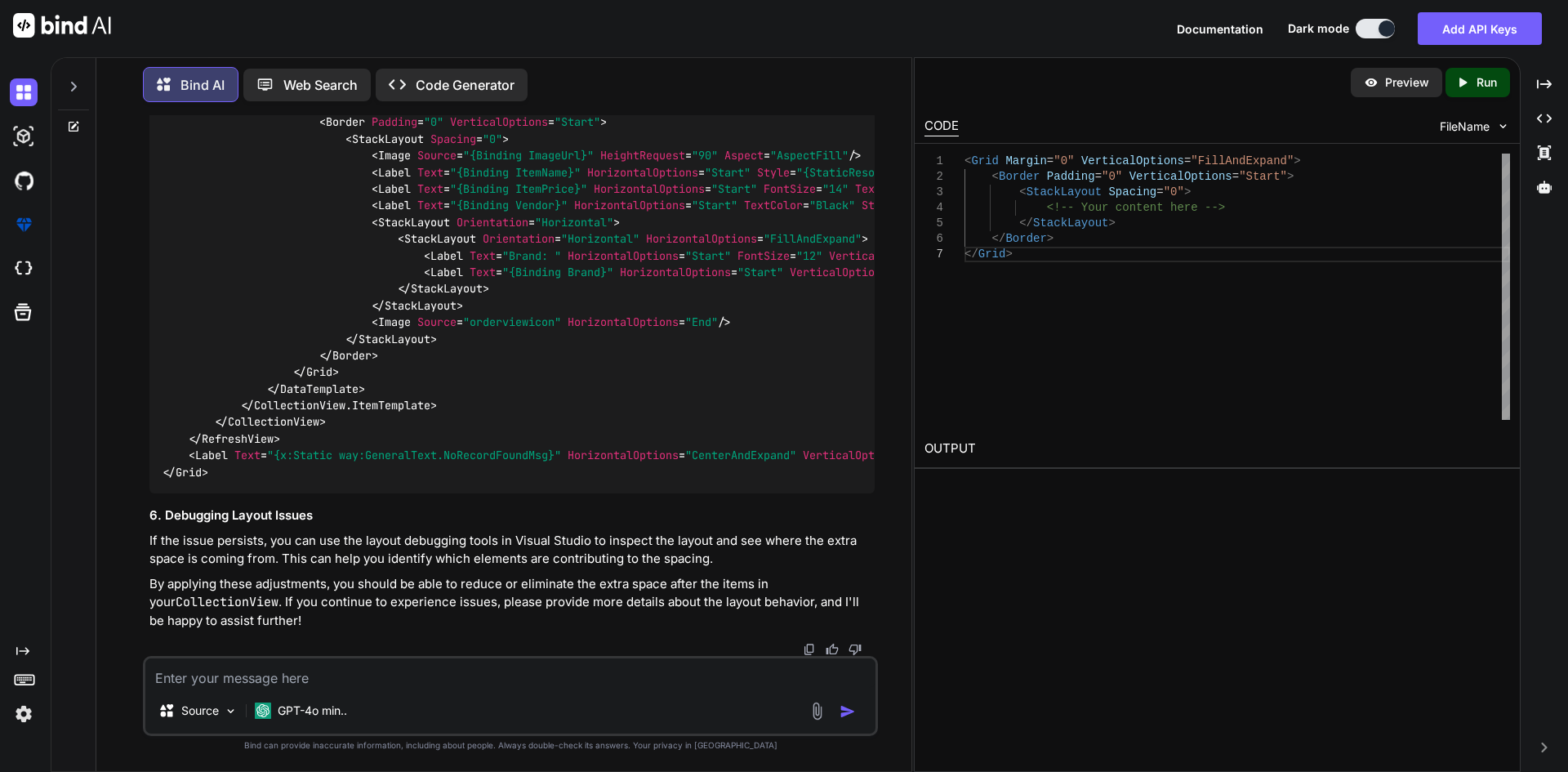
click at [634, 180] on span "HorizontalOptions" at bounding box center [642, 173] width 111 height 15
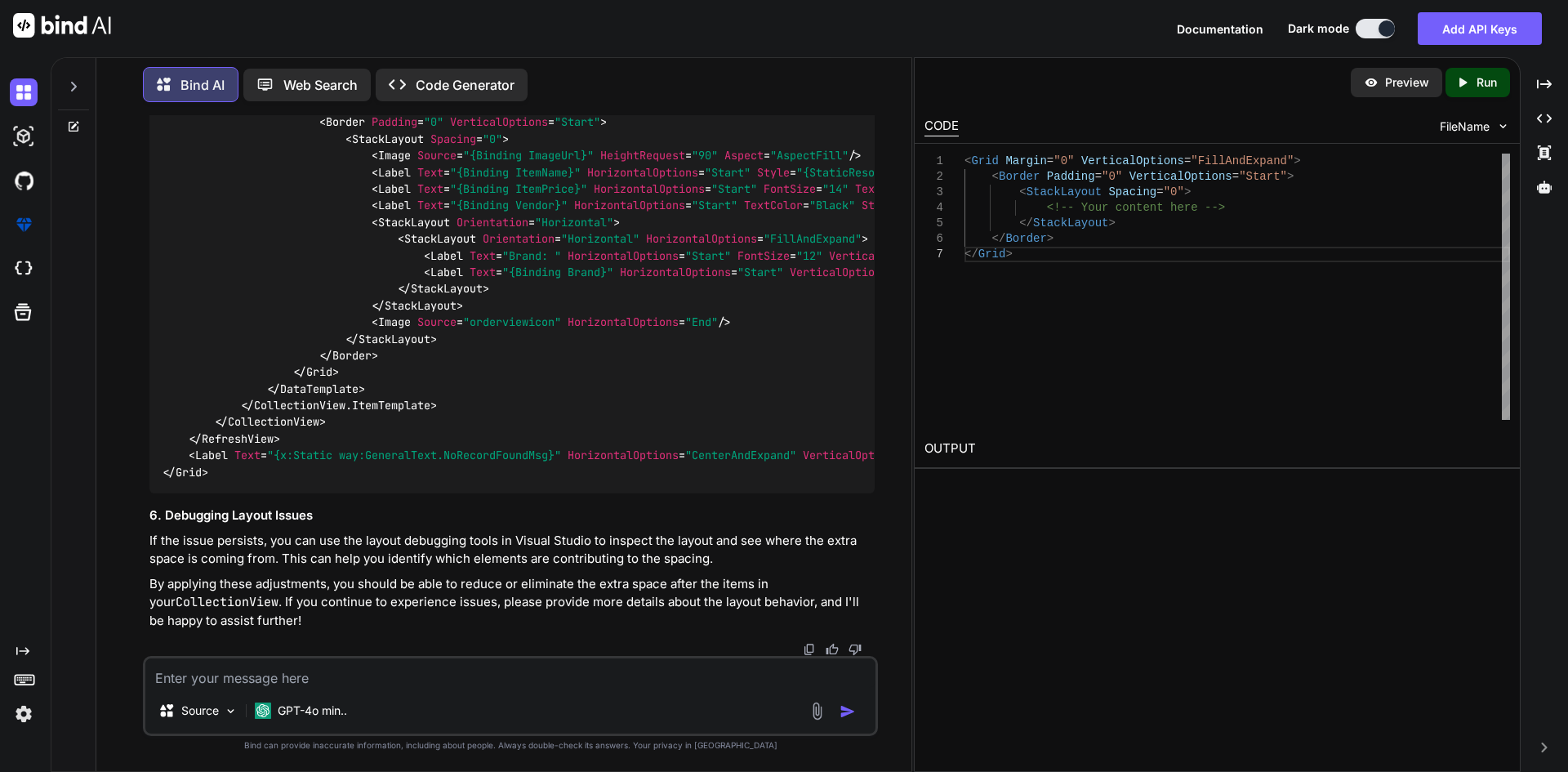
click at [640, 163] on span "HeightRequest" at bounding box center [642, 156] width 85 height 15
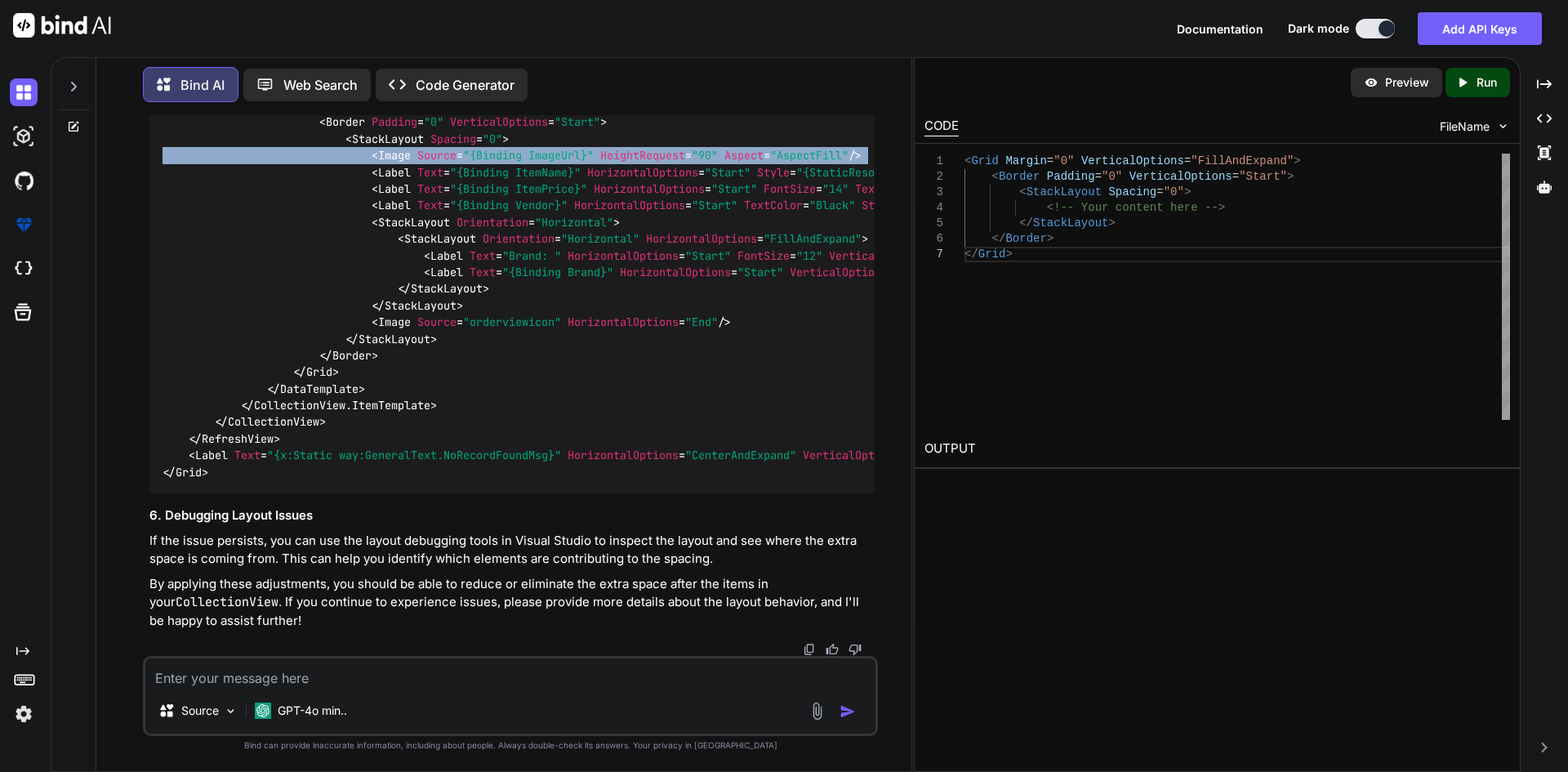
click at [640, 163] on span "HeightRequest" at bounding box center [642, 156] width 85 height 15
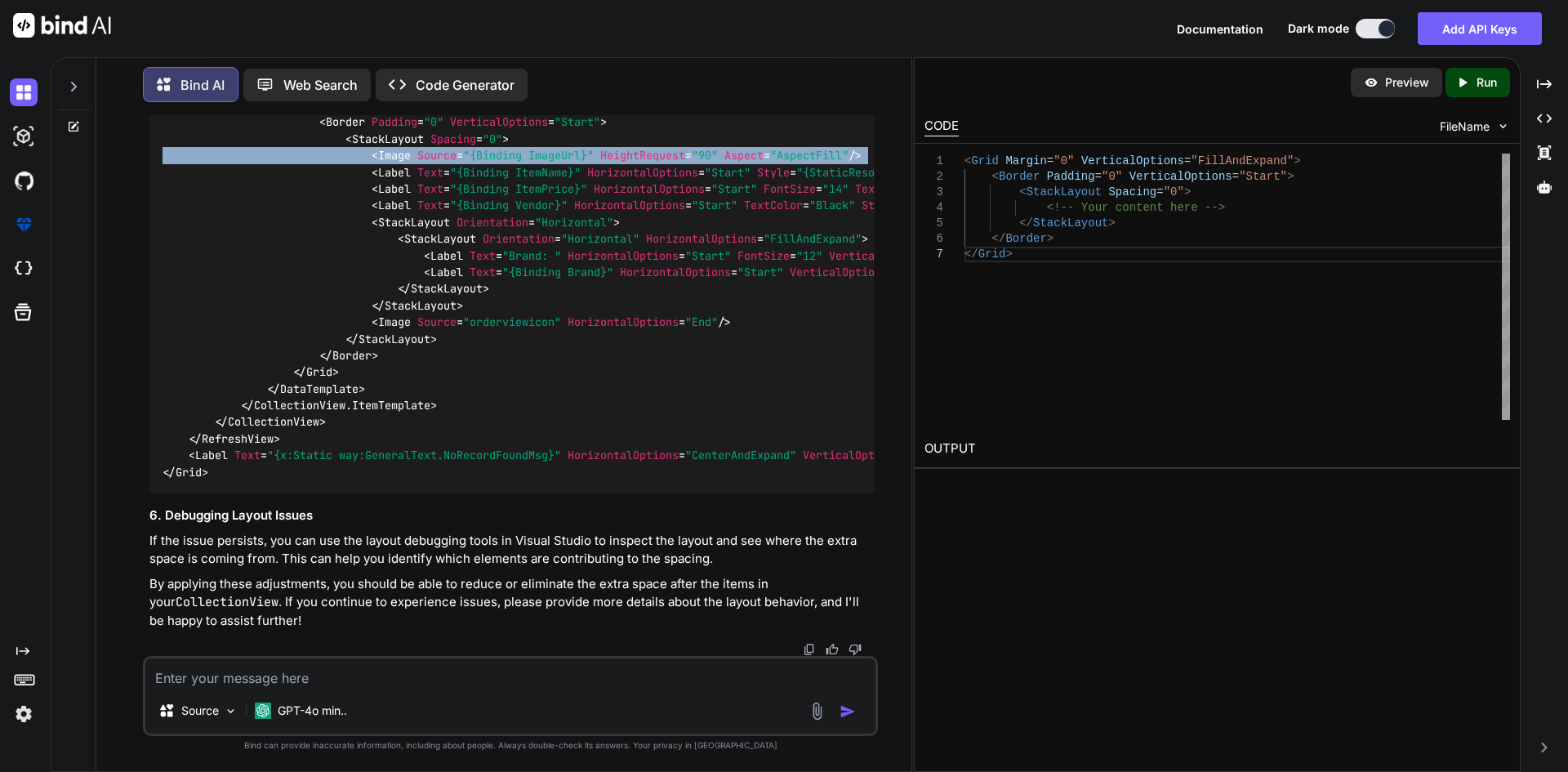
click at [640, 163] on span "HeightRequest" at bounding box center [642, 156] width 85 height 15
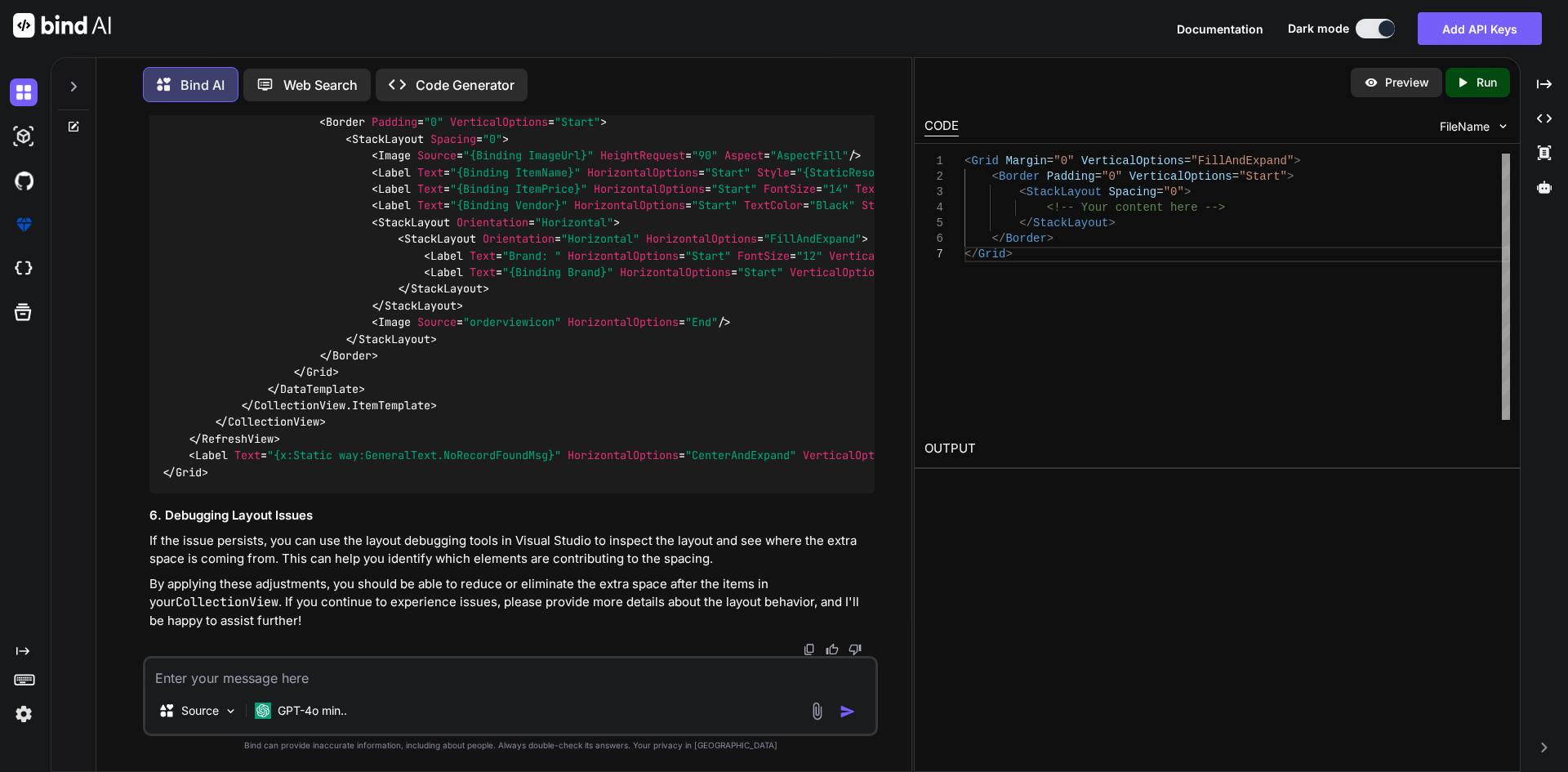
click at [641, 180] on span "HorizontalOptions" at bounding box center [642, 173] width 111 height 15
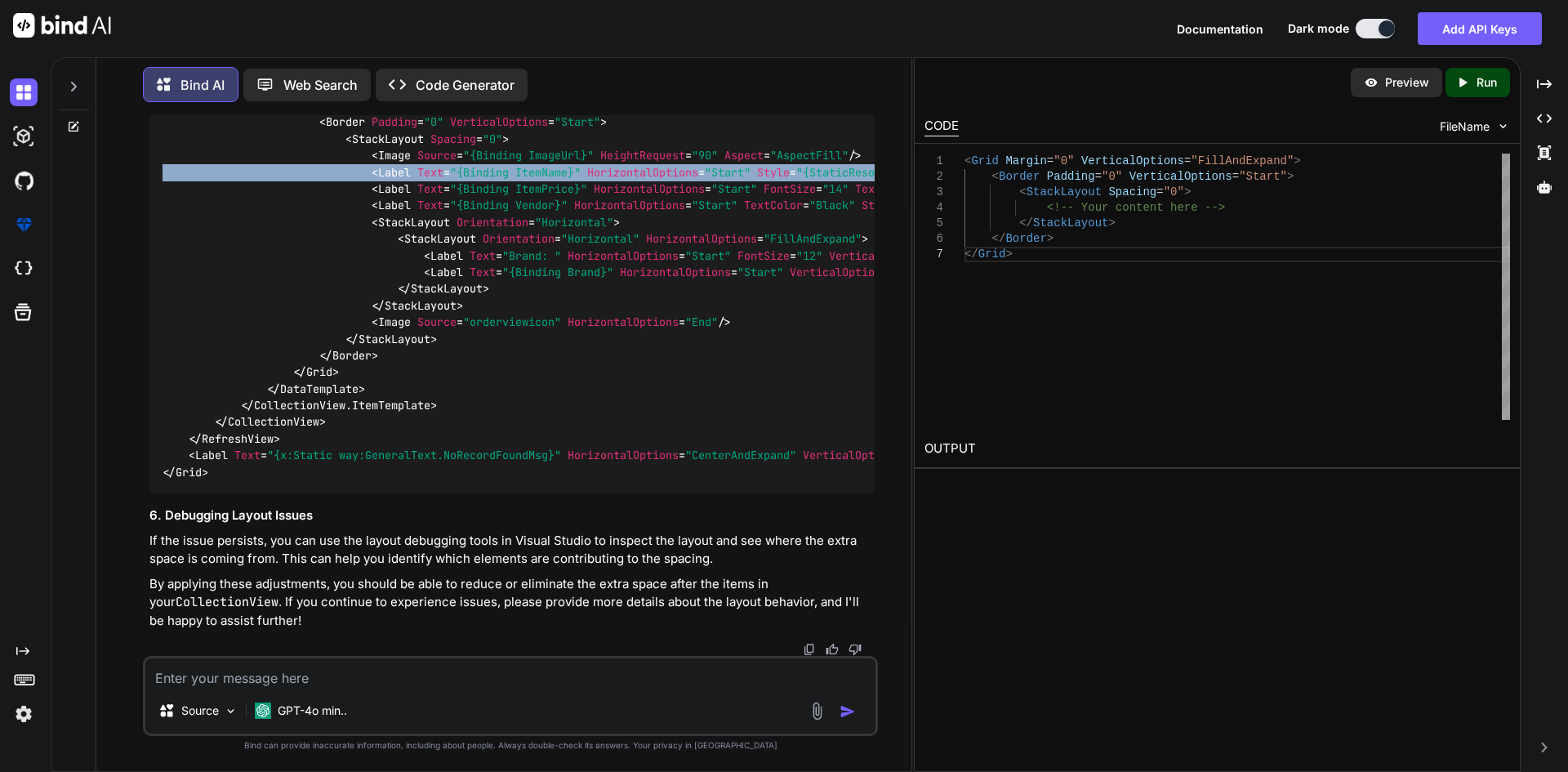
click at [641, 180] on span "HorizontalOptions" at bounding box center [642, 173] width 111 height 15
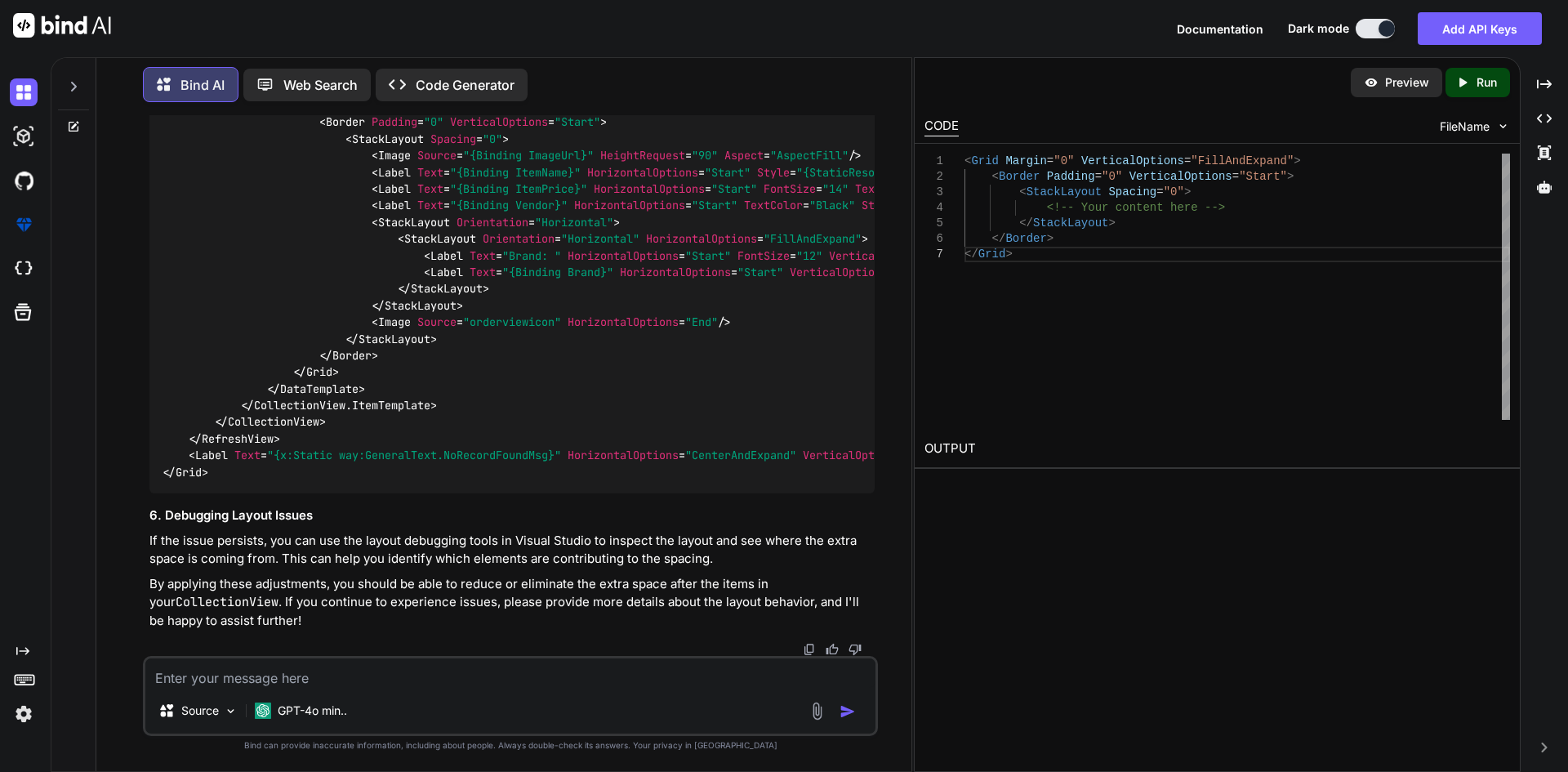
click at [628, 196] on span "HorizontalOptions" at bounding box center [649, 189] width 111 height 15
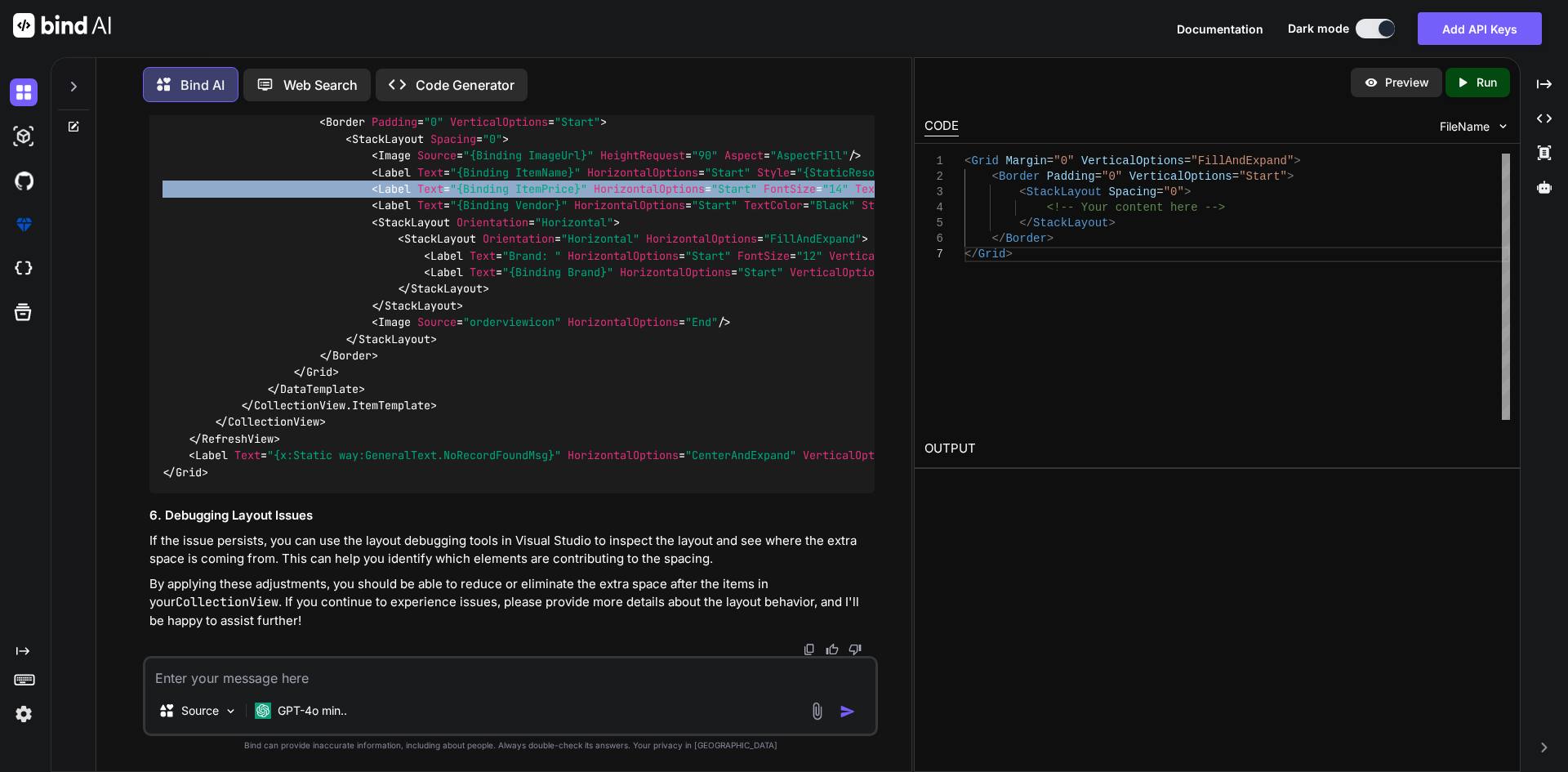
click at [628, 196] on span "HorizontalOptions" at bounding box center [649, 189] width 111 height 15
click at [628, 213] on span "HorizontalOptions" at bounding box center [629, 206] width 111 height 15
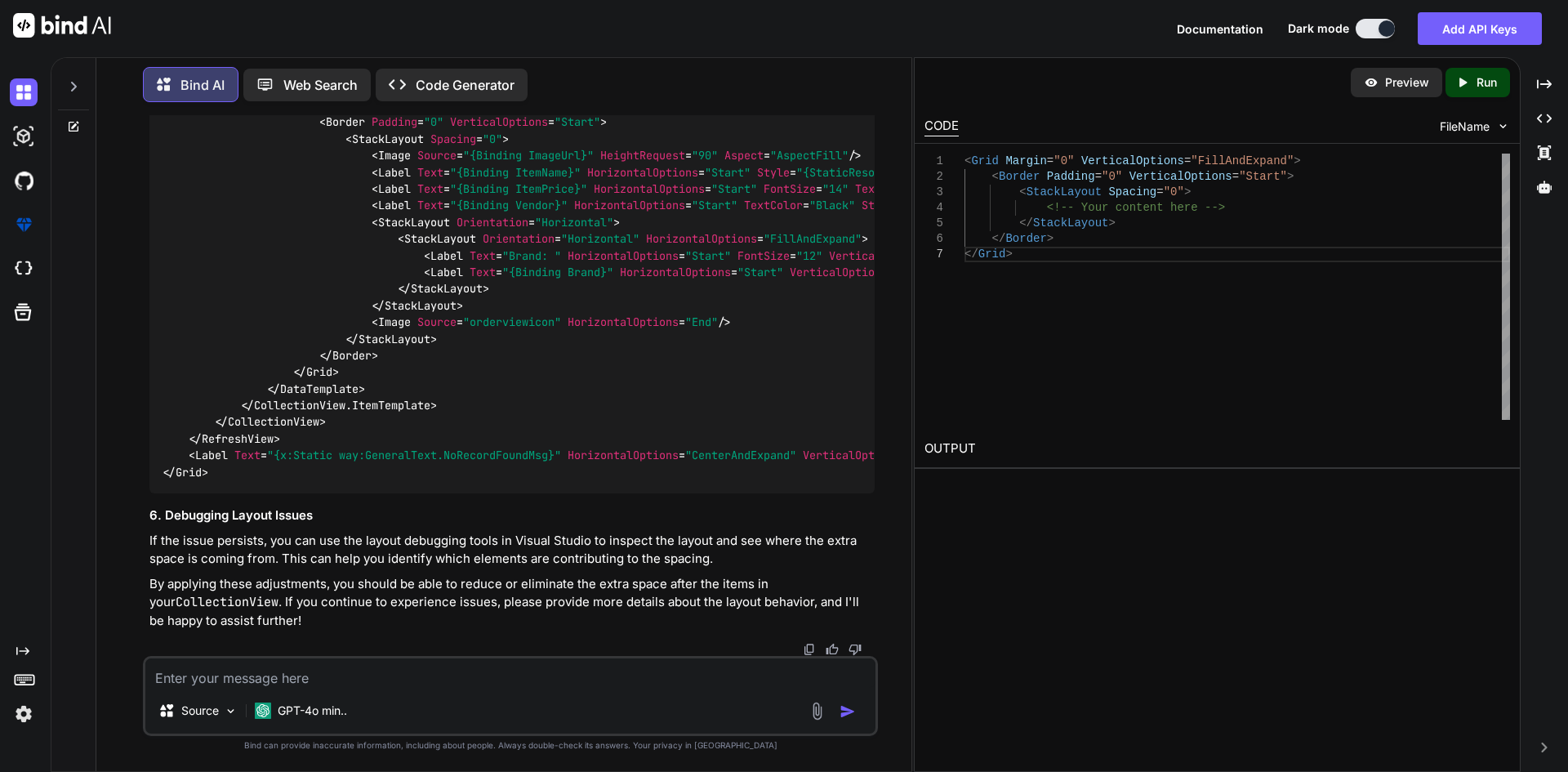
click at [628, 213] on span "HorizontalOptions" at bounding box center [629, 206] width 111 height 15
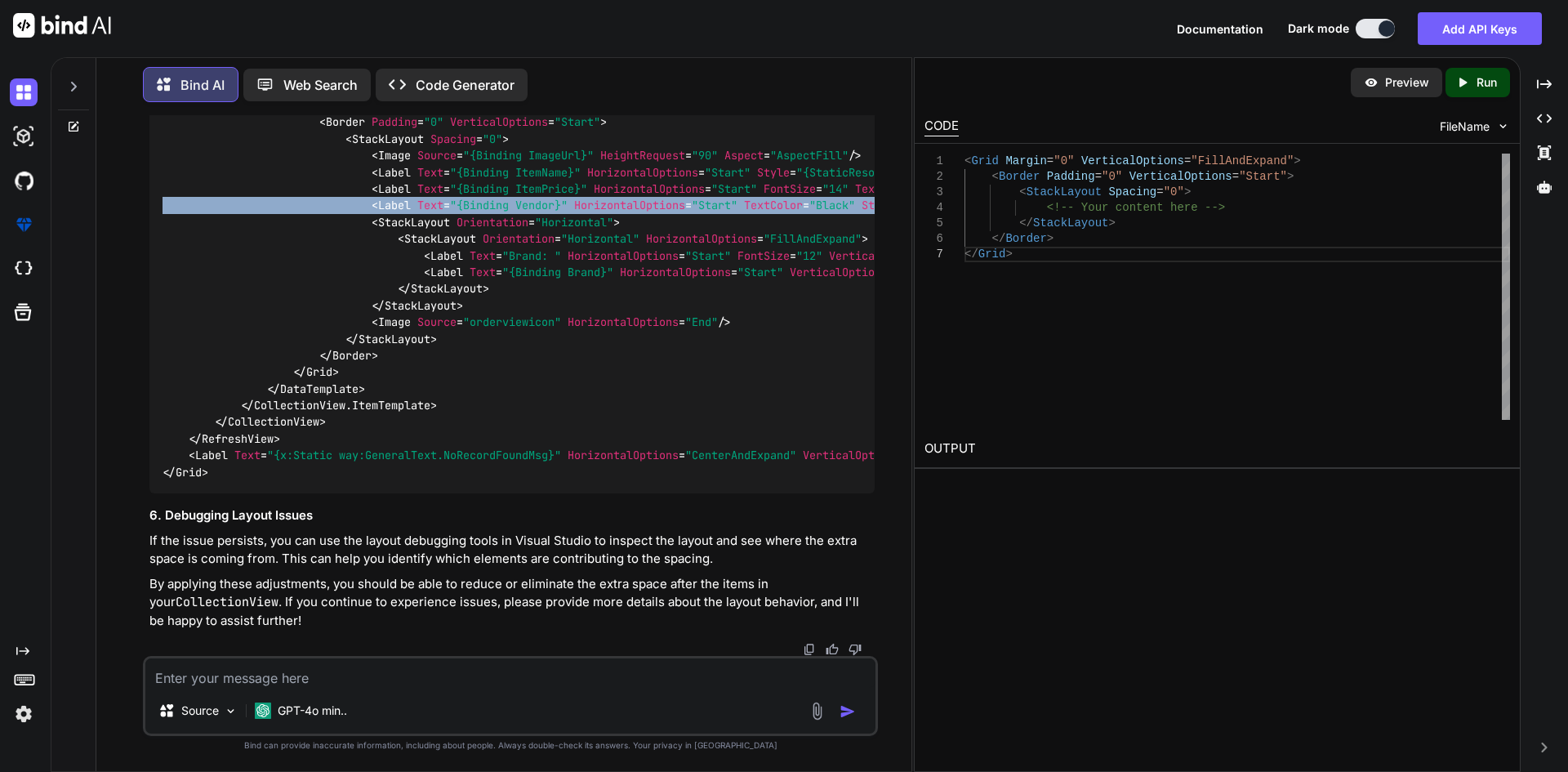
click at [628, 213] on span "HorizontalOptions" at bounding box center [629, 206] width 111 height 15
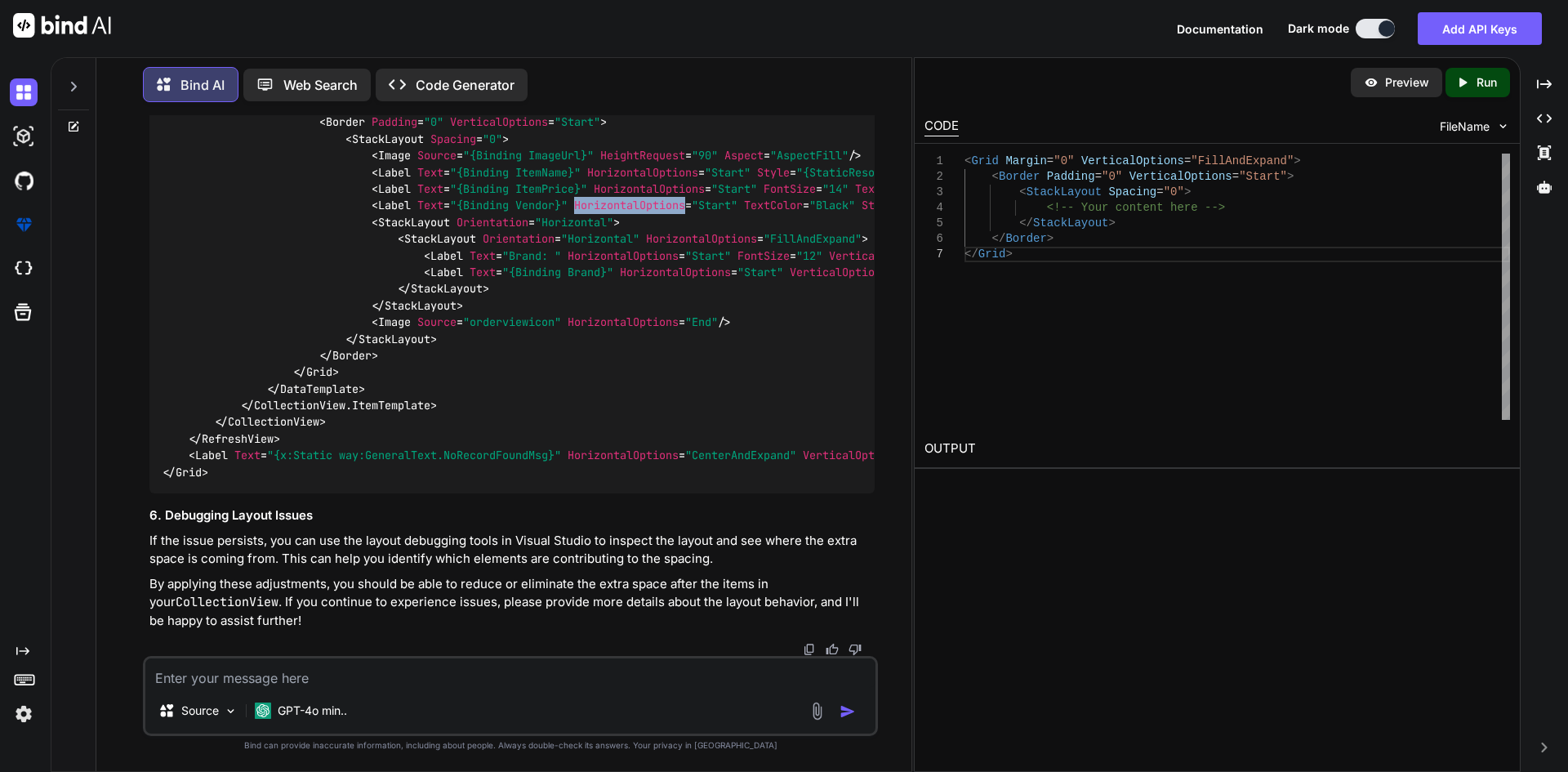
click at [628, 213] on span "HorizontalOptions" at bounding box center [629, 206] width 111 height 15
click at [664, 196] on span "HorizontalOptions" at bounding box center [649, 189] width 111 height 15
click at [667, 180] on span "HorizontalOptions" at bounding box center [642, 173] width 111 height 15
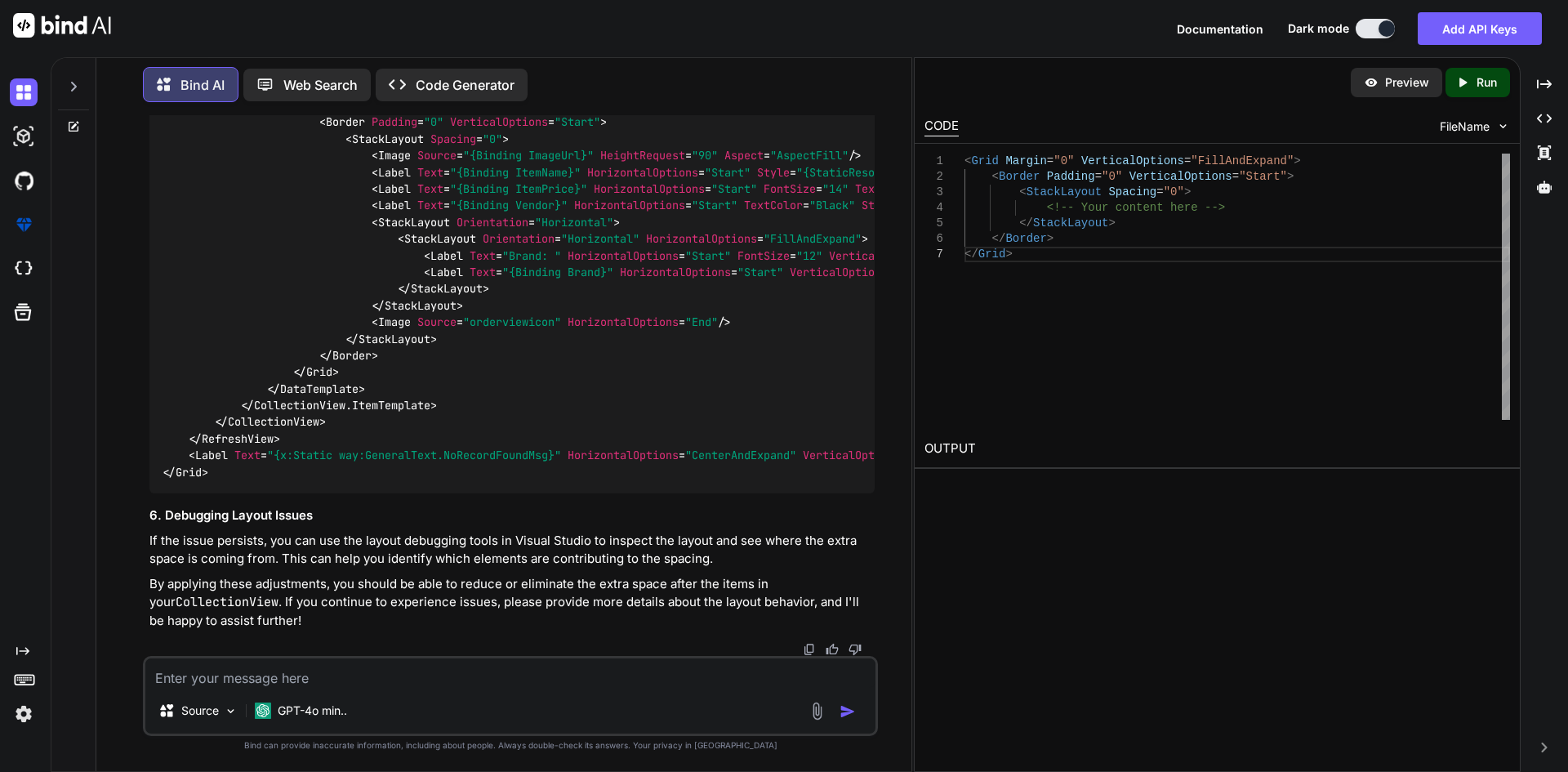
click at [669, 163] on span "HeightRequest" at bounding box center [642, 156] width 85 height 15
click at [679, 163] on span "HeightRequest" at bounding box center [642, 156] width 85 height 15
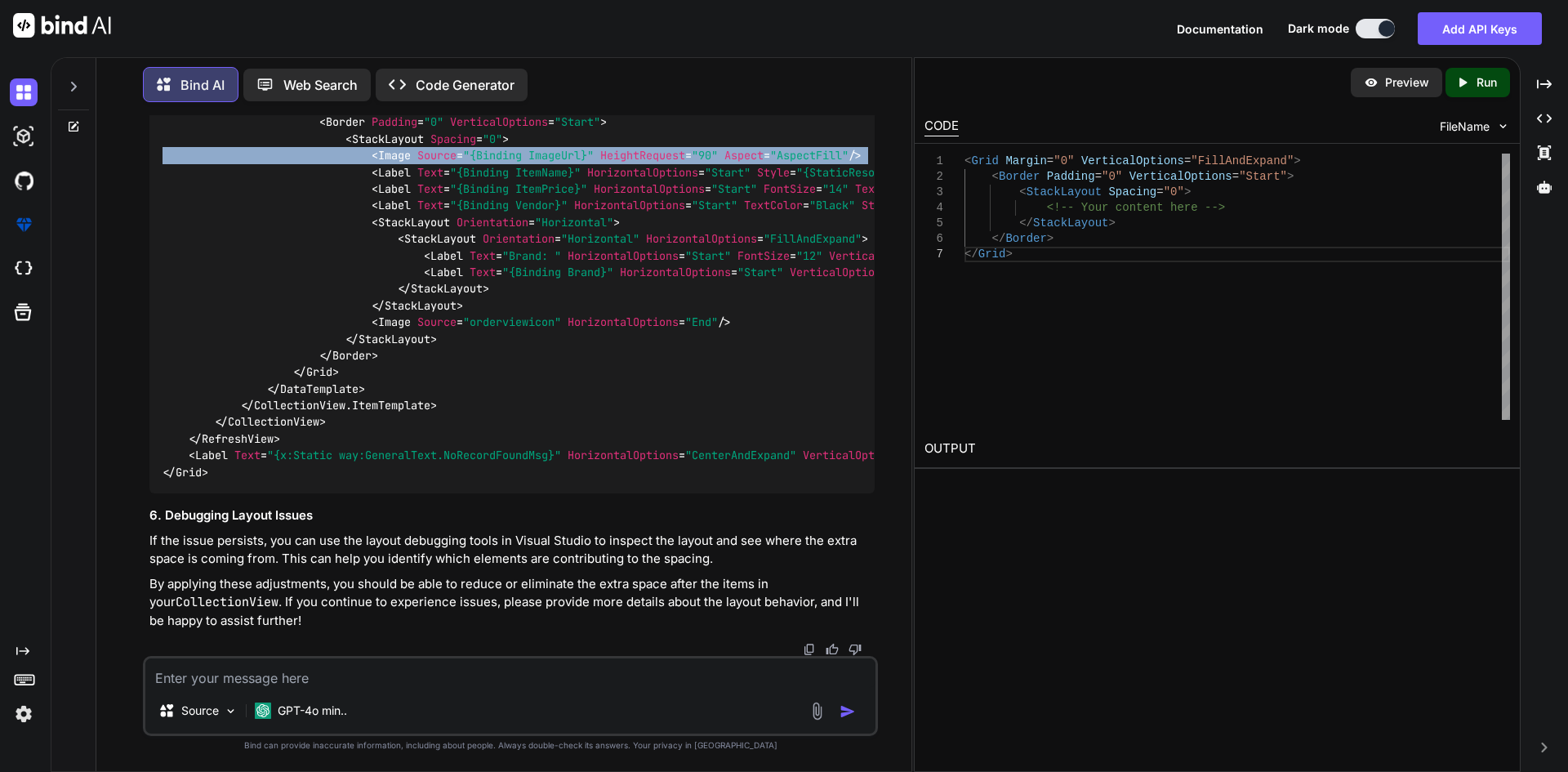
click at [679, 163] on span "HeightRequest" at bounding box center [642, 156] width 85 height 15
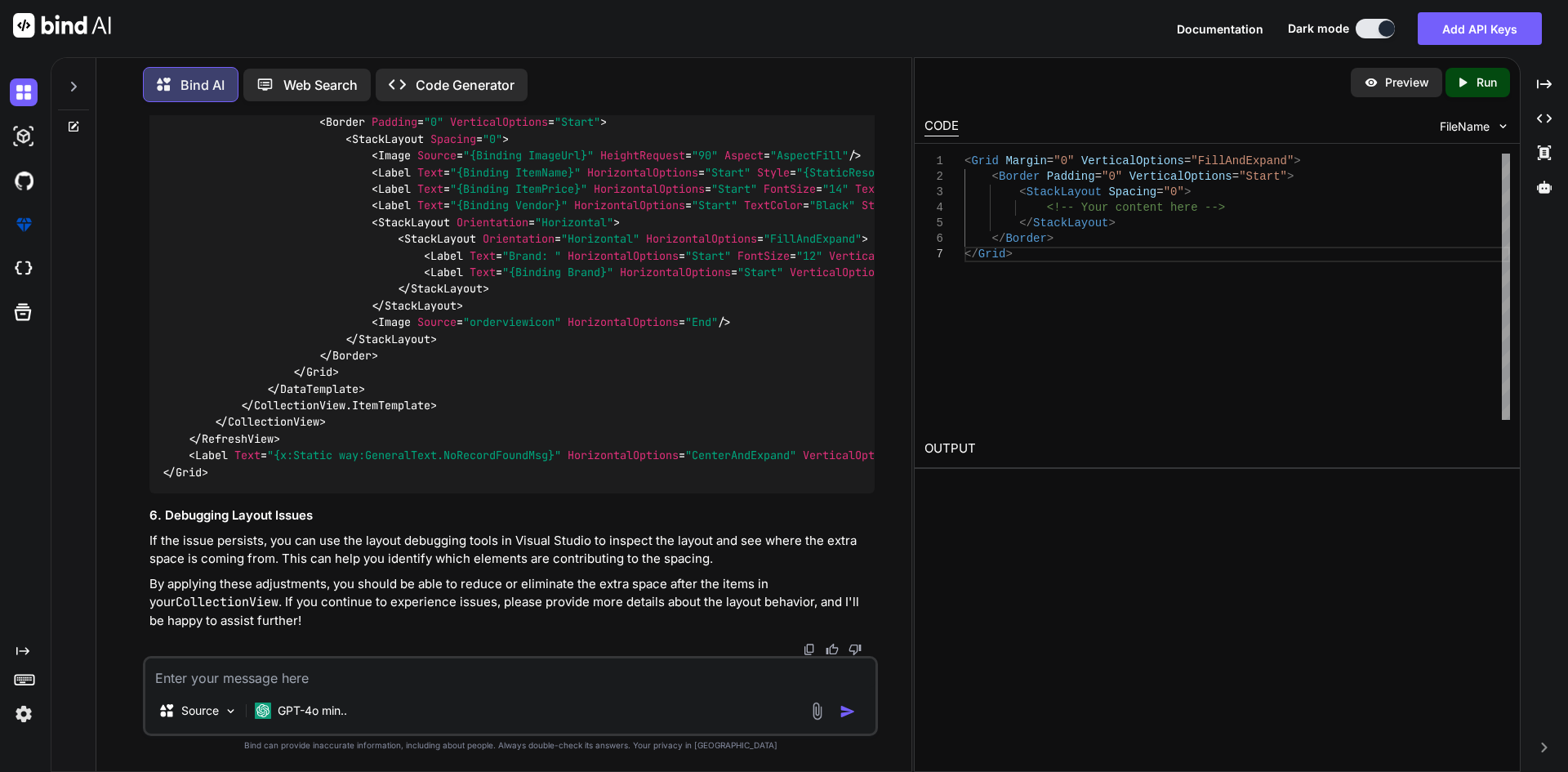
click at [659, 180] on span "HorizontalOptions" at bounding box center [642, 173] width 111 height 15
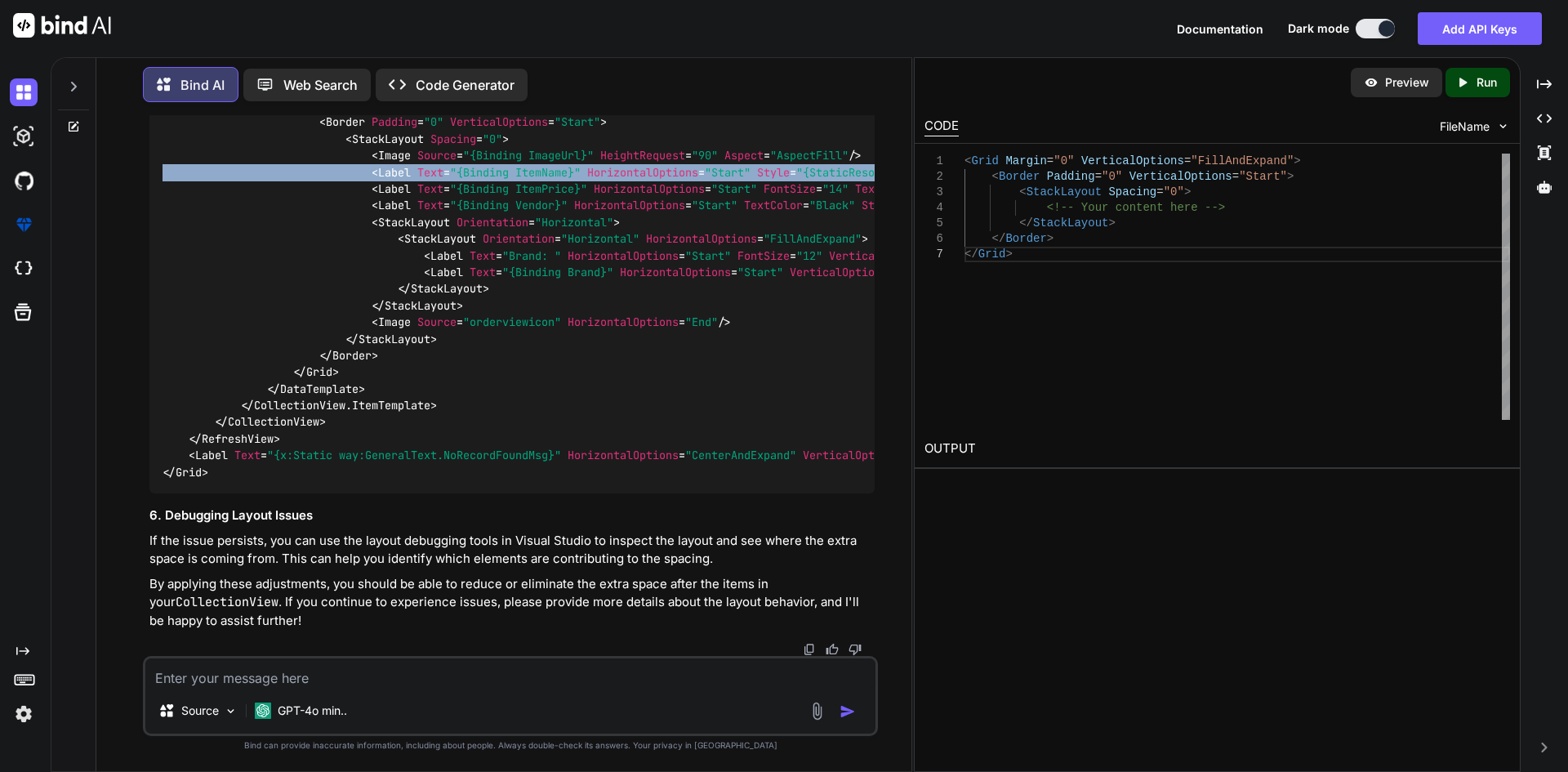
click at [659, 180] on span "HorizontalOptions" at bounding box center [642, 173] width 111 height 15
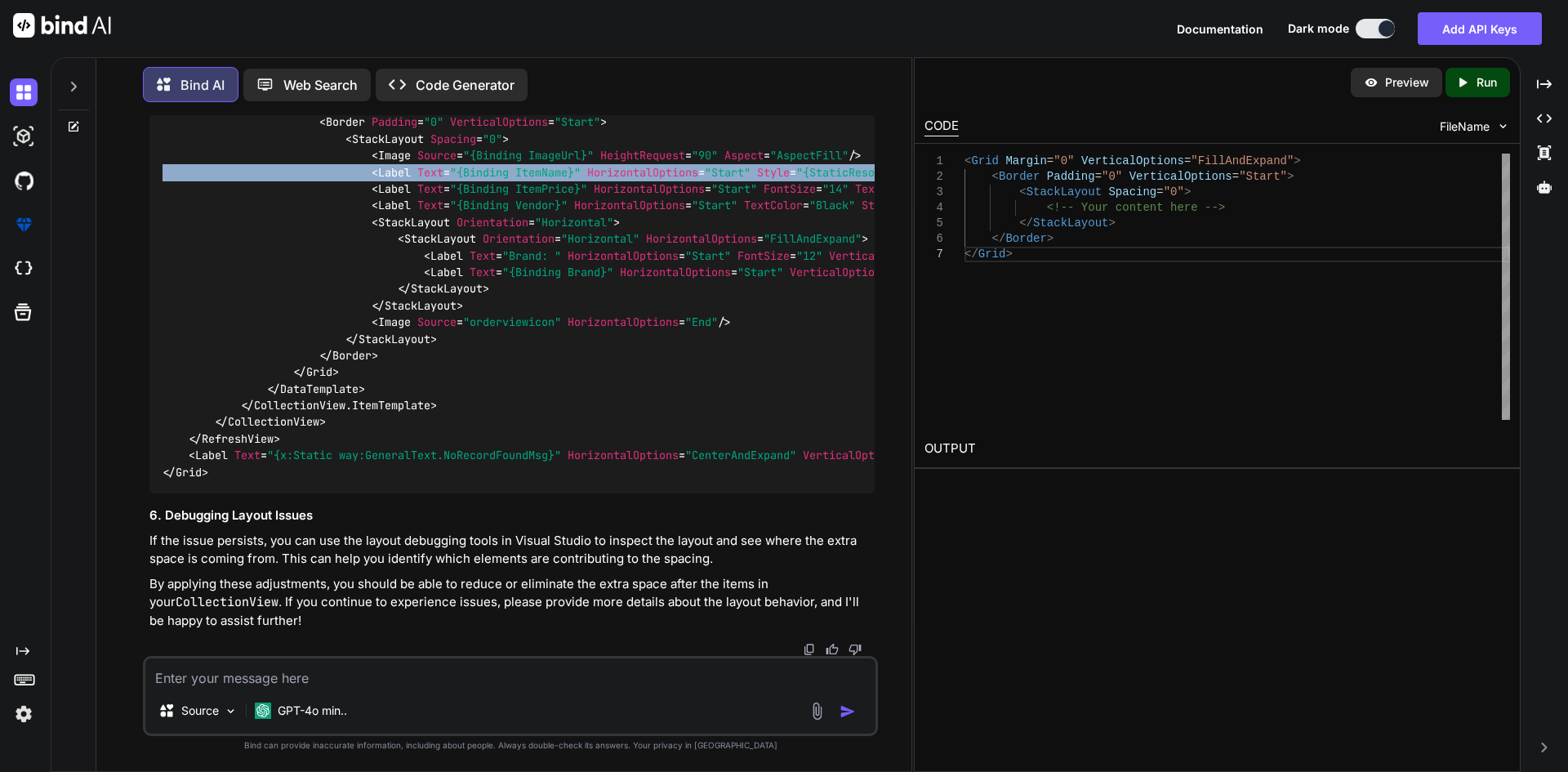
click at [659, 180] on span "HorizontalOptions" at bounding box center [642, 173] width 111 height 15
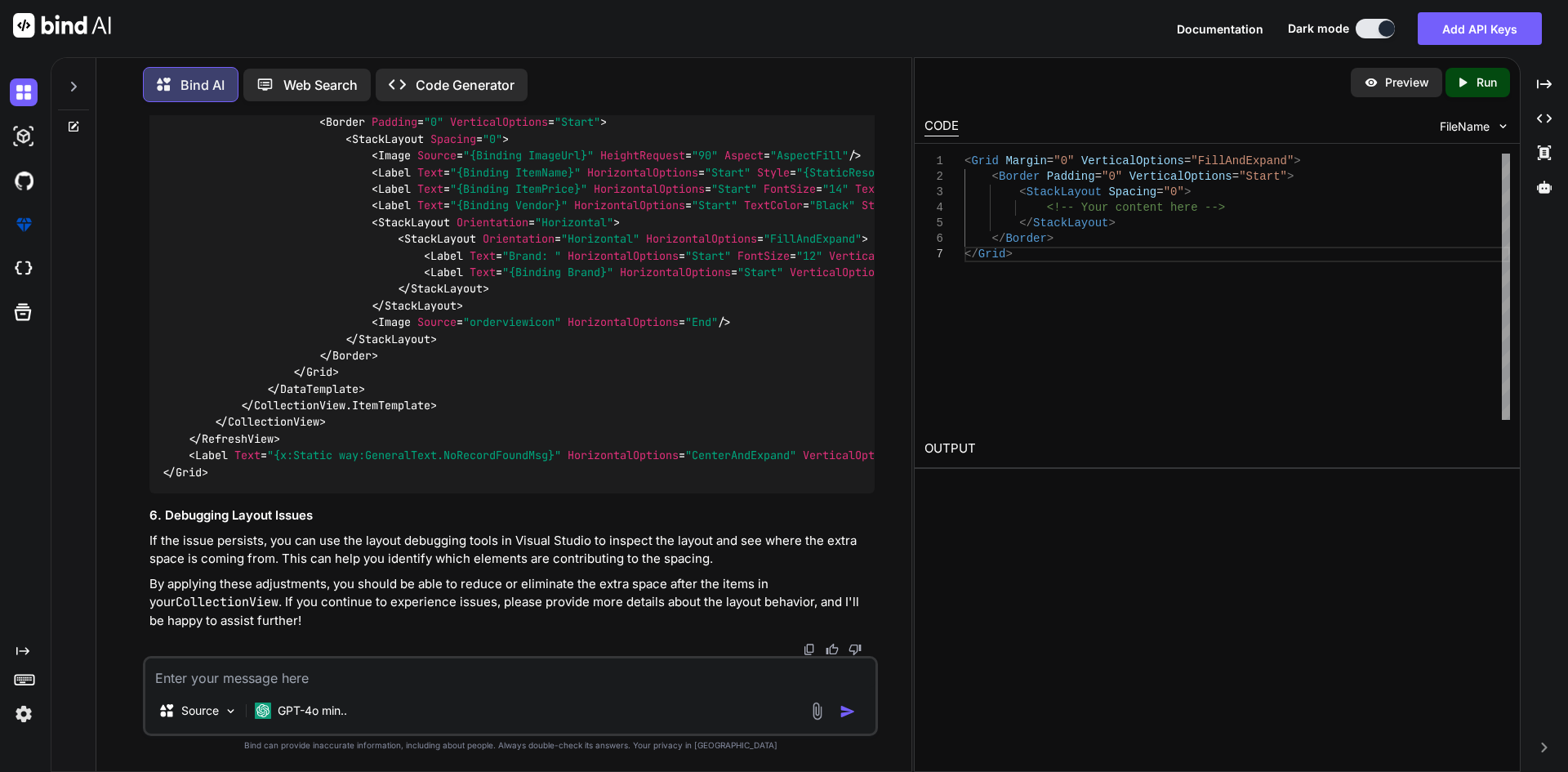
click at [659, 163] on span "HeightRequest" at bounding box center [642, 156] width 85 height 15
